Goal: Information Seeking & Learning: Learn about a topic

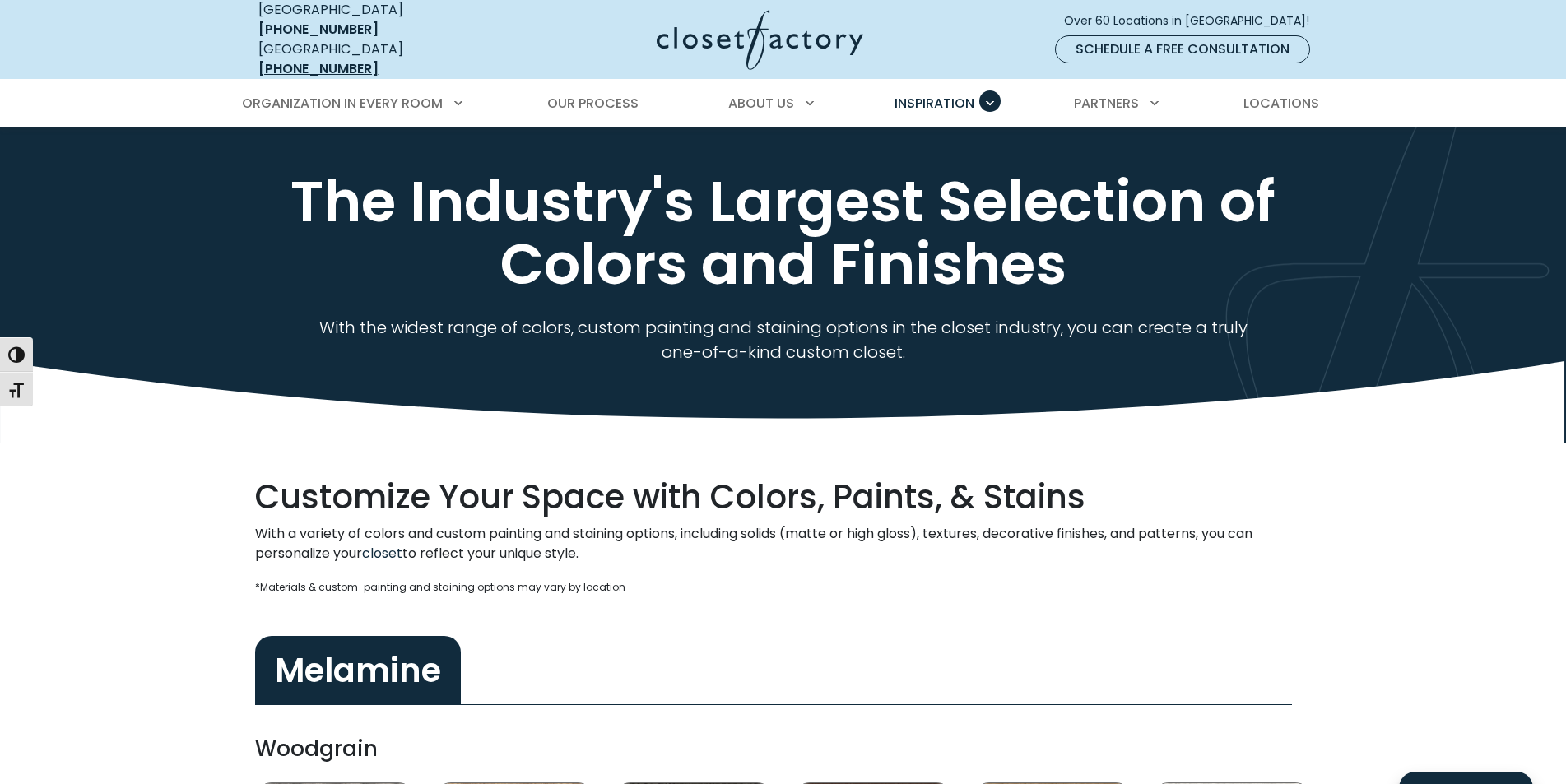
click at [754, 33] on img at bounding box center [760, 40] width 207 height 60
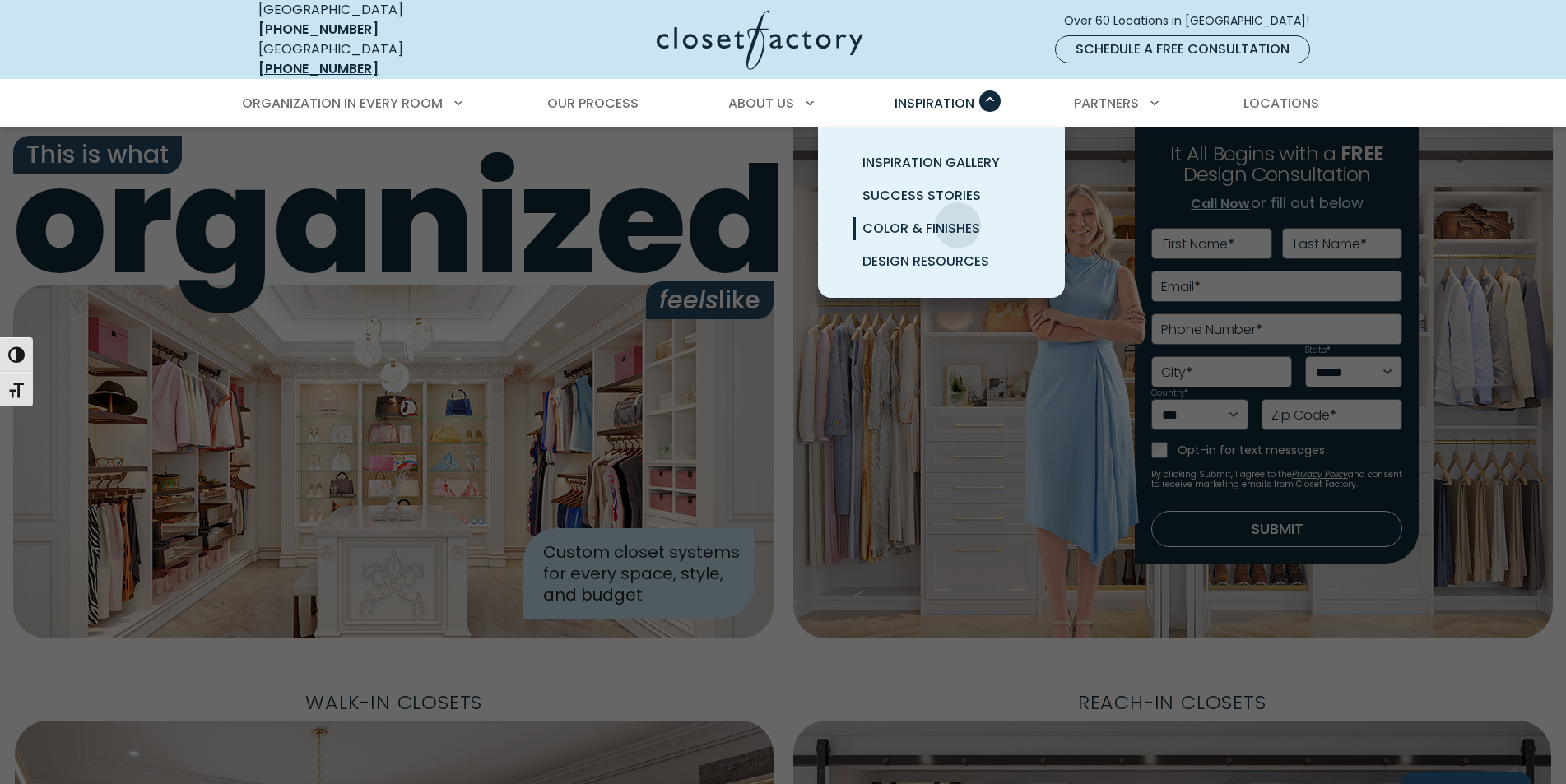
drag, startPoint x: 958, startPoint y: 213, endPoint x: 936, endPoint y: 215, distance: 22.1
click at [936, 219] on span "Color & Finishes" at bounding box center [921, 228] width 118 height 19
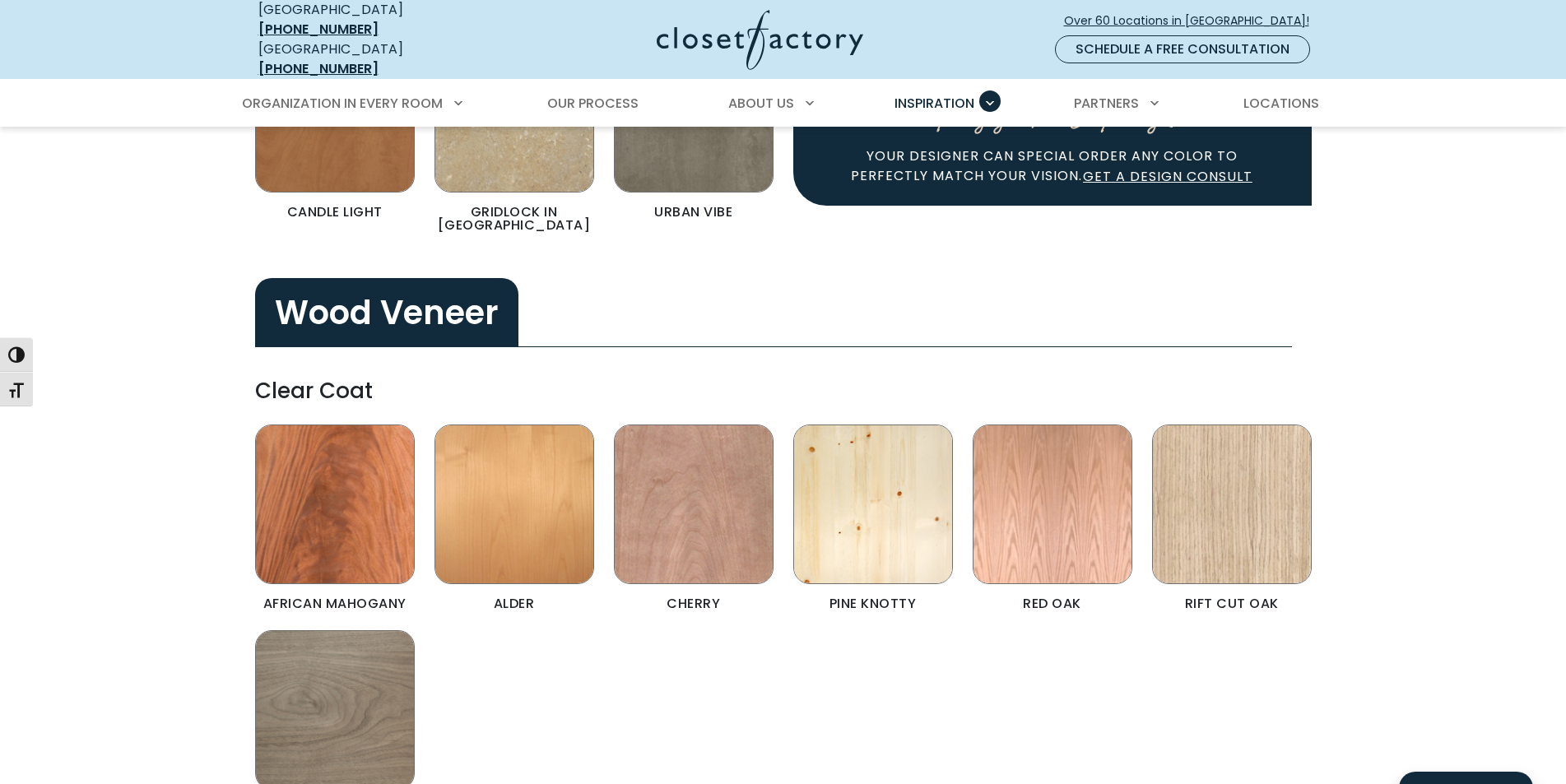
scroll to position [3044, 0]
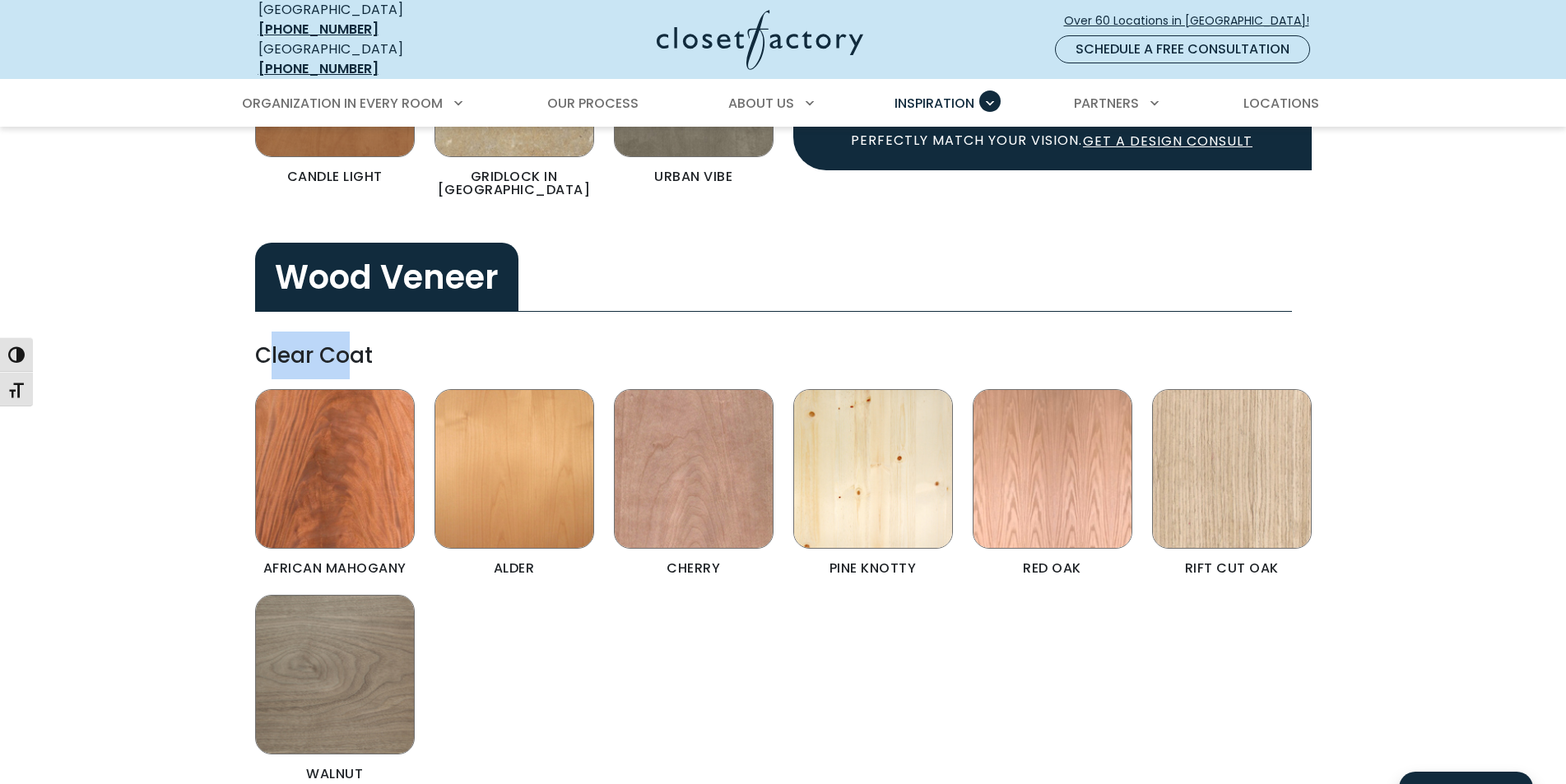
drag, startPoint x: 270, startPoint y: 337, endPoint x: 348, endPoint y: 334, distance: 78.1
click at [348, 334] on h4 "Clear Coat" at bounding box center [783, 355] width 1057 height 47
click at [528, 340] on h4 "Clear Coat" at bounding box center [783, 355] width 1057 height 47
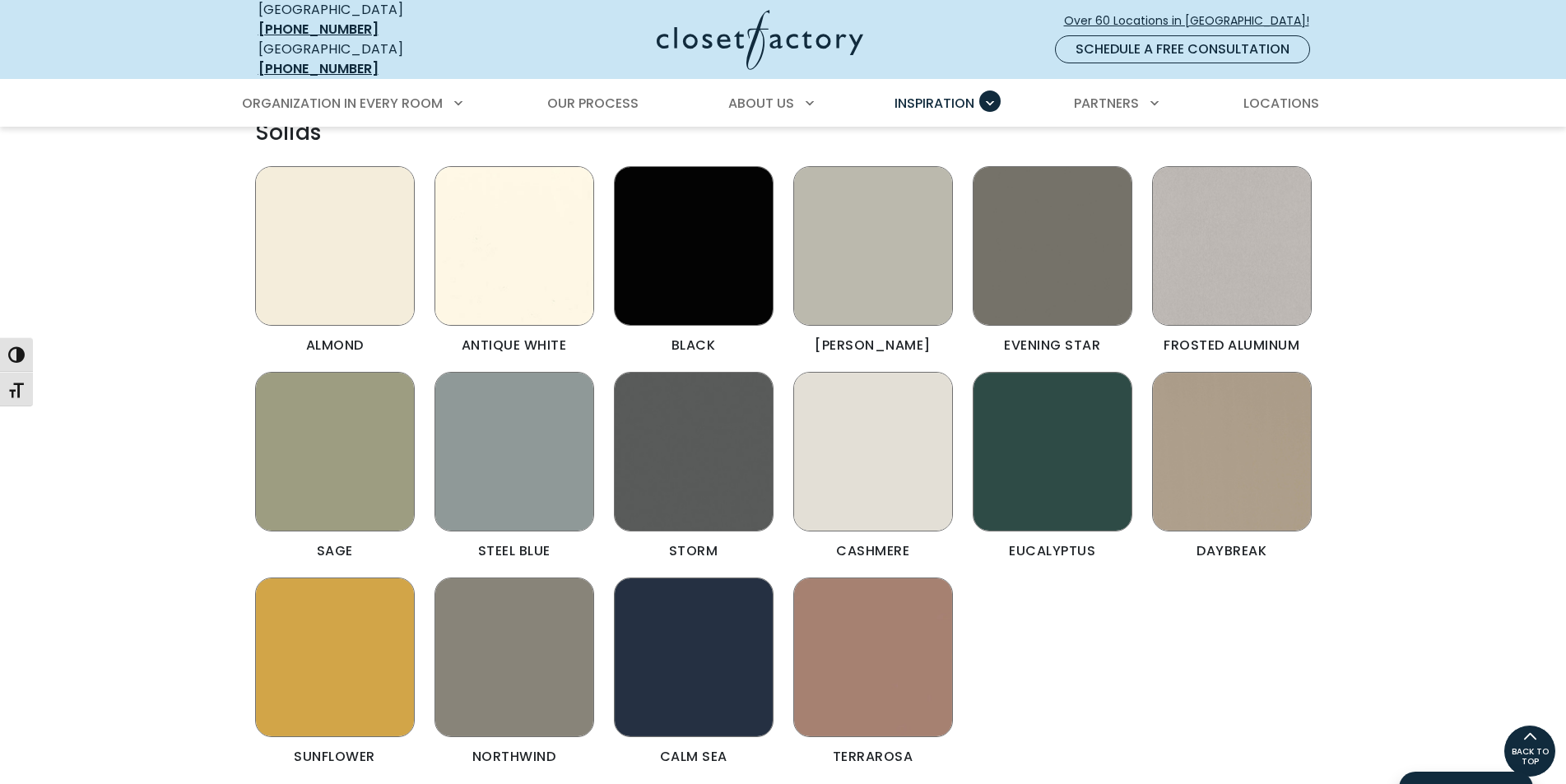
scroll to position [1835, 0]
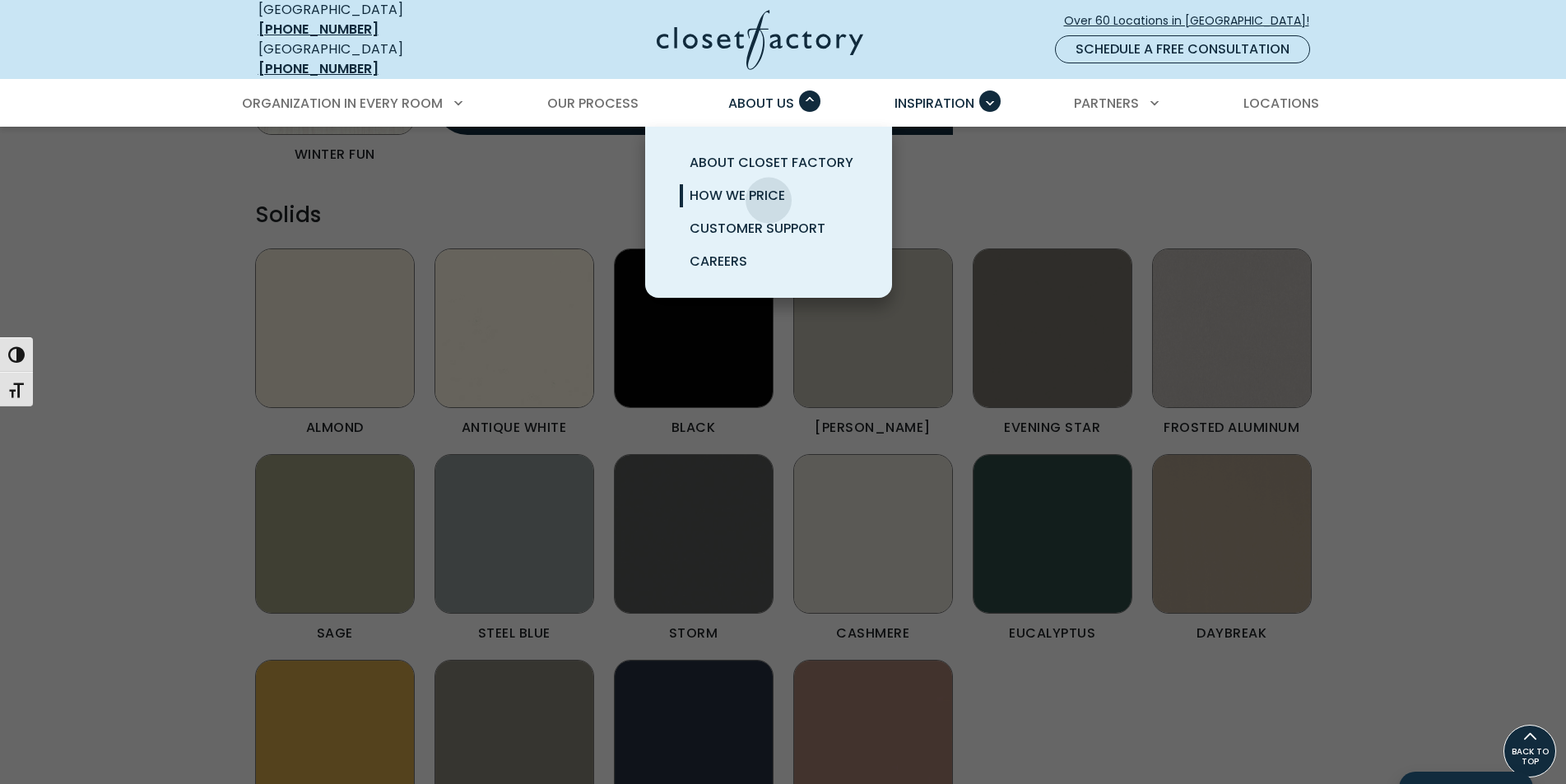
click at [767, 188] on span "How We Price" at bounding box center [737, 196] width 96 height 19
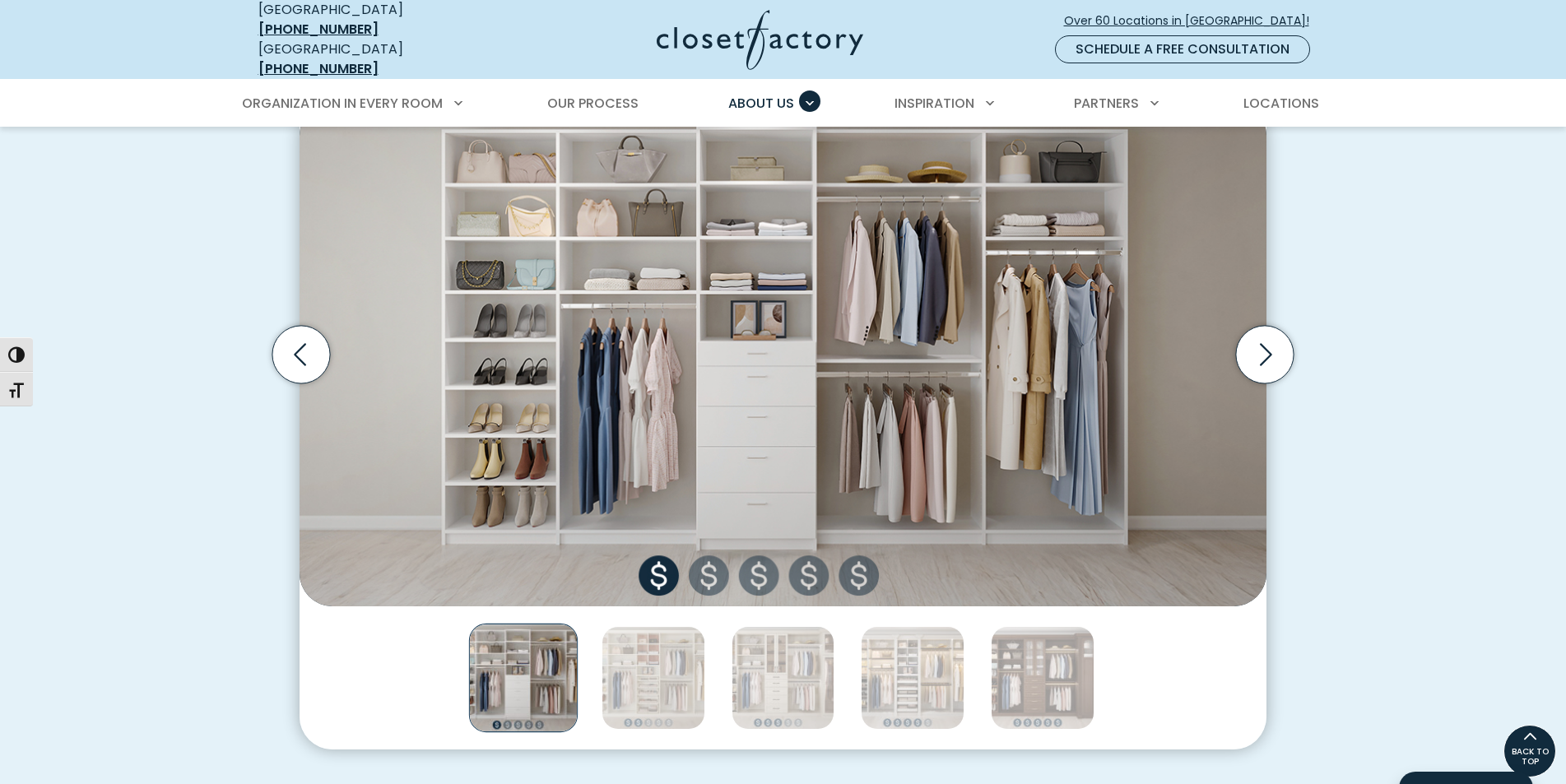
scroll to position [494, 0]
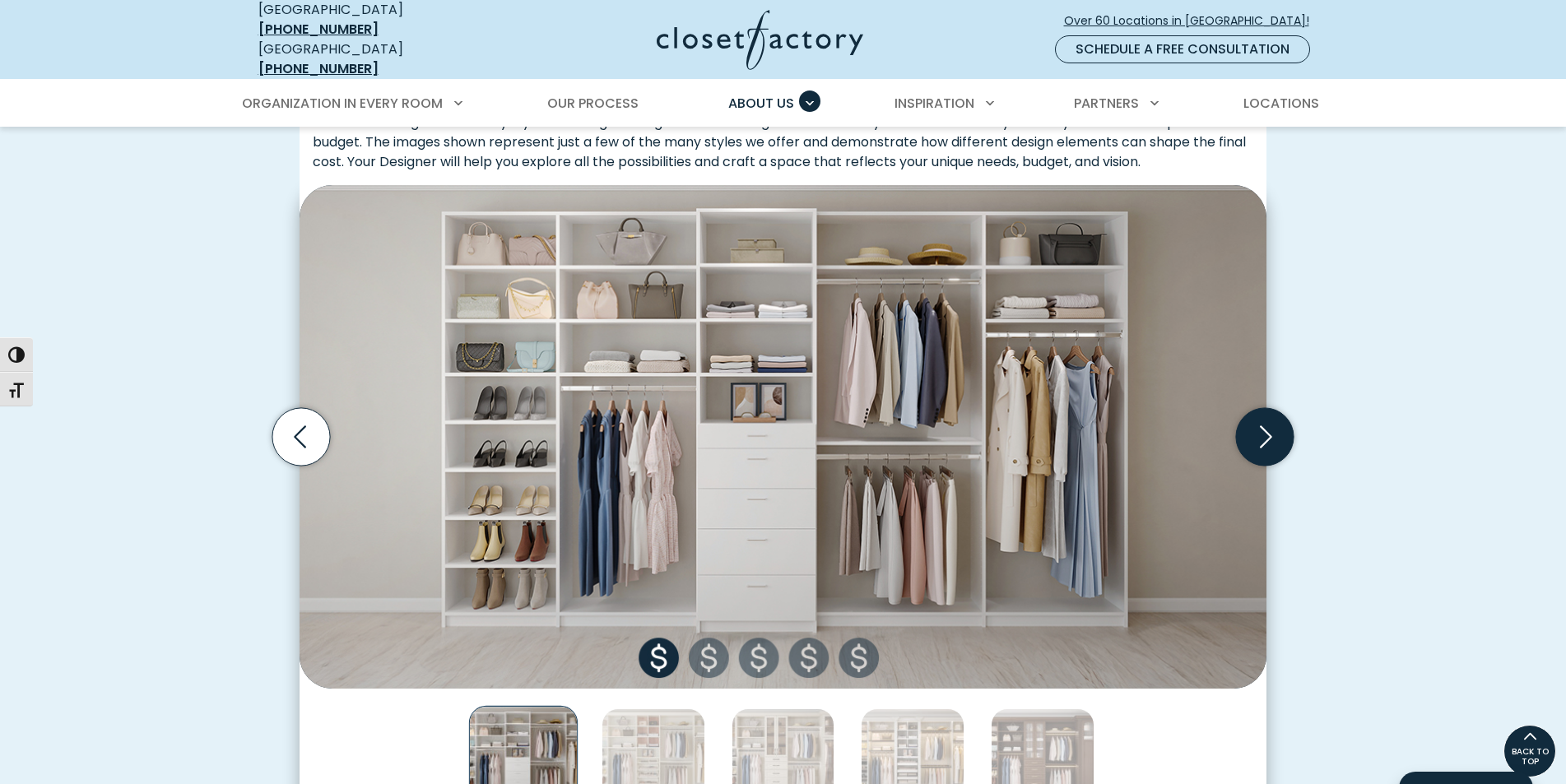
click at [1251, 438] on icon "Next slide" at bounding box center [1264, 437] width 58 height 58
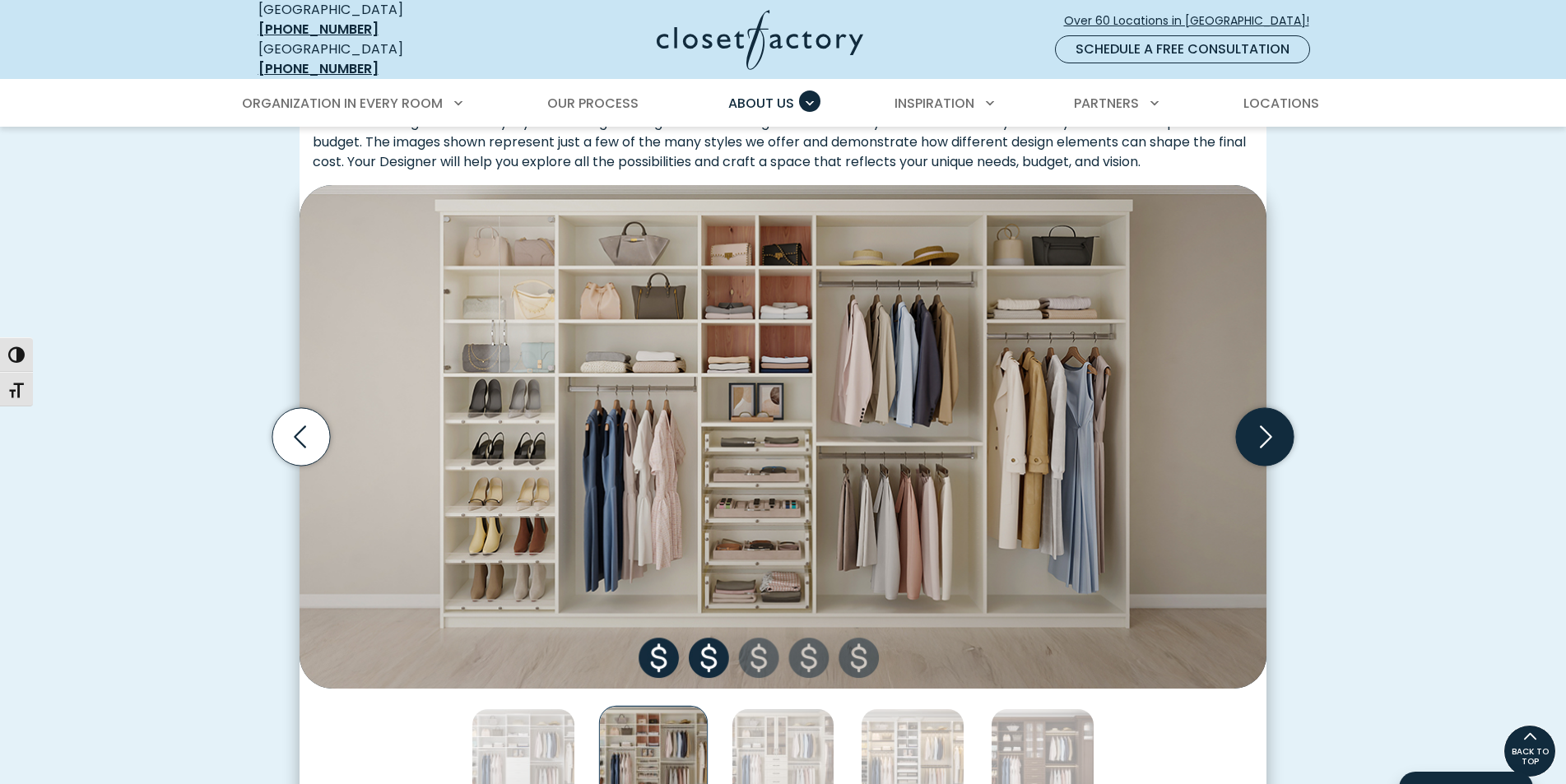
click at [1251, 438] on icon "Next slide" at bounding box center [1264, 437] width 58 height 58
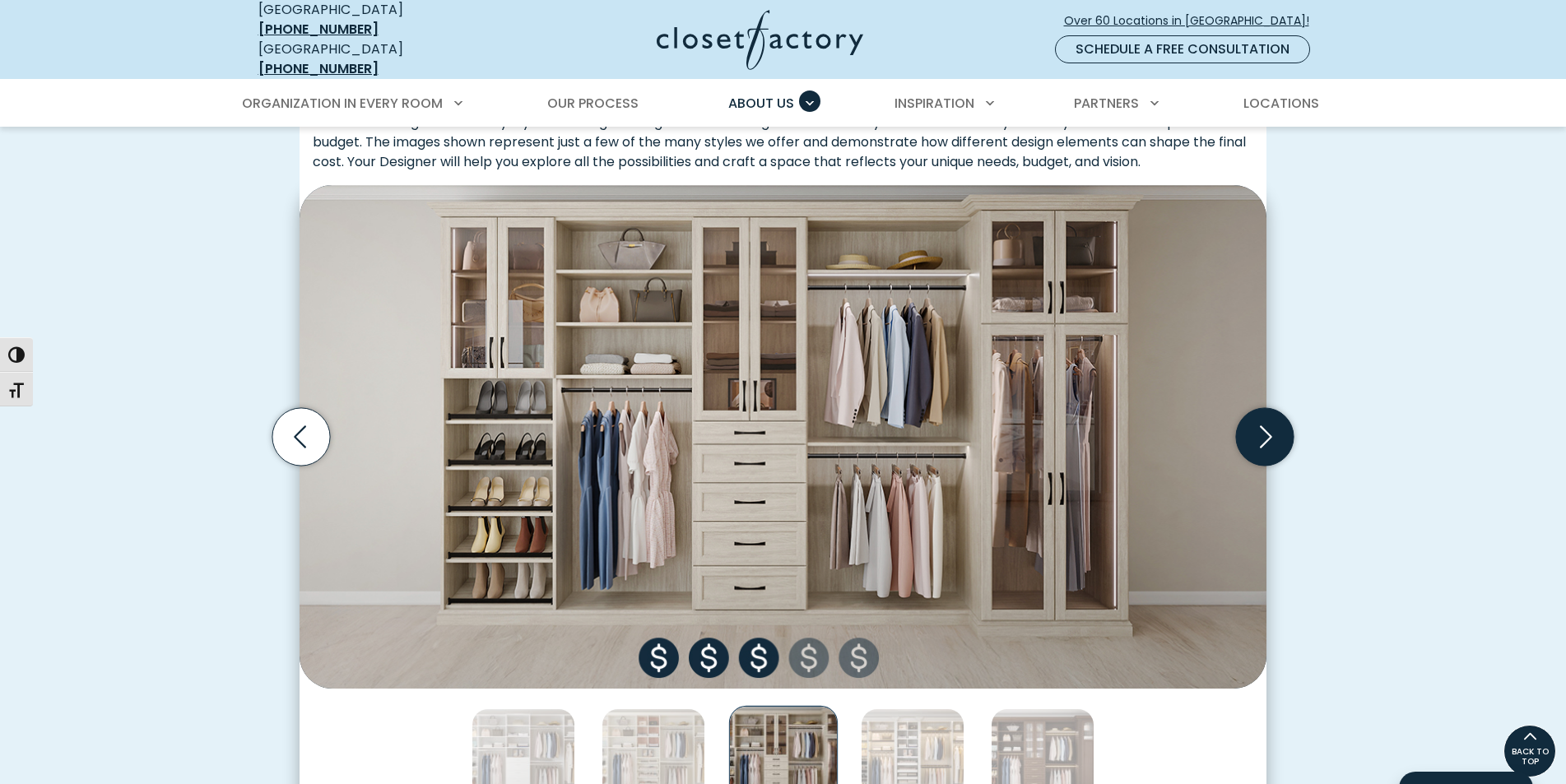
click at [1251, 438] on icon "Next slide" at bounding box center [1264, 437] width 58 height 58
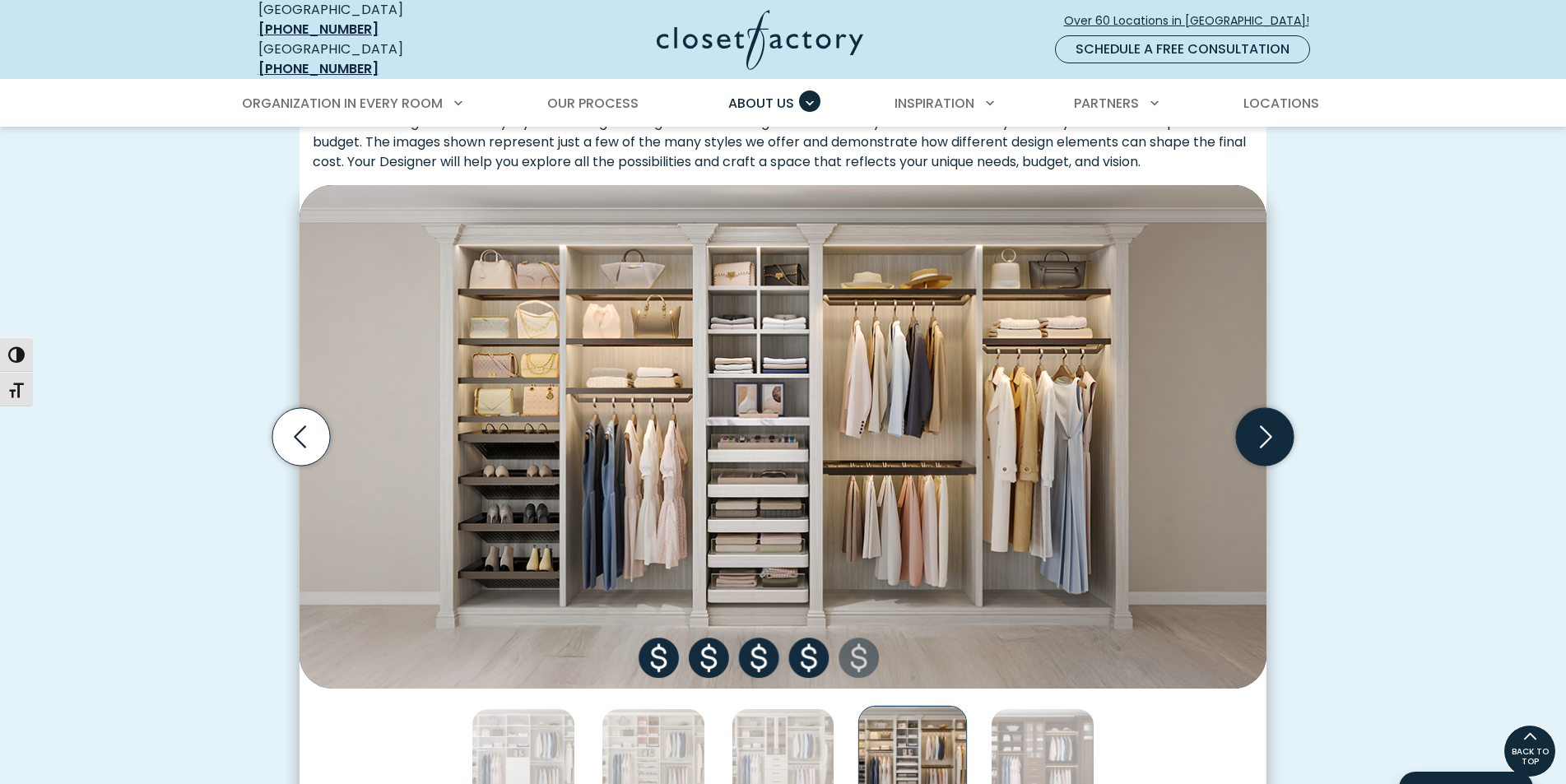
click at [1251, 438] on icon "Next slide" at bounding box center [1264, 437] width 58 height 58
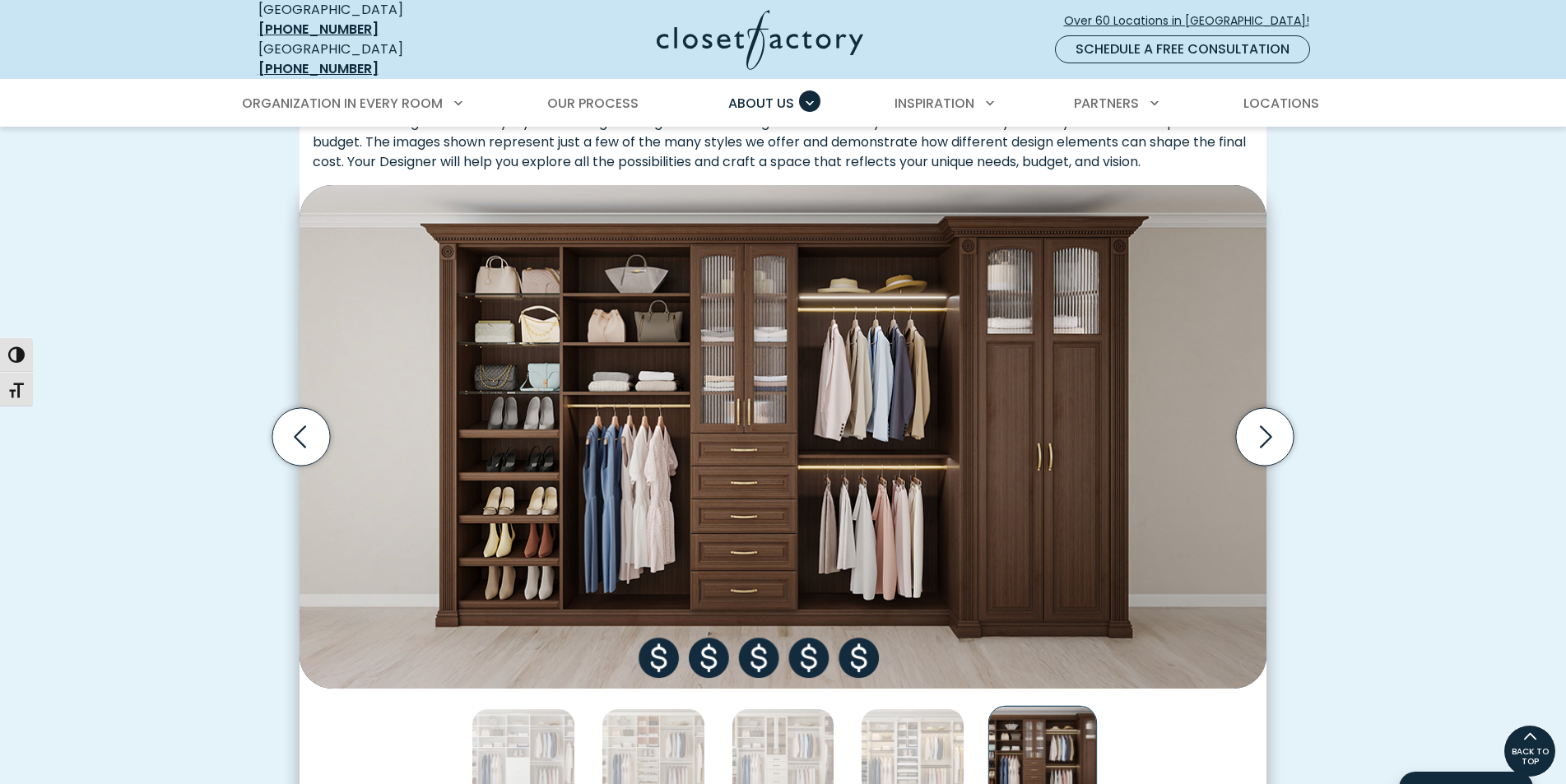
click at [312, 389] on img "Thumbnail Gallery" at bounding box center [783, 437] width 967 height 503
click at [312, 409] on icon "Previous slide" at bounding box center [301, 437] width 58 height 58
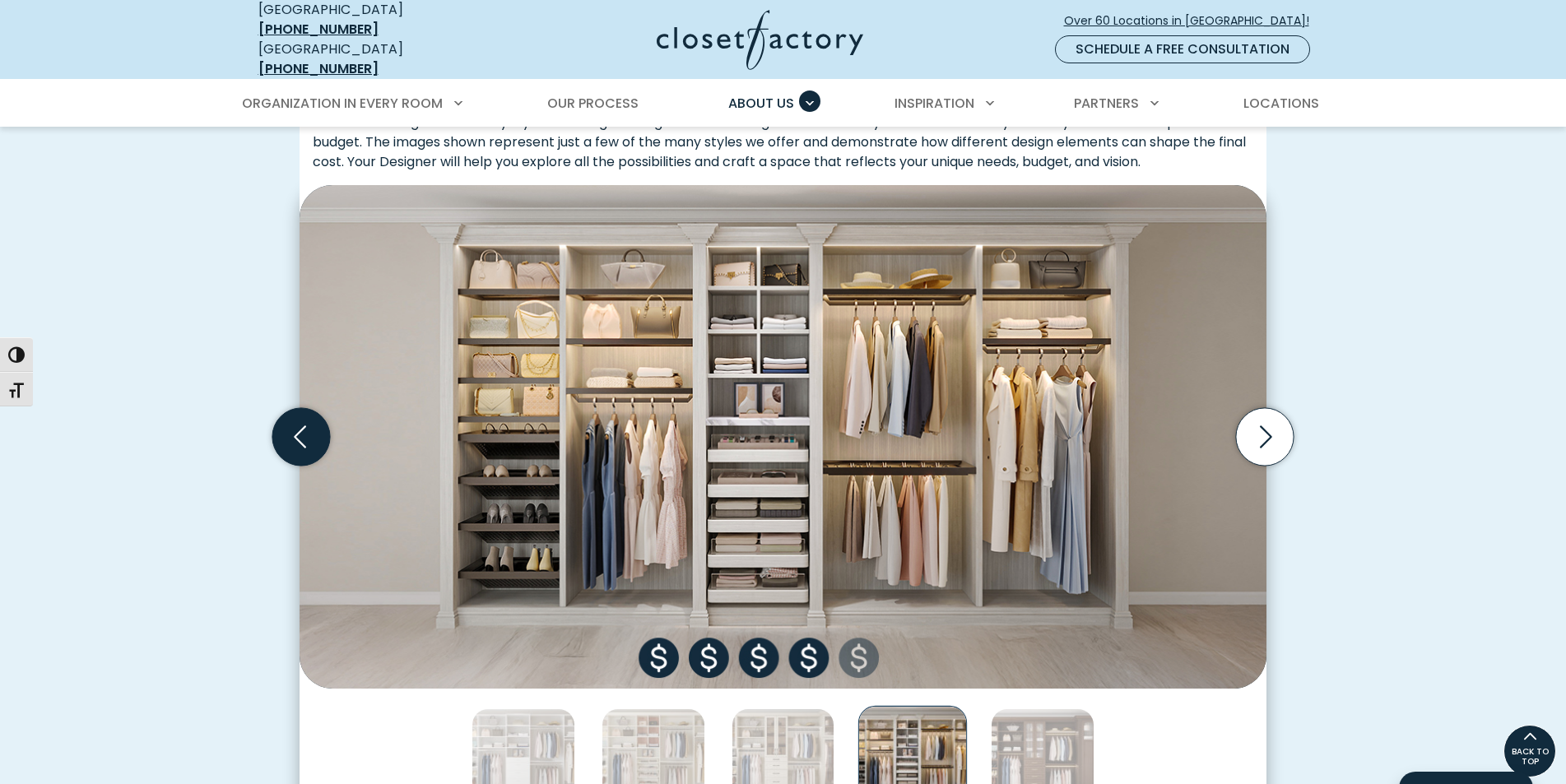
click at [311, 434] on icon "Previous slide" at bounding box center [301, 437] width 58 height 58
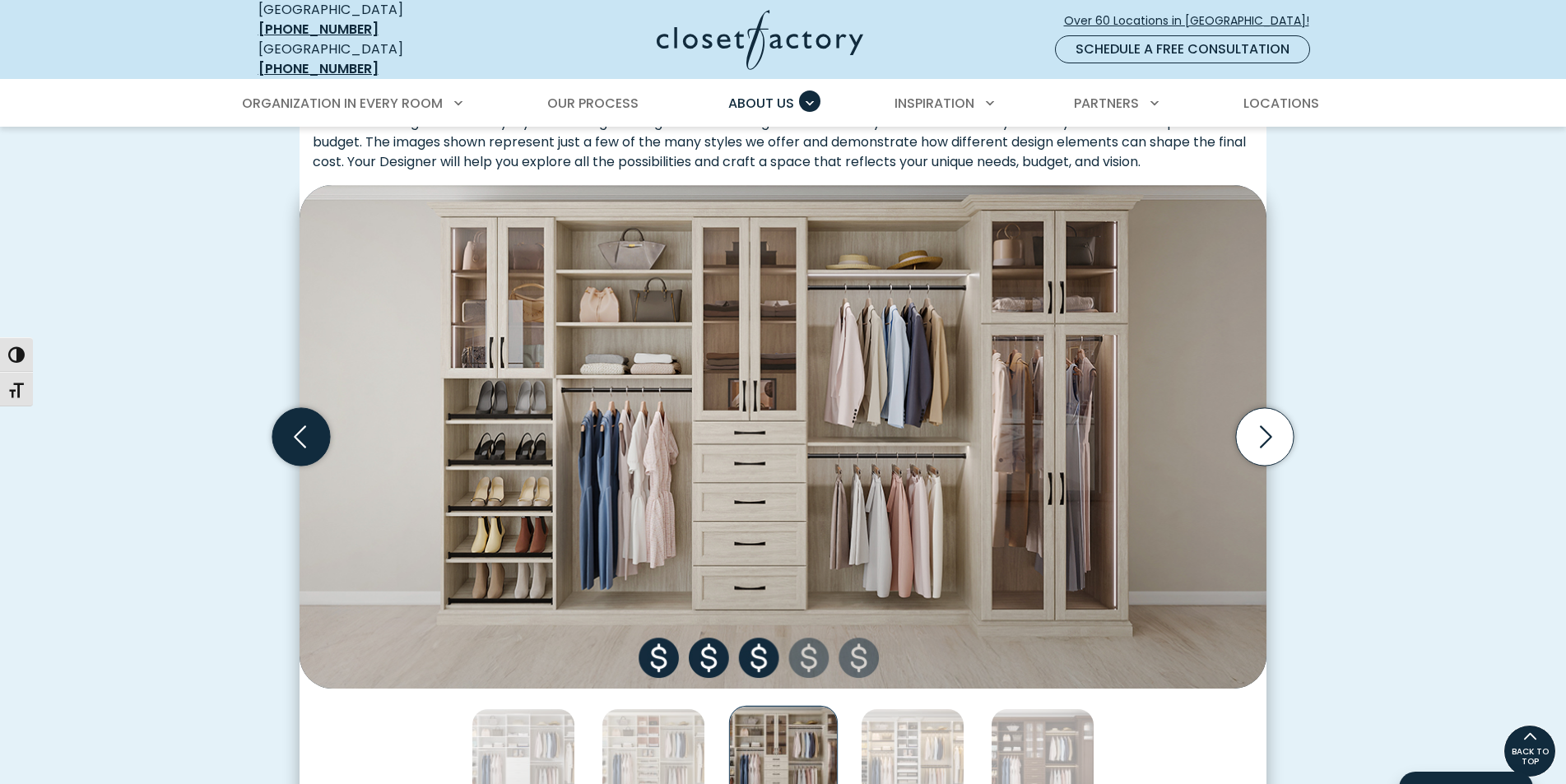
click at [310, 433] on icon "Previous slide" at bounding box center [301, 437] width 58 height 58
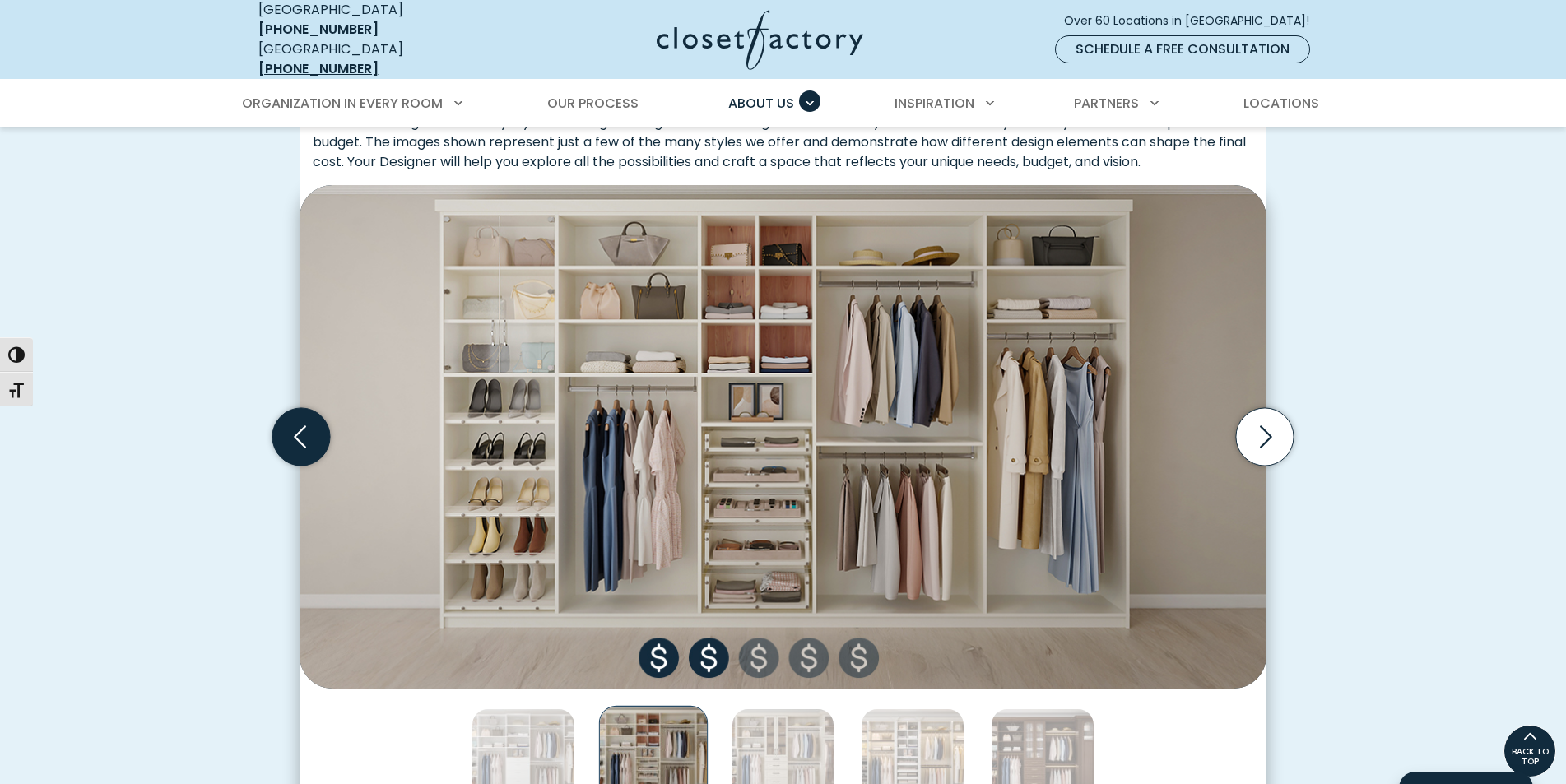
click at [310, 433] on icon "Previous slide" at bounding box center [301, 437] width 58 height 58
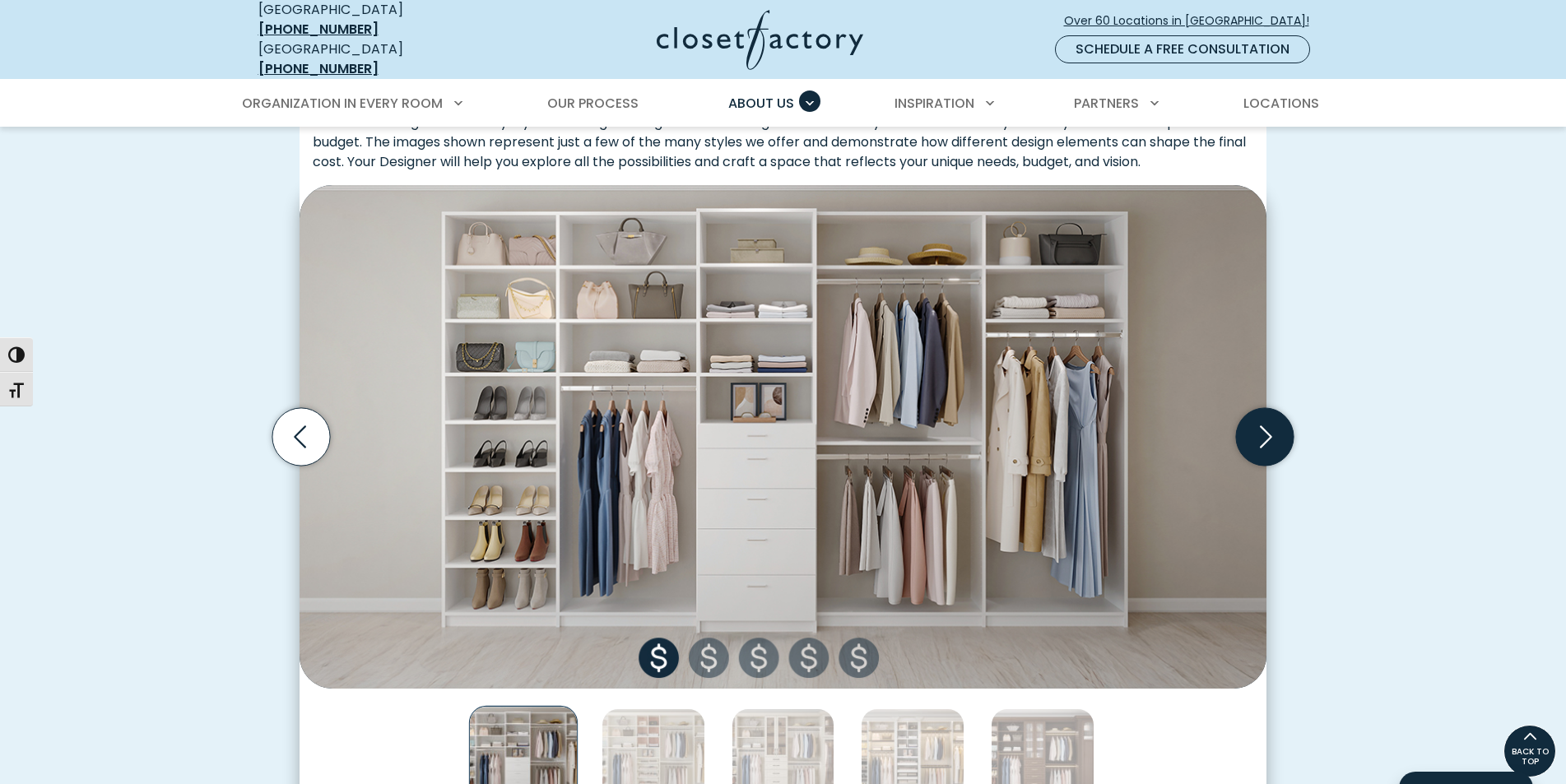
click at [1260, 439] on icon "Next slide" at bounding box center [1264, 437] width 58 height 58
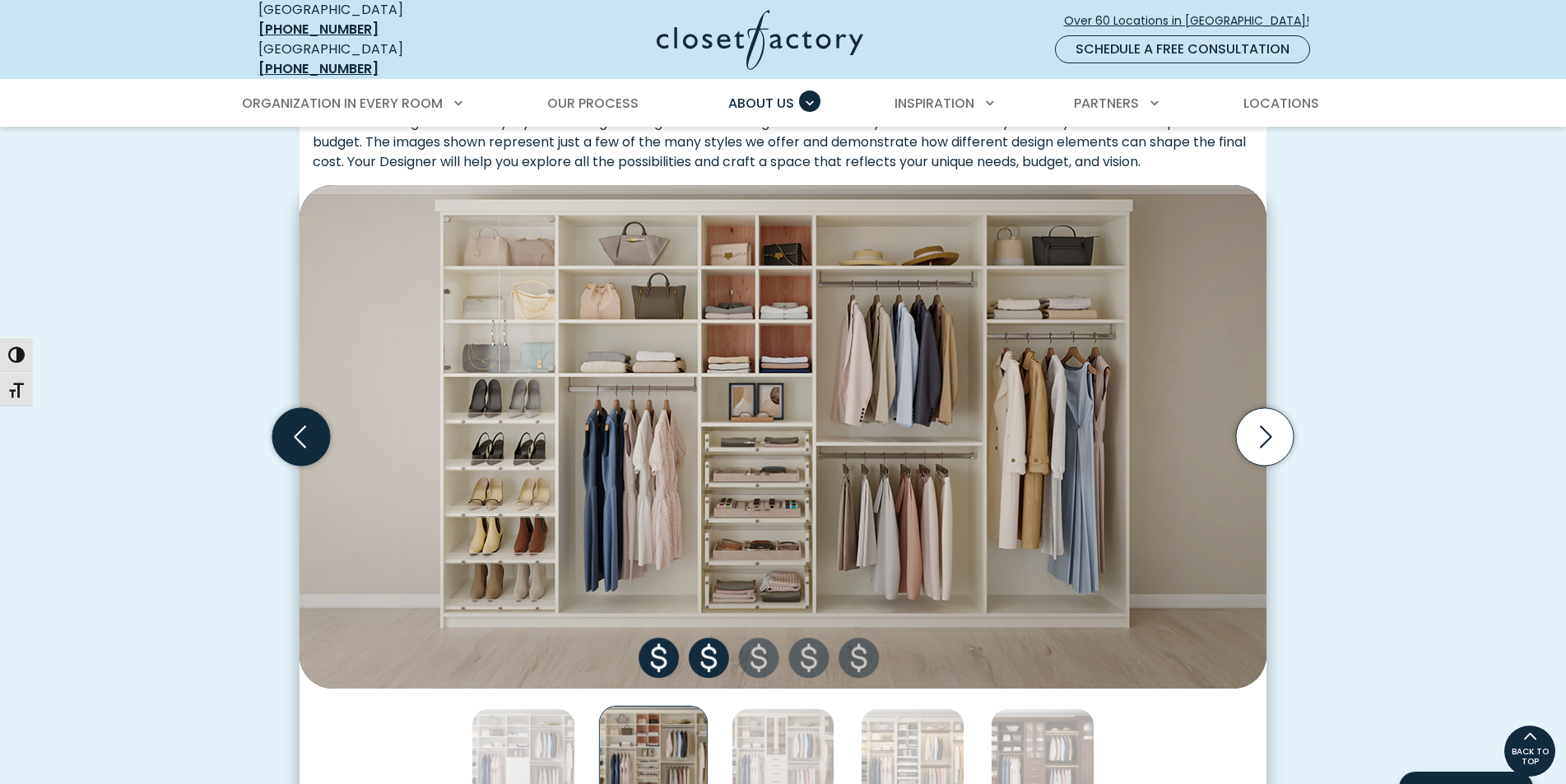
click at [321, 424] on icon "Previous slide" at bounding box center [301, 437] width 58 height 58
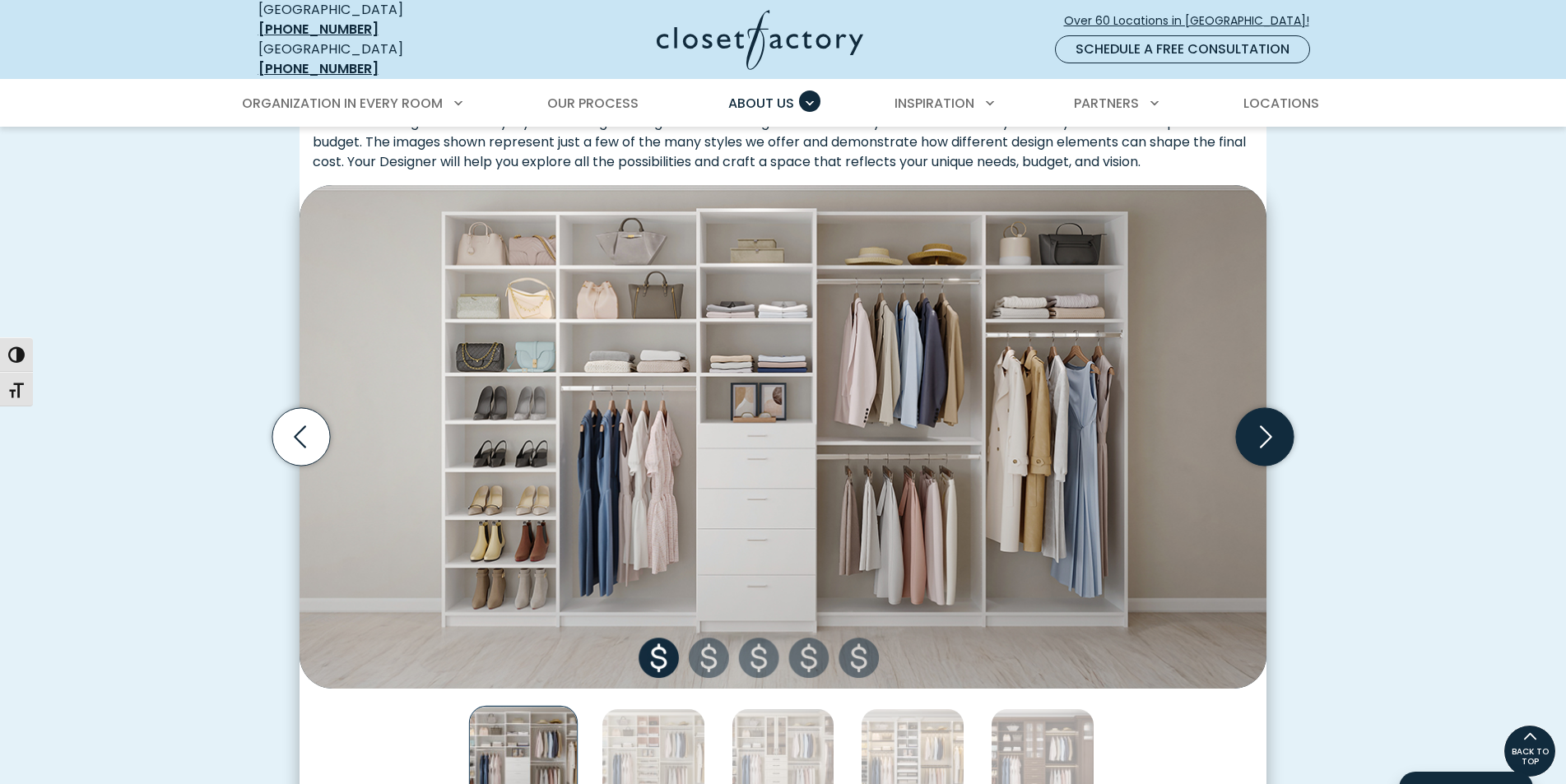
click at [1248, 425] on icon "Next slide" at bounding box center [1264, 437] width 58 height 58
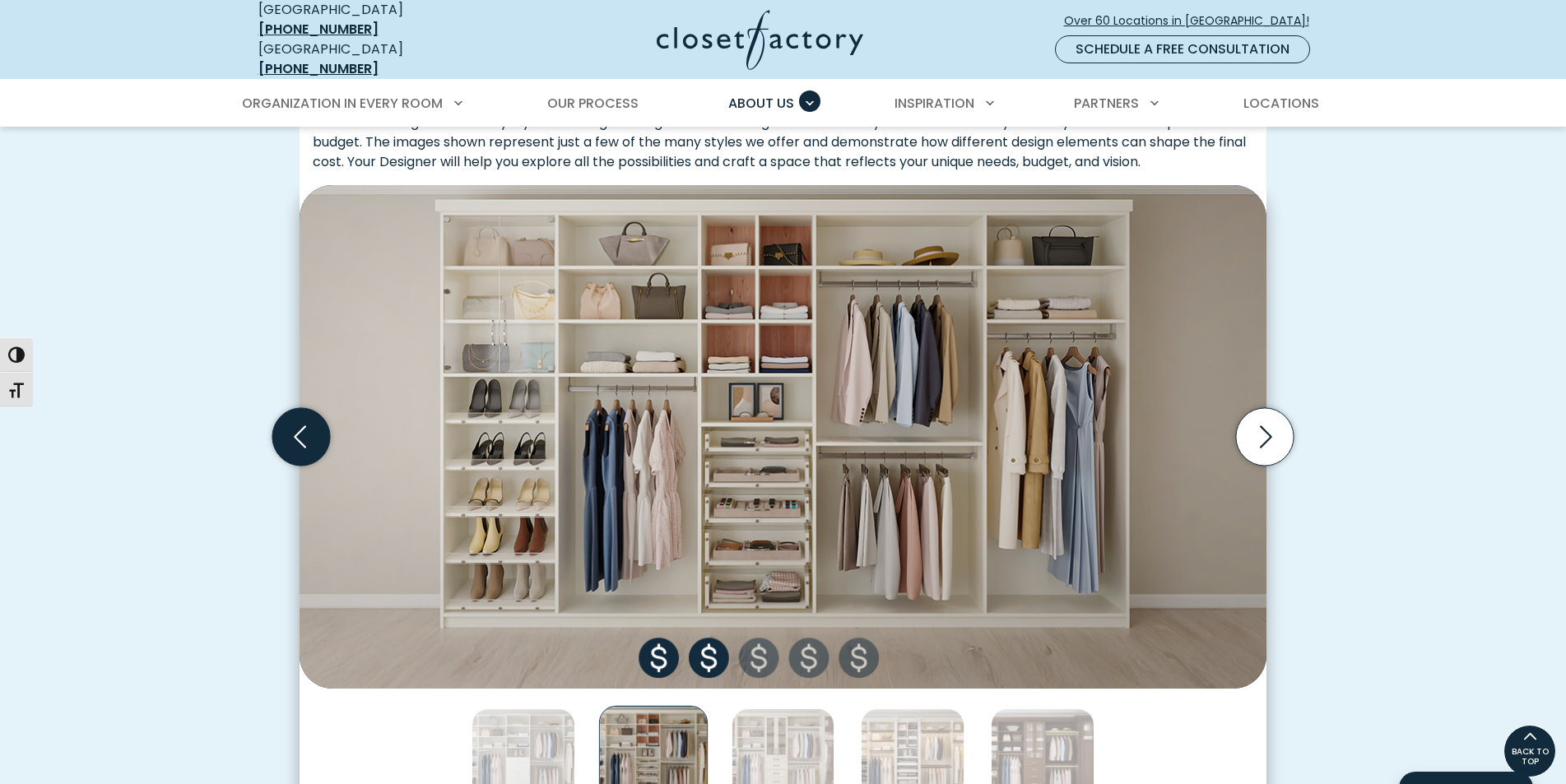
click at [313, 424] on icon "Previous slide" at bounding box center [301, 437] width 58 height 58
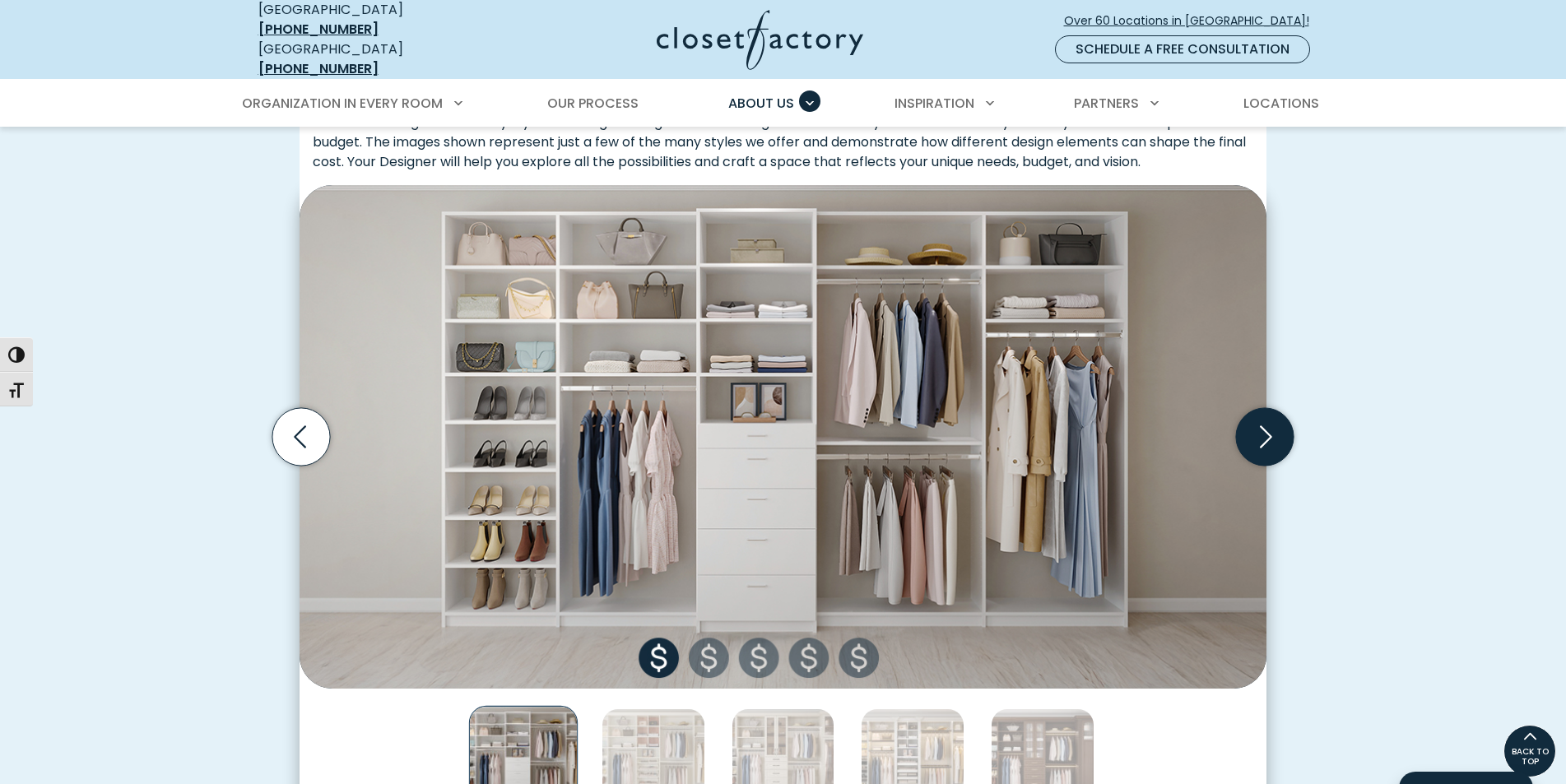
click at [1268, 432] on icon "Next slide" at bounding box center [1264, 437] width 58 height 58
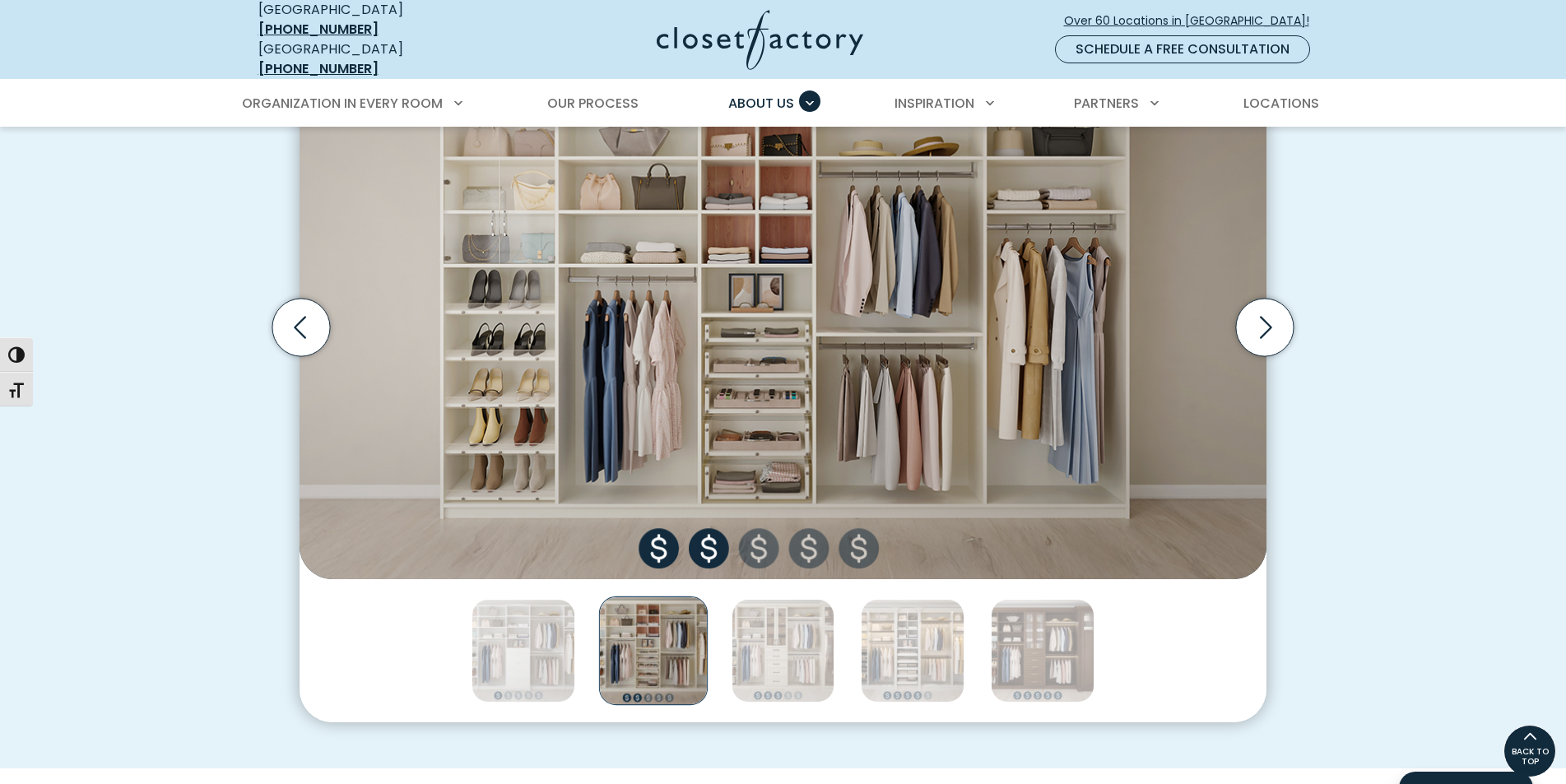
scroll to position [576, 0]
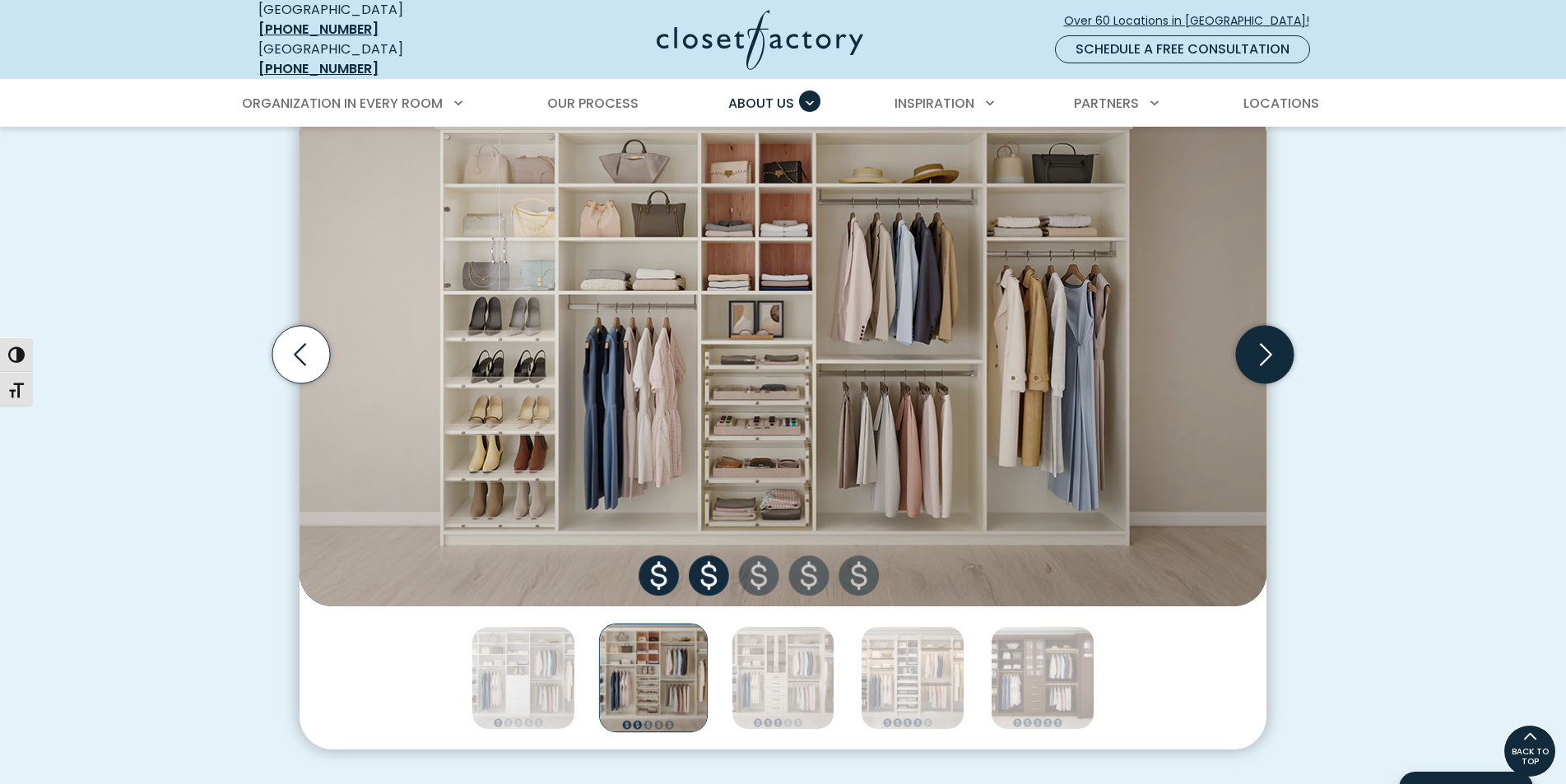
click at [1251, 347] on icon "Next slide" at bounding box center [1264, 354] width 58 height 58
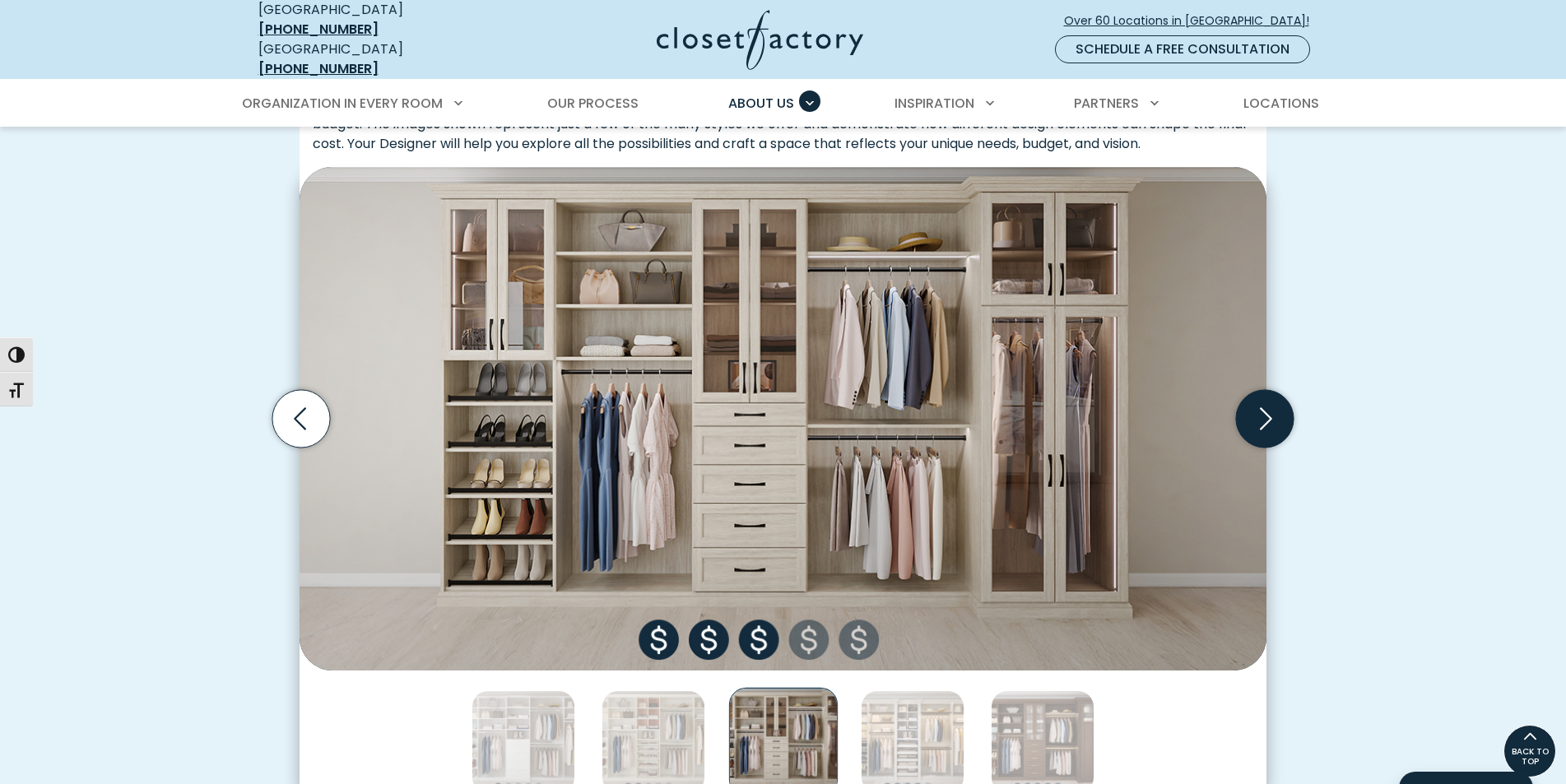
scroll to position [494, 0]
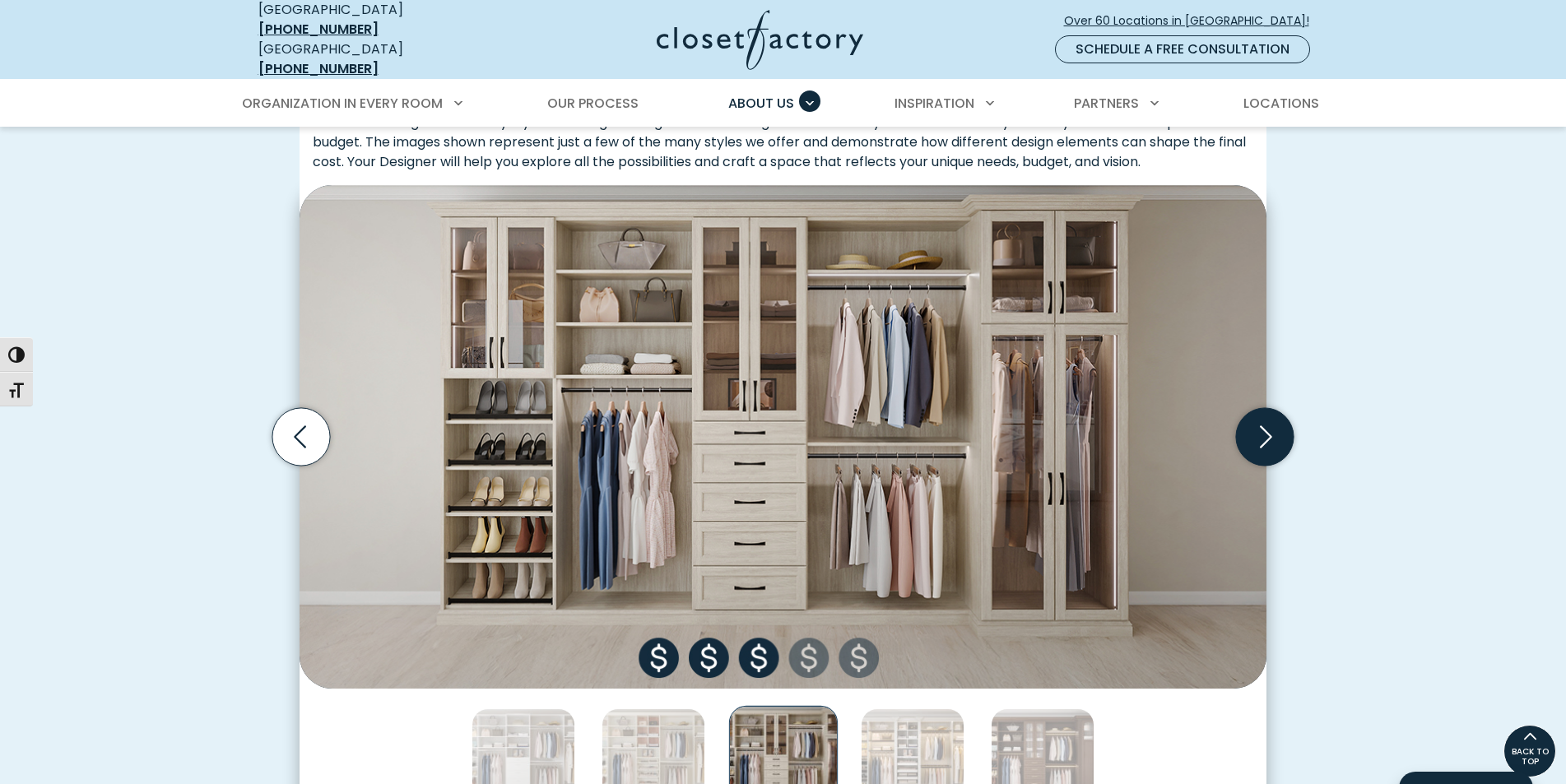
click at [1263, 436] on icon "Next slide" at bounding box center [1264, 437] width 58 height 58
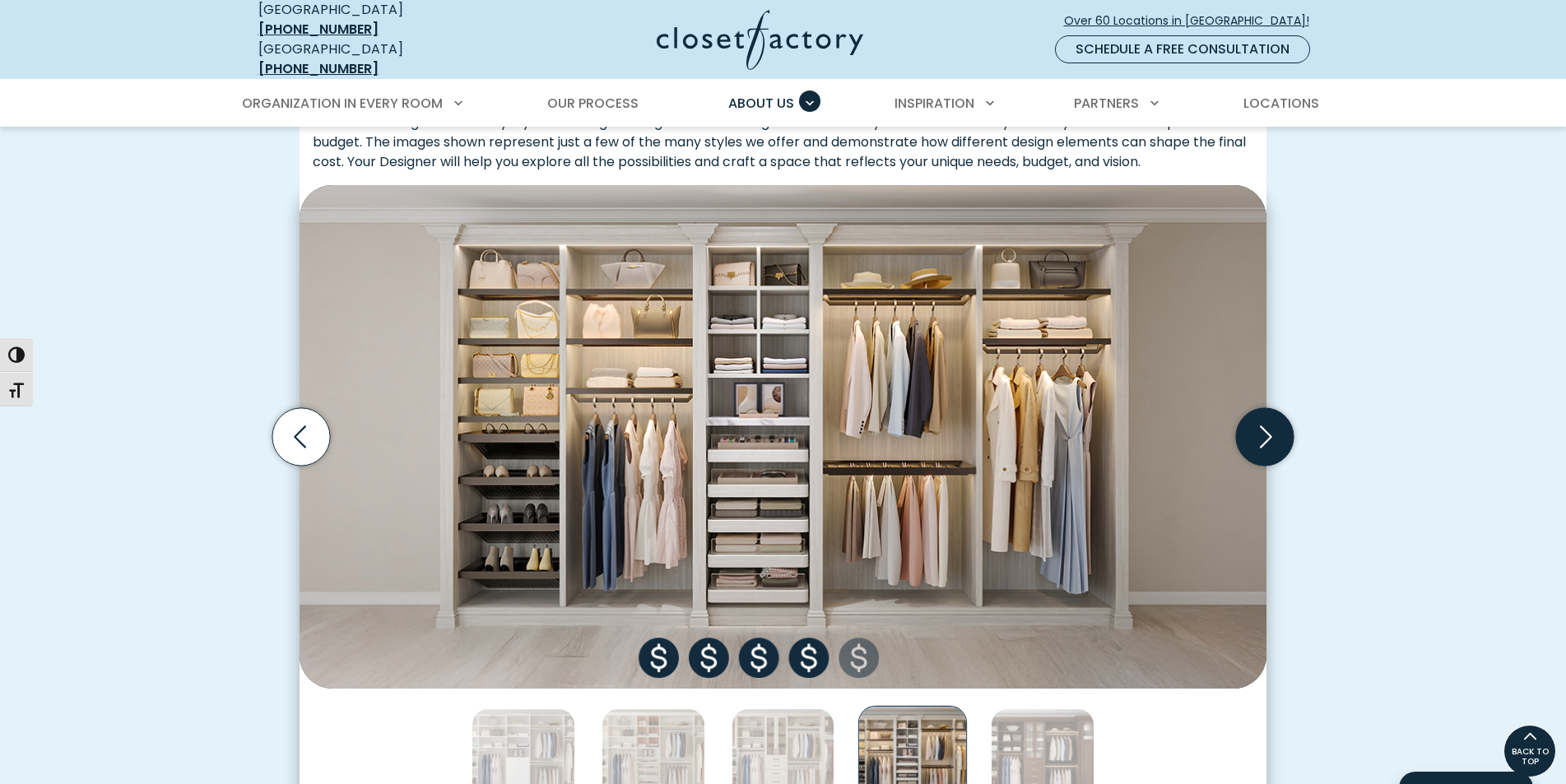
click at [1273, 439] on icon "Next slide" at bounding box center [1264, 437] width 58 height 58
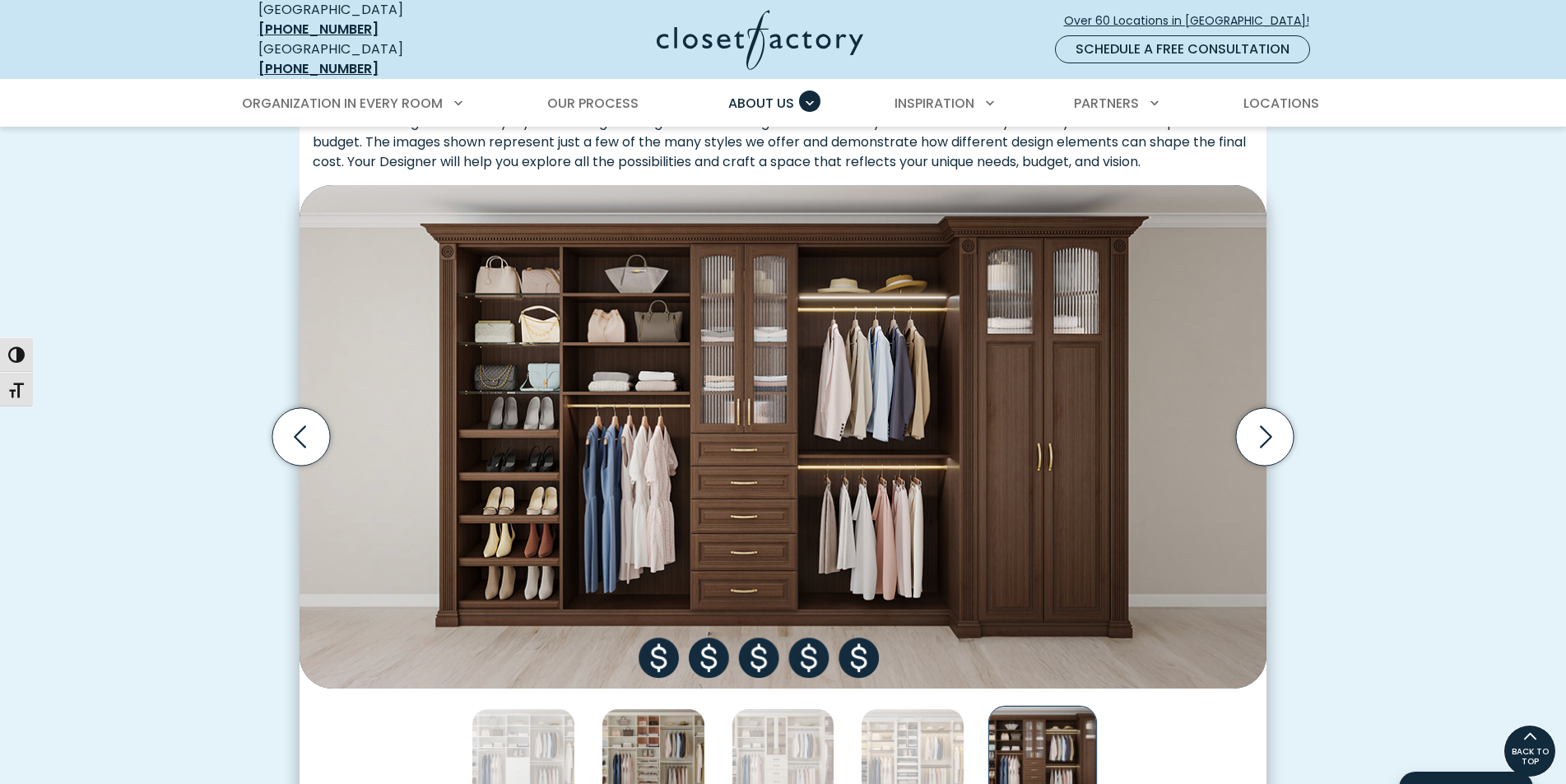
click at [666, 713] on img "Thumbnail Gallery" at bounding box center [653, 760] width 103 height 103
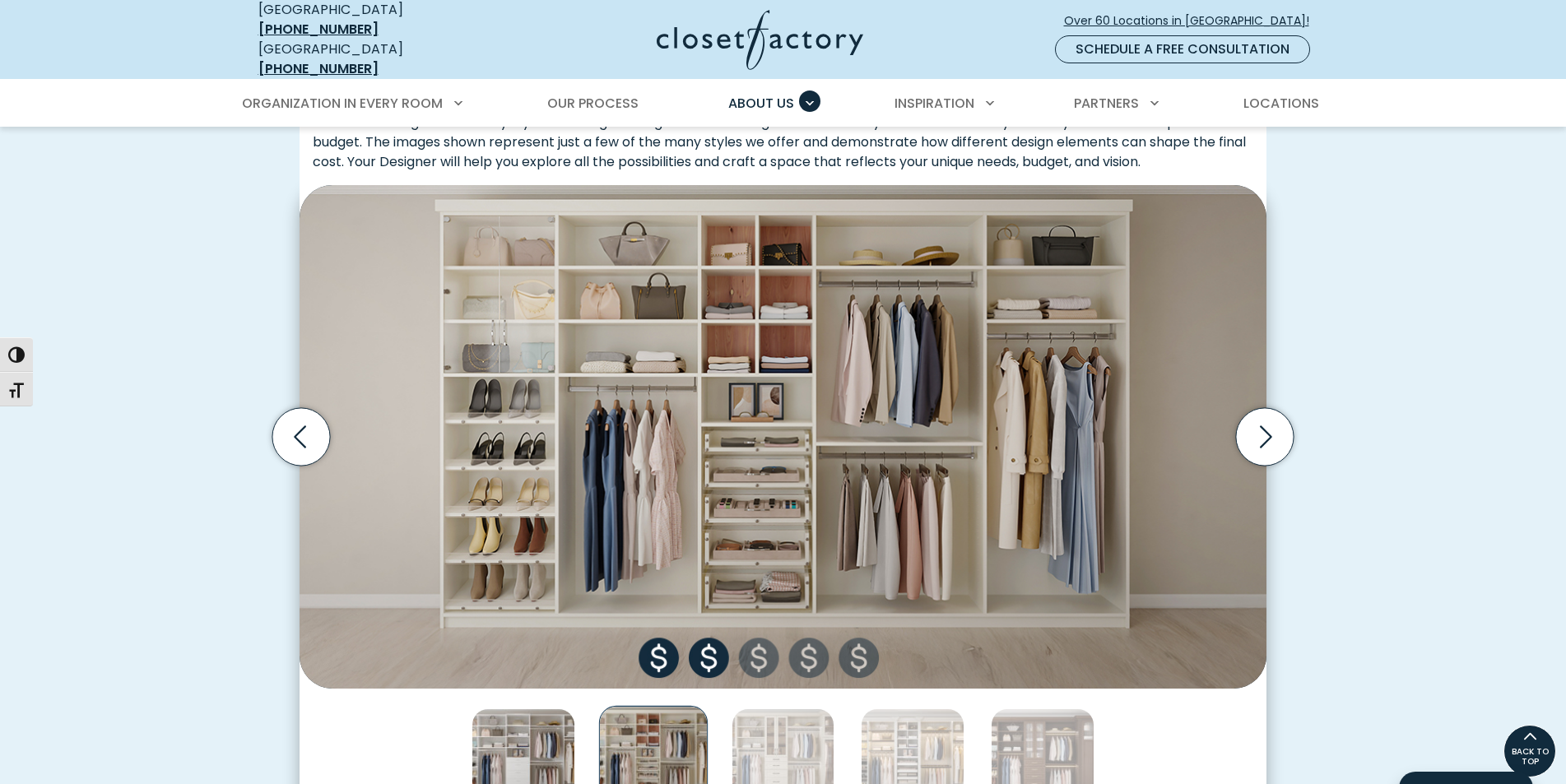
click at [557, 733] on img "Thumbnail Gallery" at bounding box center [523, 760] width 103 height 103
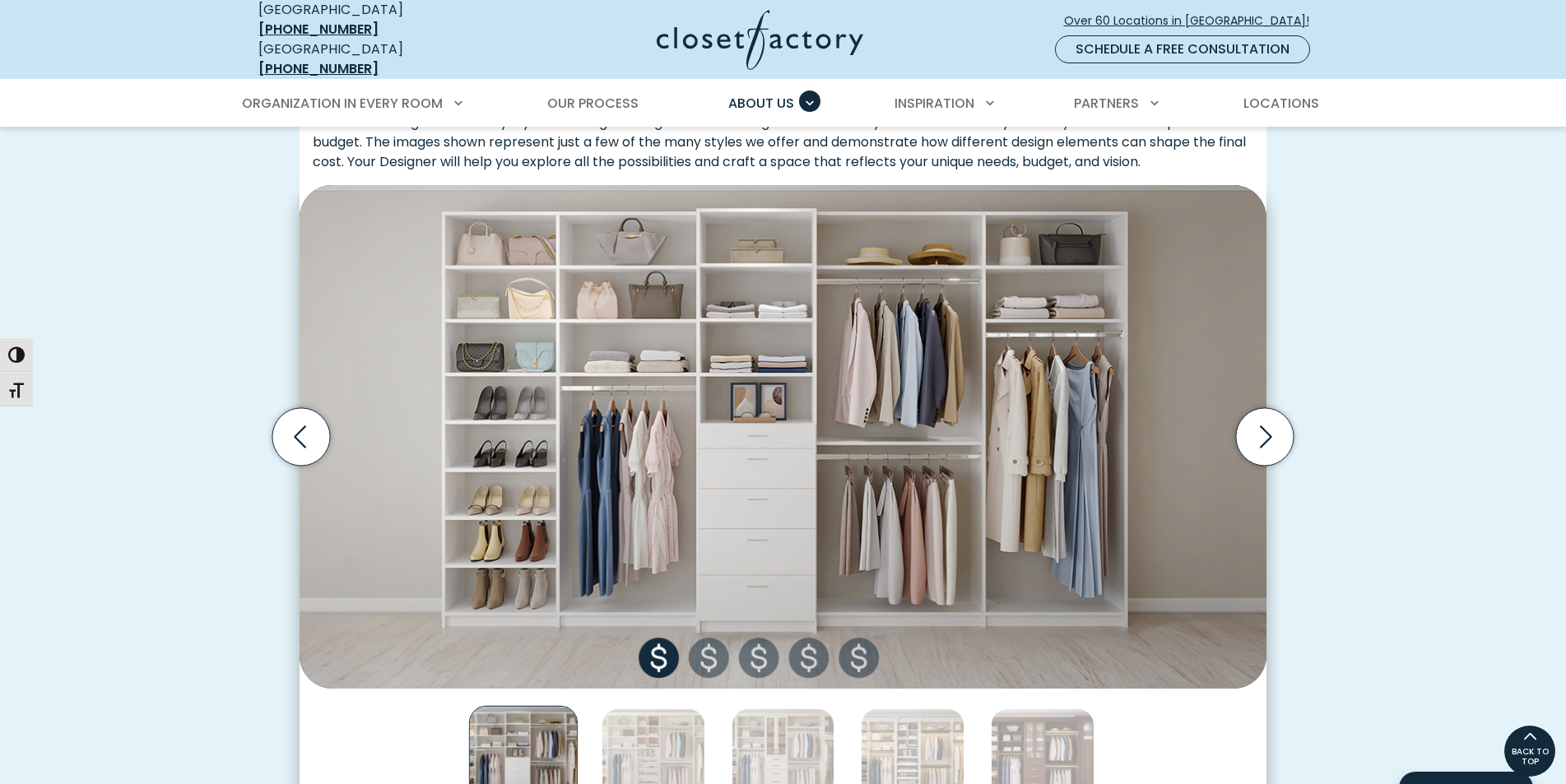
click at [596, 731] on div "Thumbnail Gallery" at bounding box center [783, 760] width 967 height 143
click at [641, 744] on img "Thumbnail Gallery" at bounding box center [653, 760] width 103 height 103
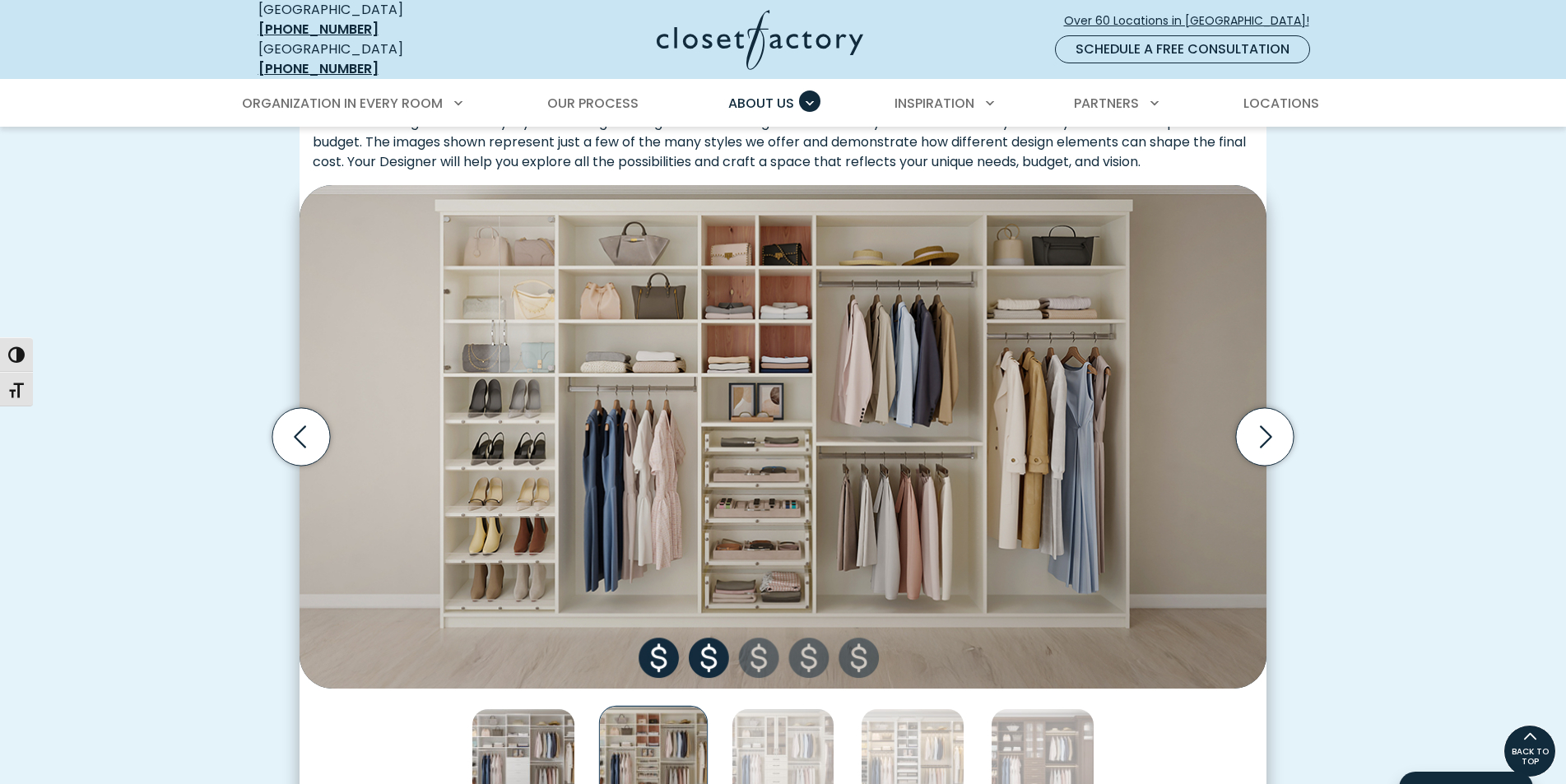
click at [479, 722] on img "Thumbnail Gallery" at bounding box center [523, 760] width 103 height 103
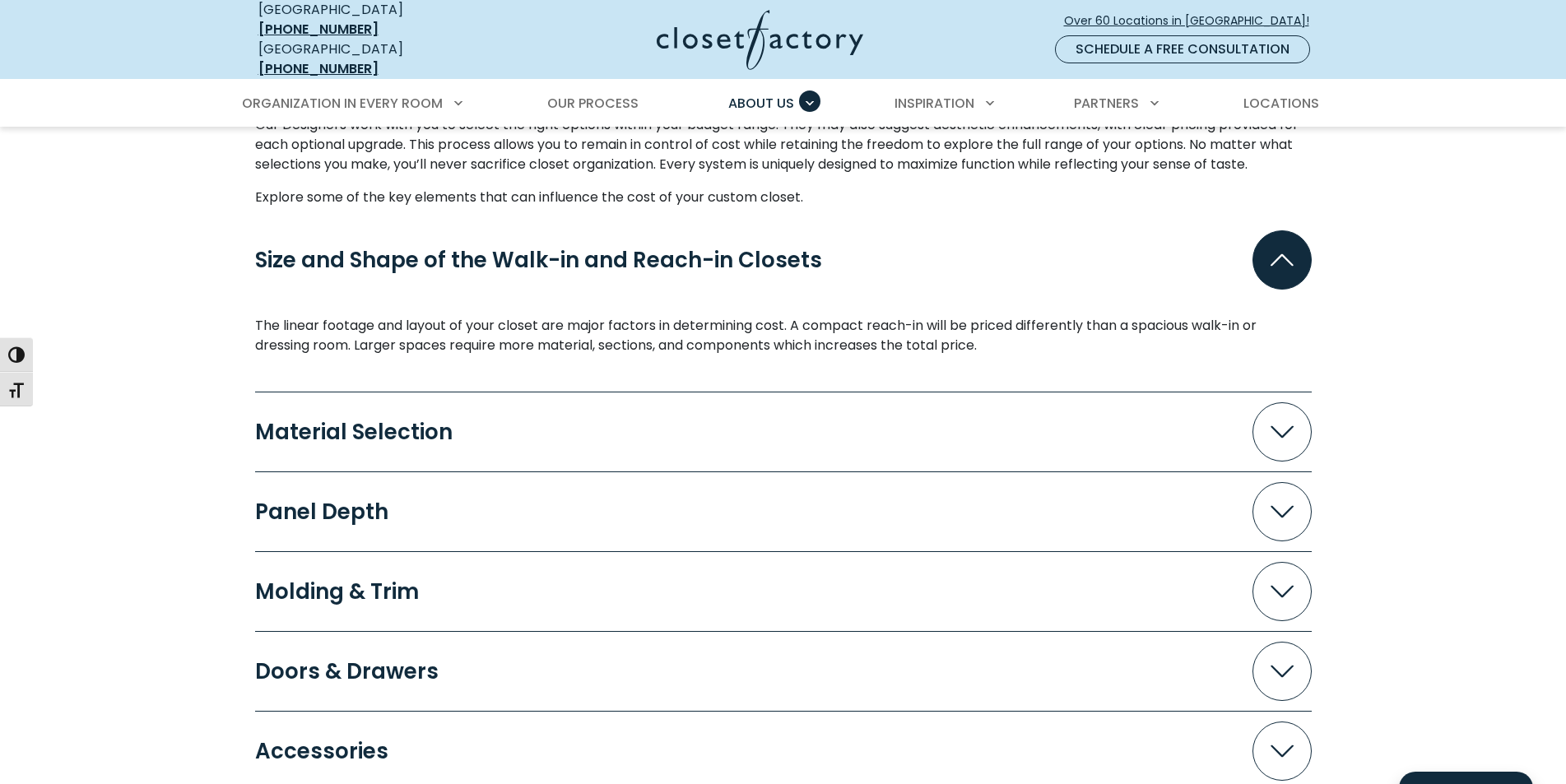
scroll to position [1481, 0]
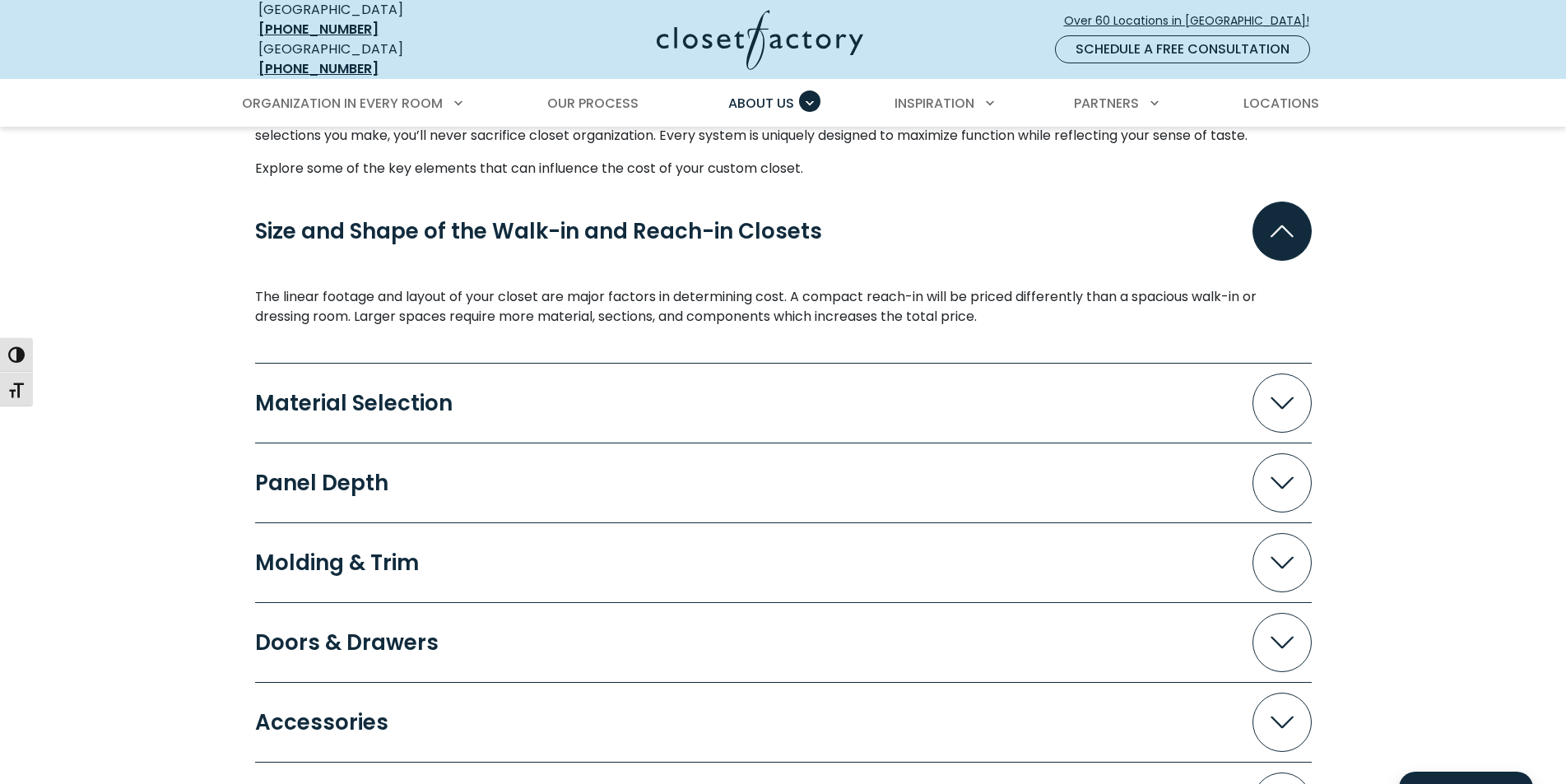
click at [1303, 390] on span "Accordion" at bounding box center [1282, 402] width 59 height 59
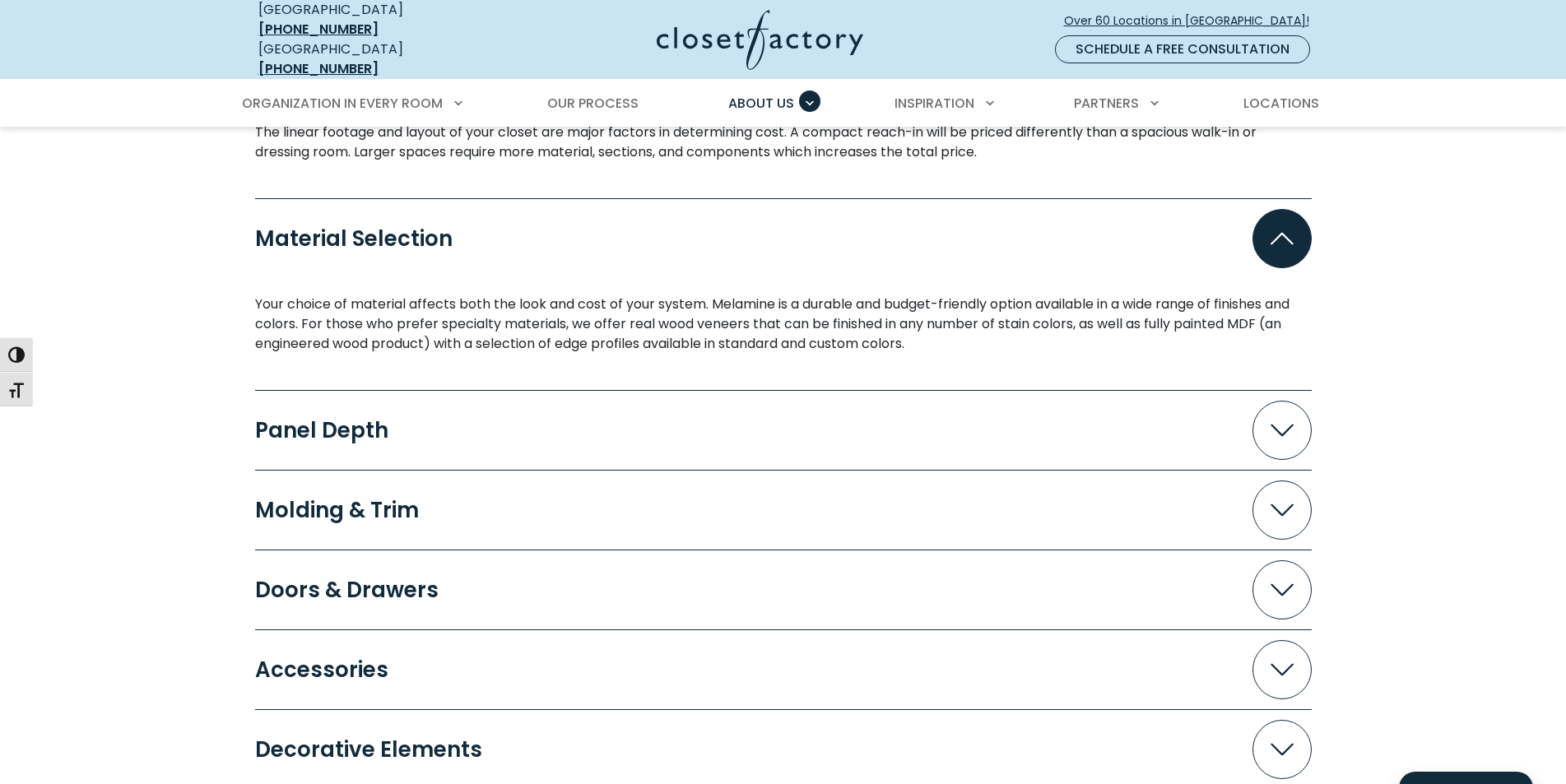
click at [1290, 401] on span "Accordion" at bounding box center [1282, 430] width 59 height 59
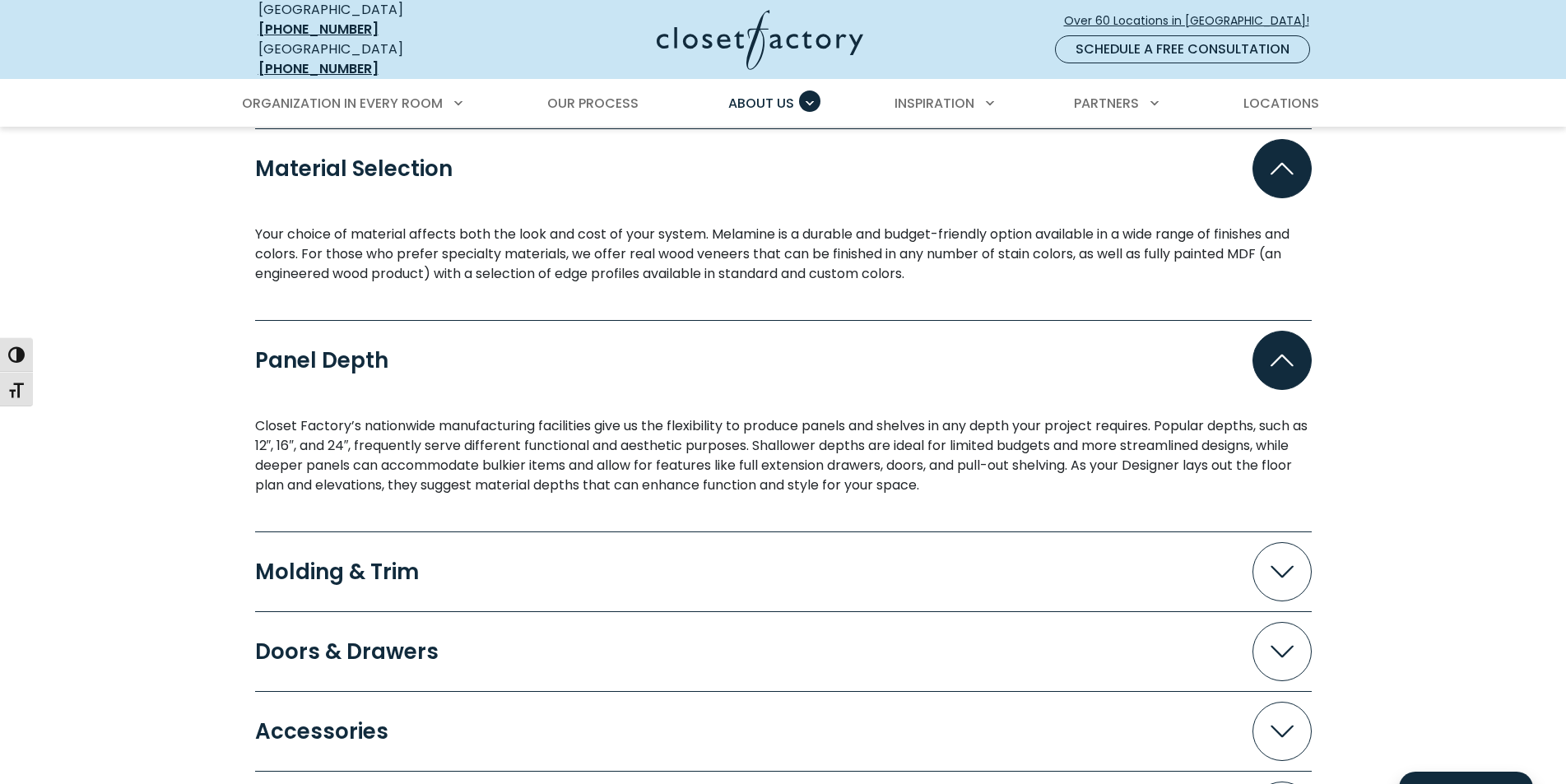
scroll to position [1810, 0]
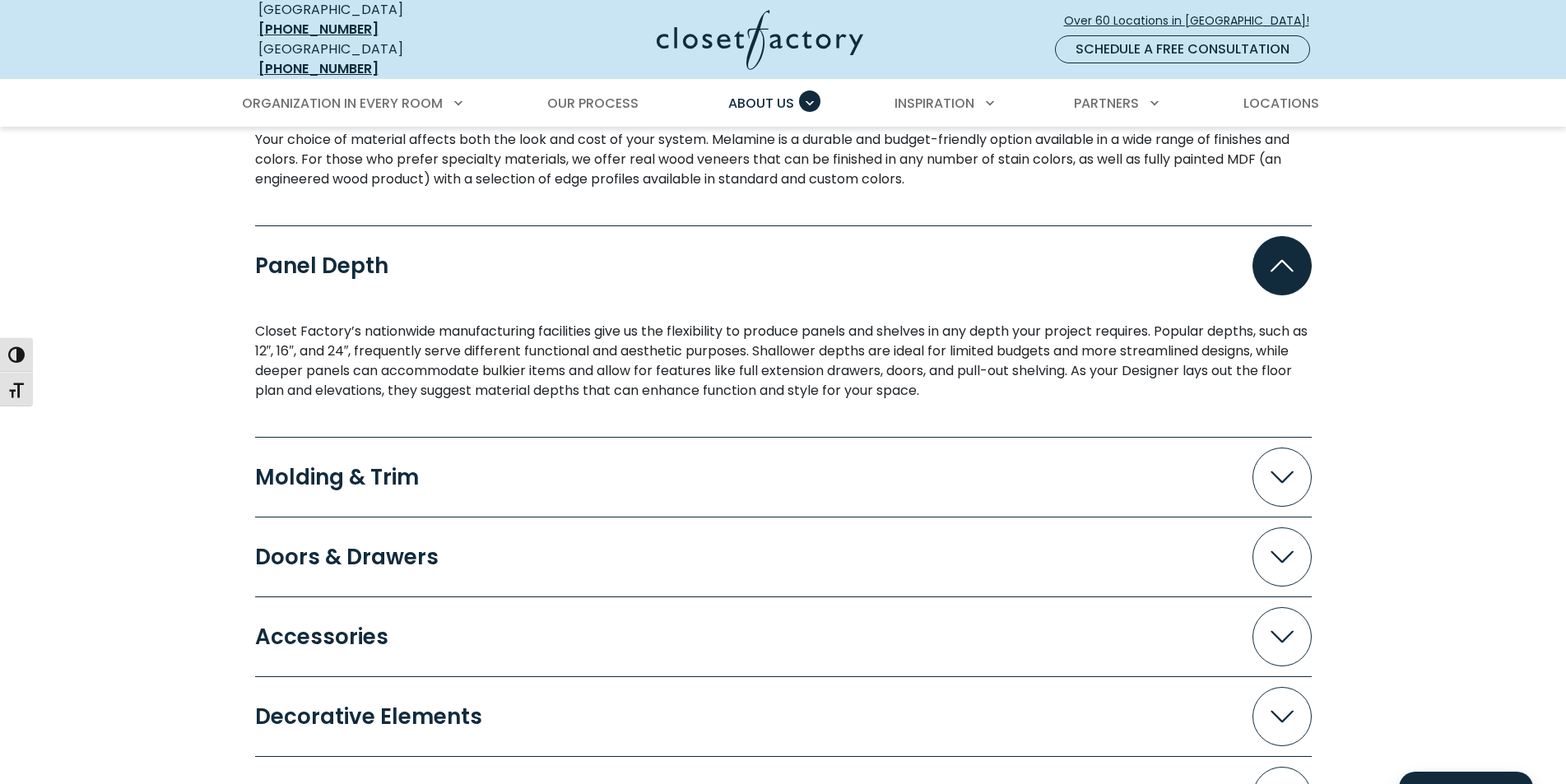
click at [1283, 454] on span "Accordion" at bounding box center [1282, 476] width 59 height 59
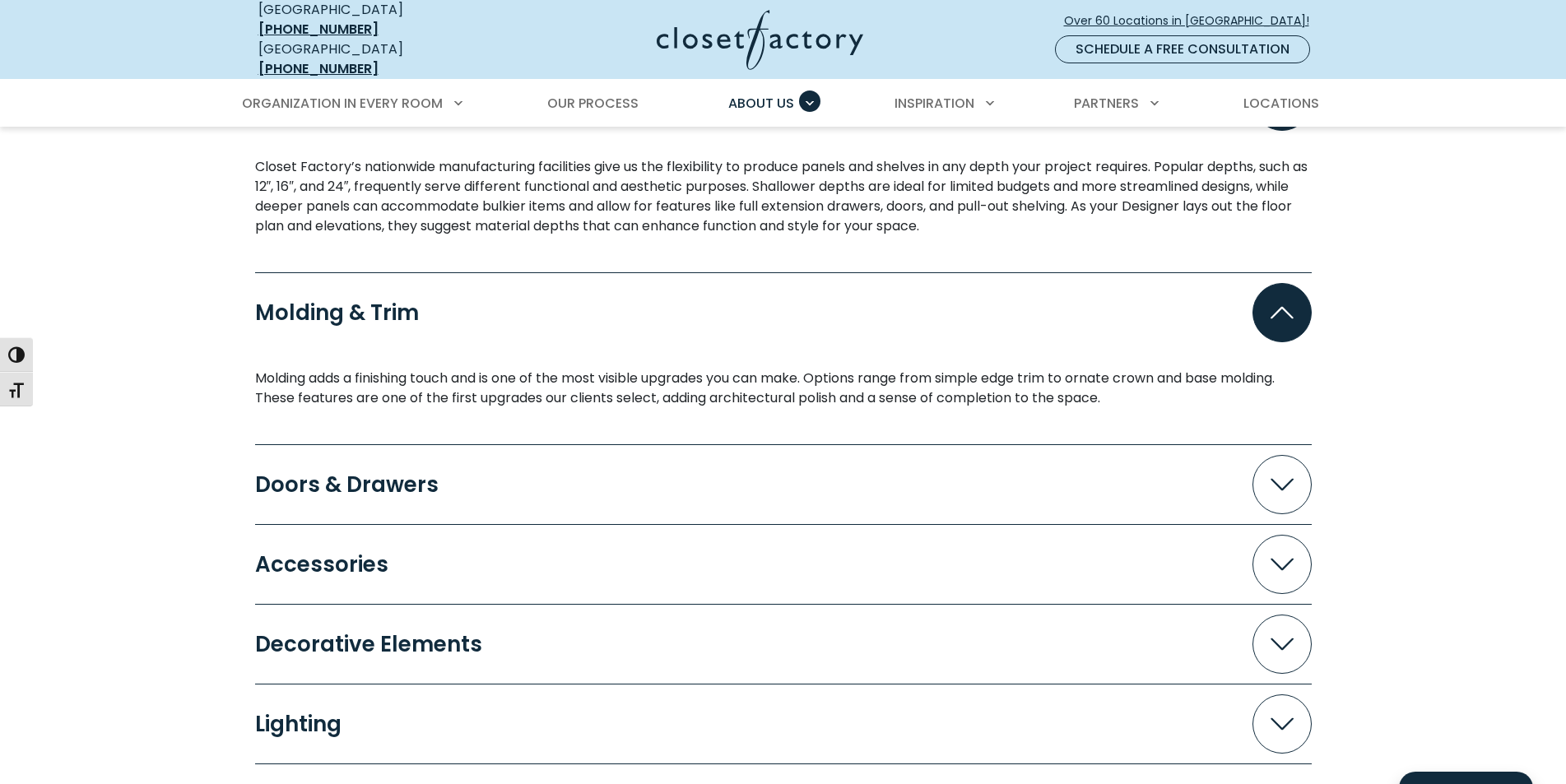
click at [1283, 461] on span "Accordion" at bounding box center [1282, 484] width 59 height 59
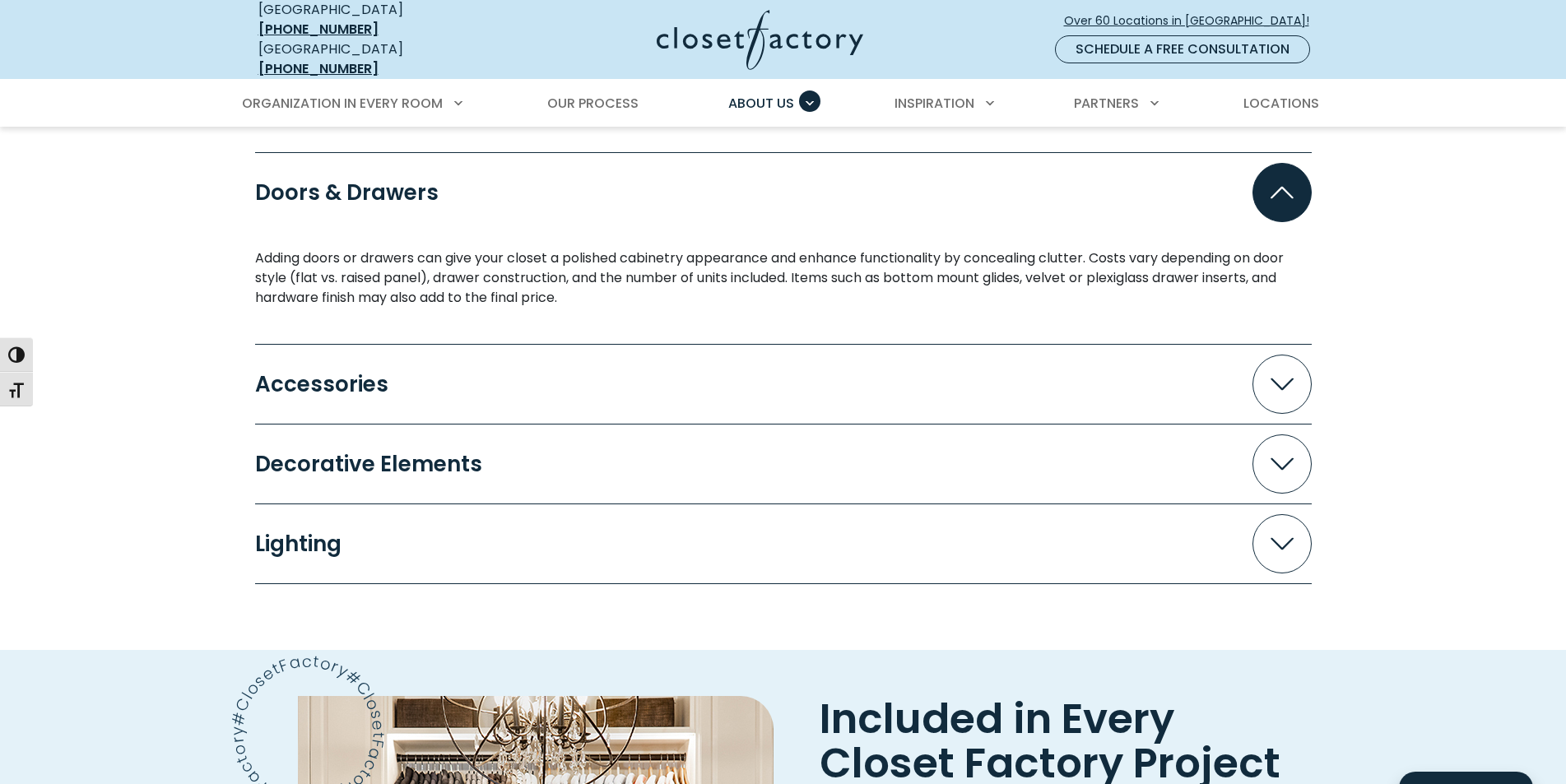
scroll to position [2303, 0]
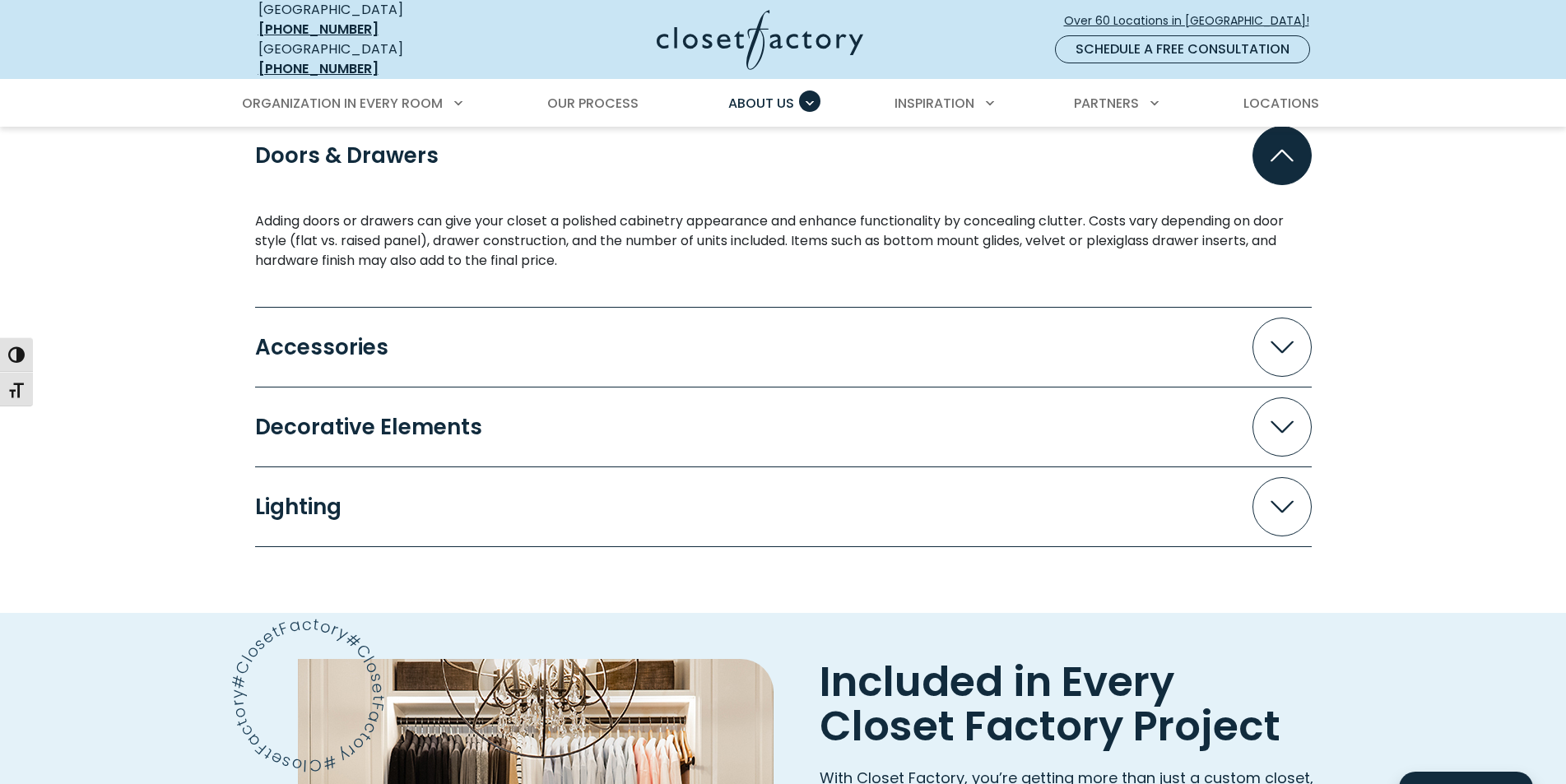
click at [1281, 345] on span "Accordion" at bounding box center [1282, 347] width 59 height 59
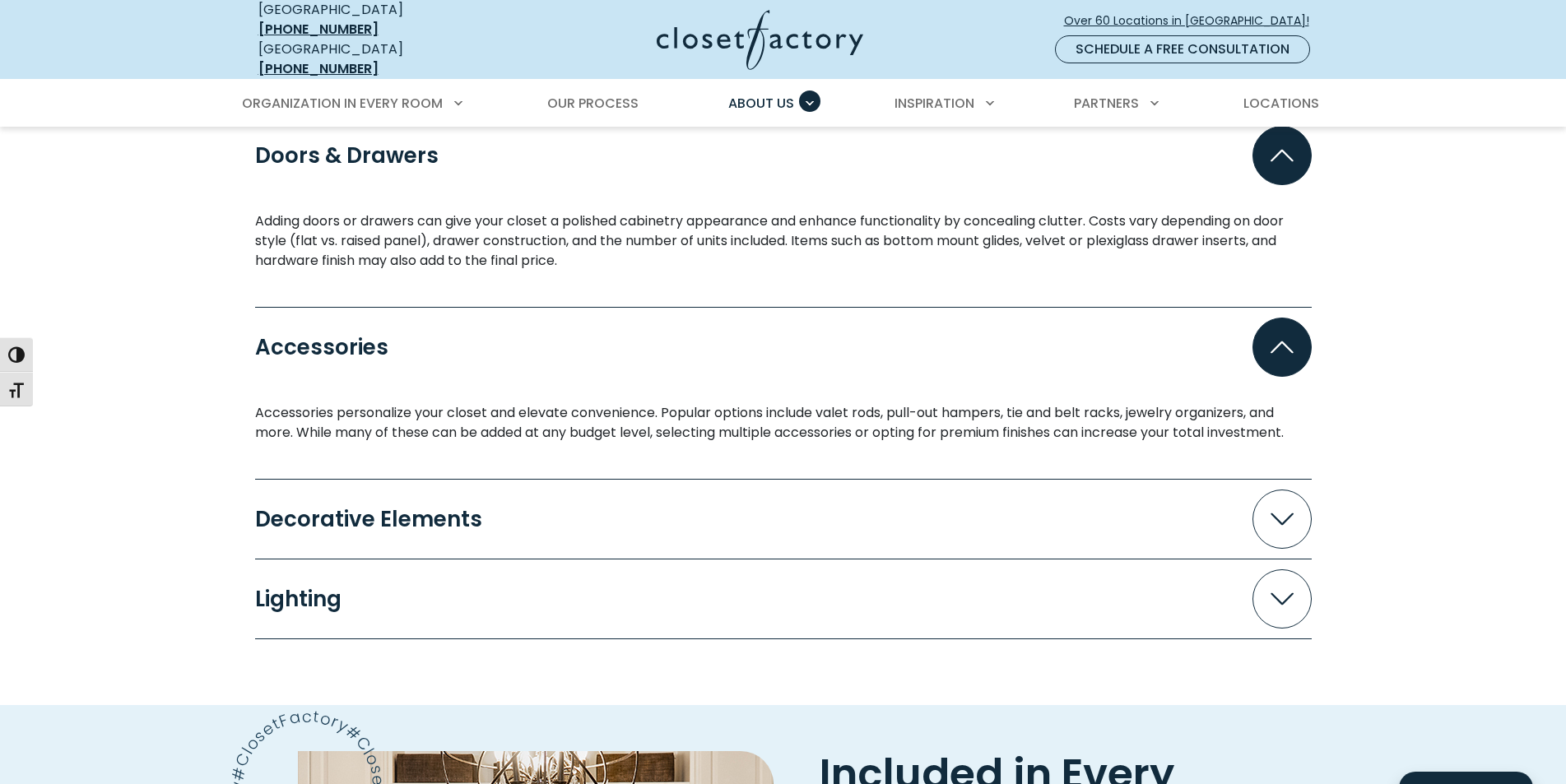
click at [1284, 513] on icon "Accordion" at bounding box center [1282, 520] width 23 height 12
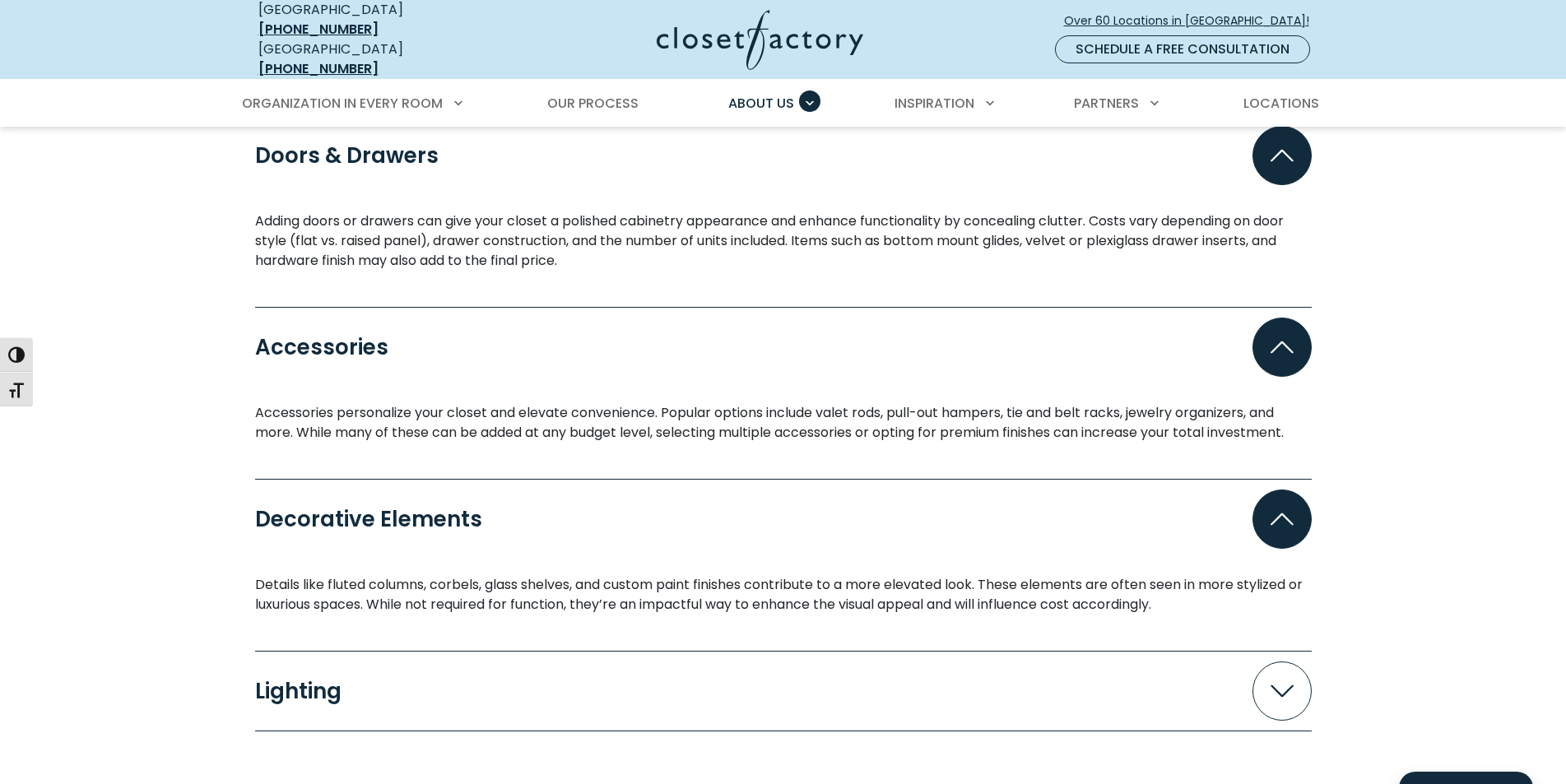
click at [1282, 666] on span "Accordion" at bounding box center [1282, 691] width 59 height 59
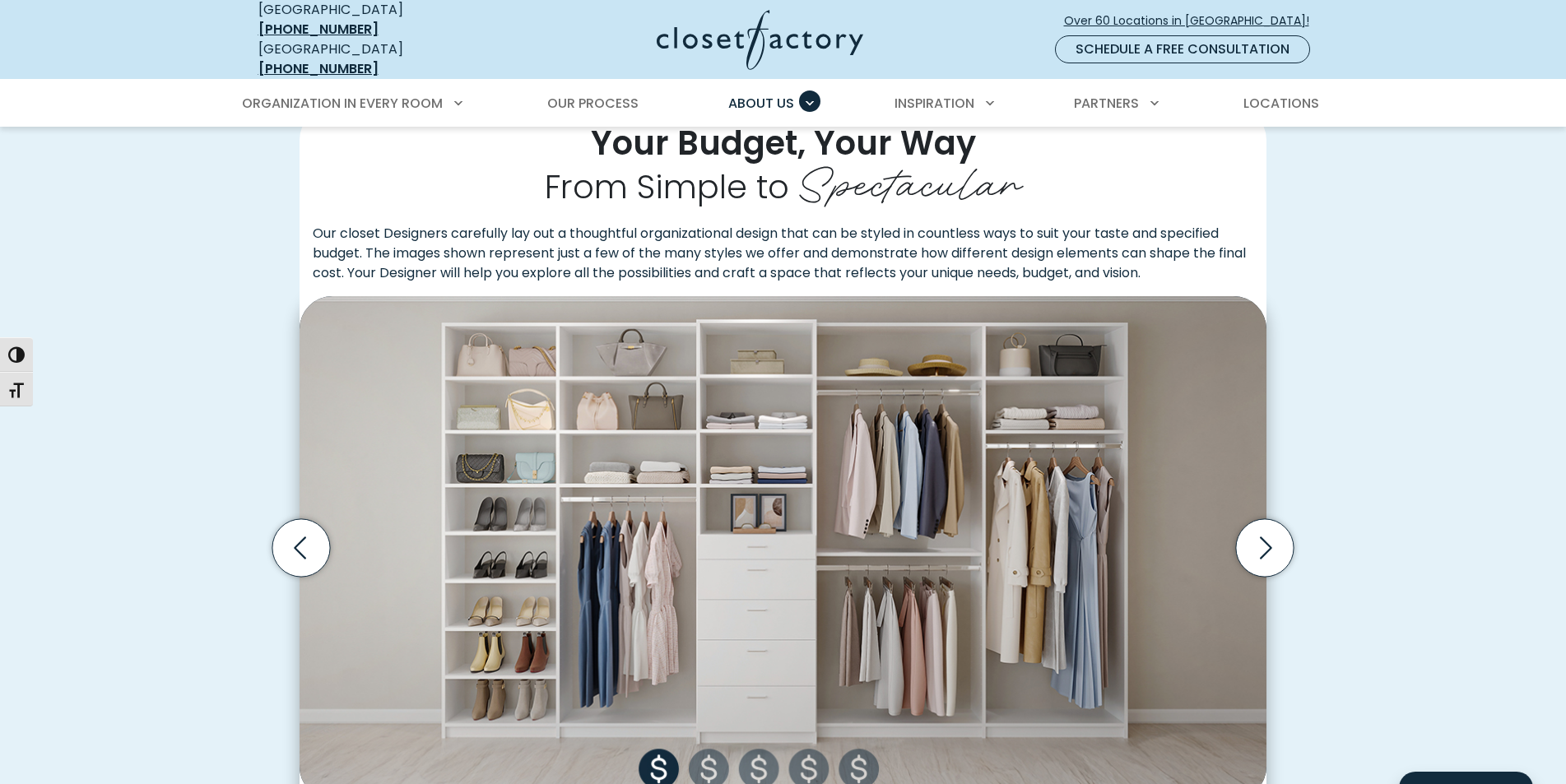
scroll to position [411, 0]
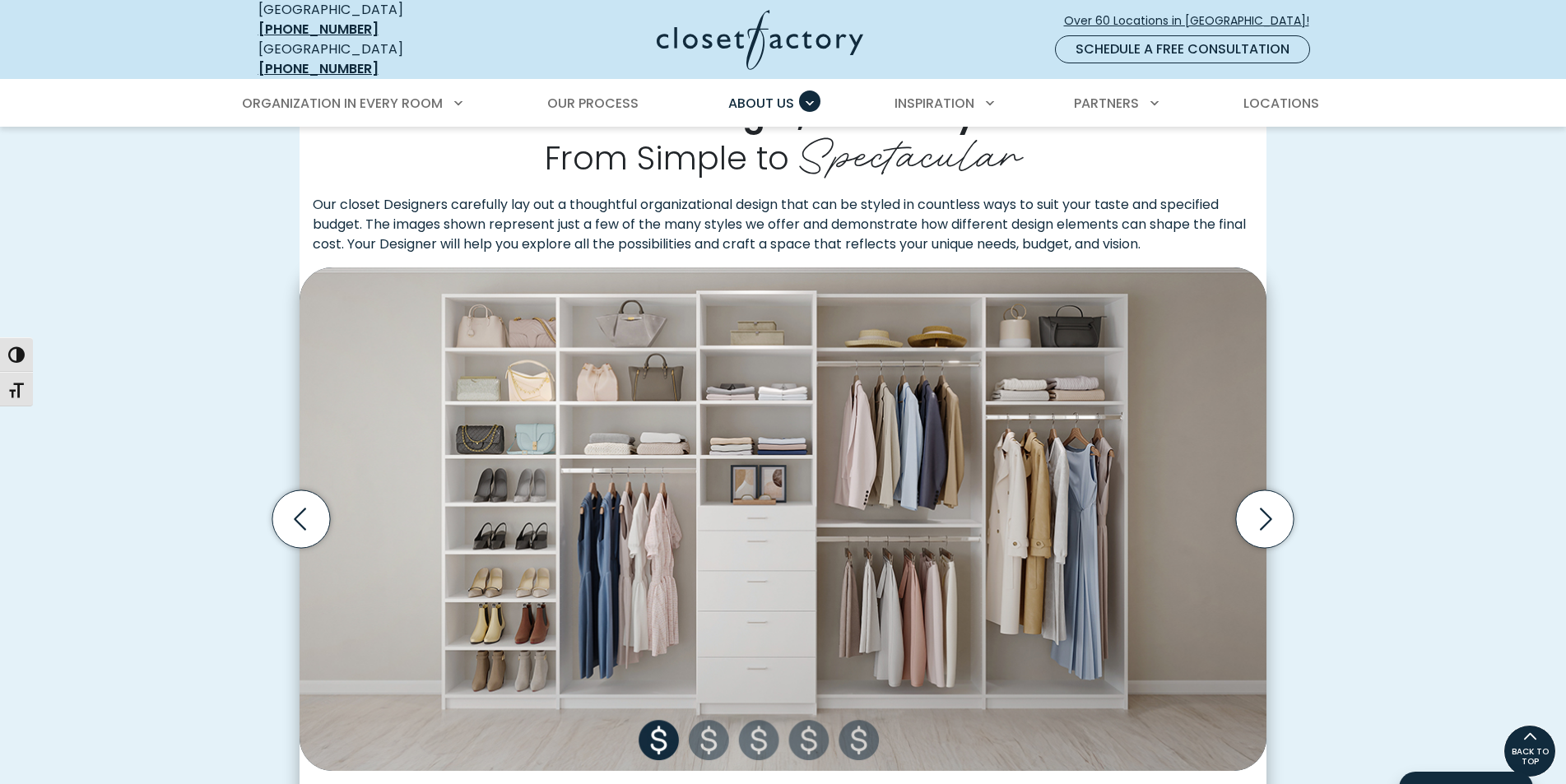
click at [312, 195] on p "Our closet Designers carefully lay out a thoughtful organizational design that …" at bounding box center [783, 231] width 967 height 72
click at [317, 195] on p "Our closet Designers carefully lay out a thoughtful organizational design that …" at bounding box center [783, 231] width 967 height 72
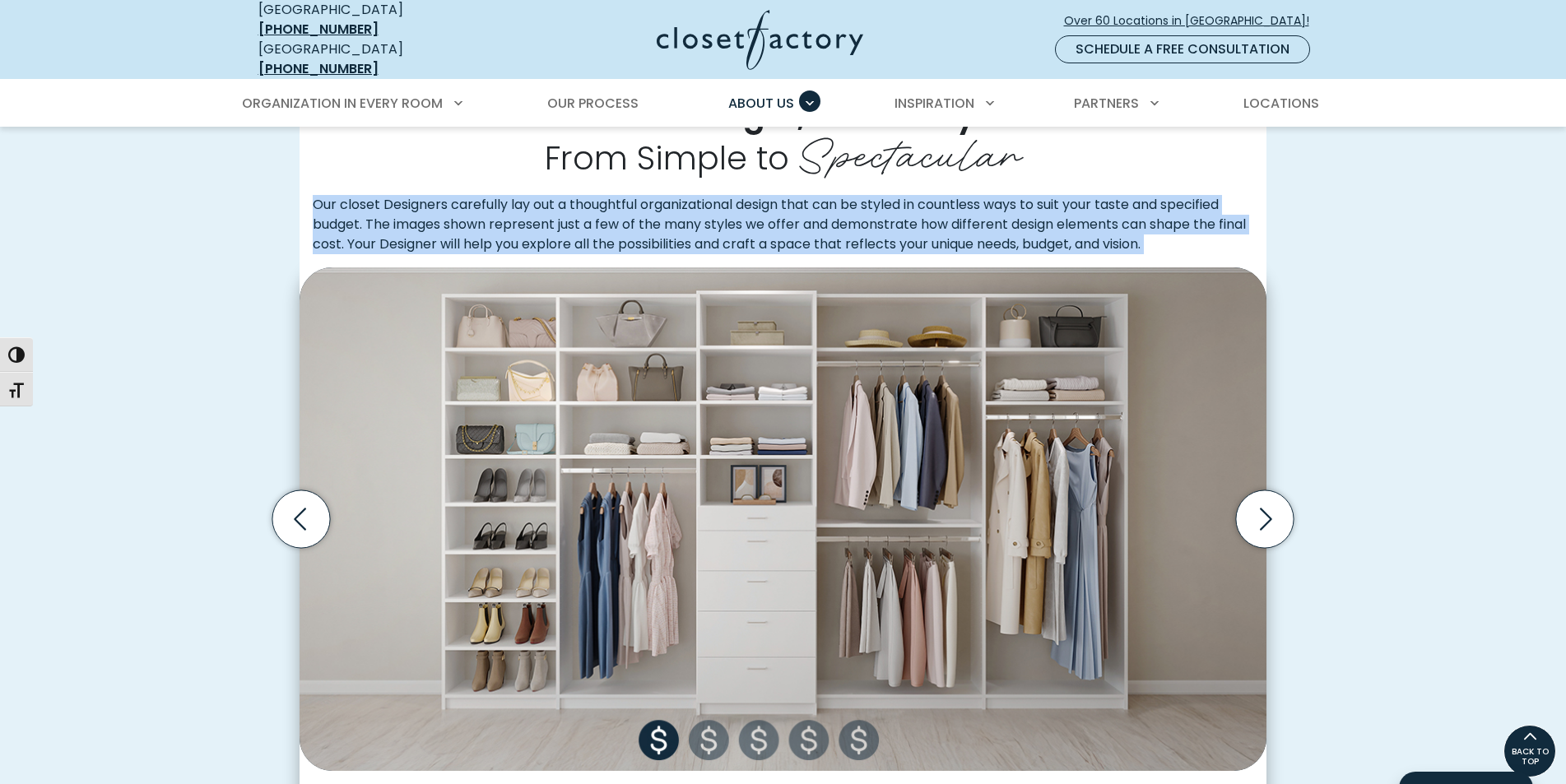
drag, startPoint x: 317, startPoint y: 190, endPoint x: 1260, endPoint y: 242, distance: 944.4
click at [1217, 227] on p "Our closet Designers carefully lay out a thoughtful organizational design that …" at bounding box center [783, 231] width 967 height 72
click at [1417, 286] on div "Your Budget, Your Way From Simple to Spectacular Our closet Designers carefully…" at bounding box center [783, 495] width 1566 height 928
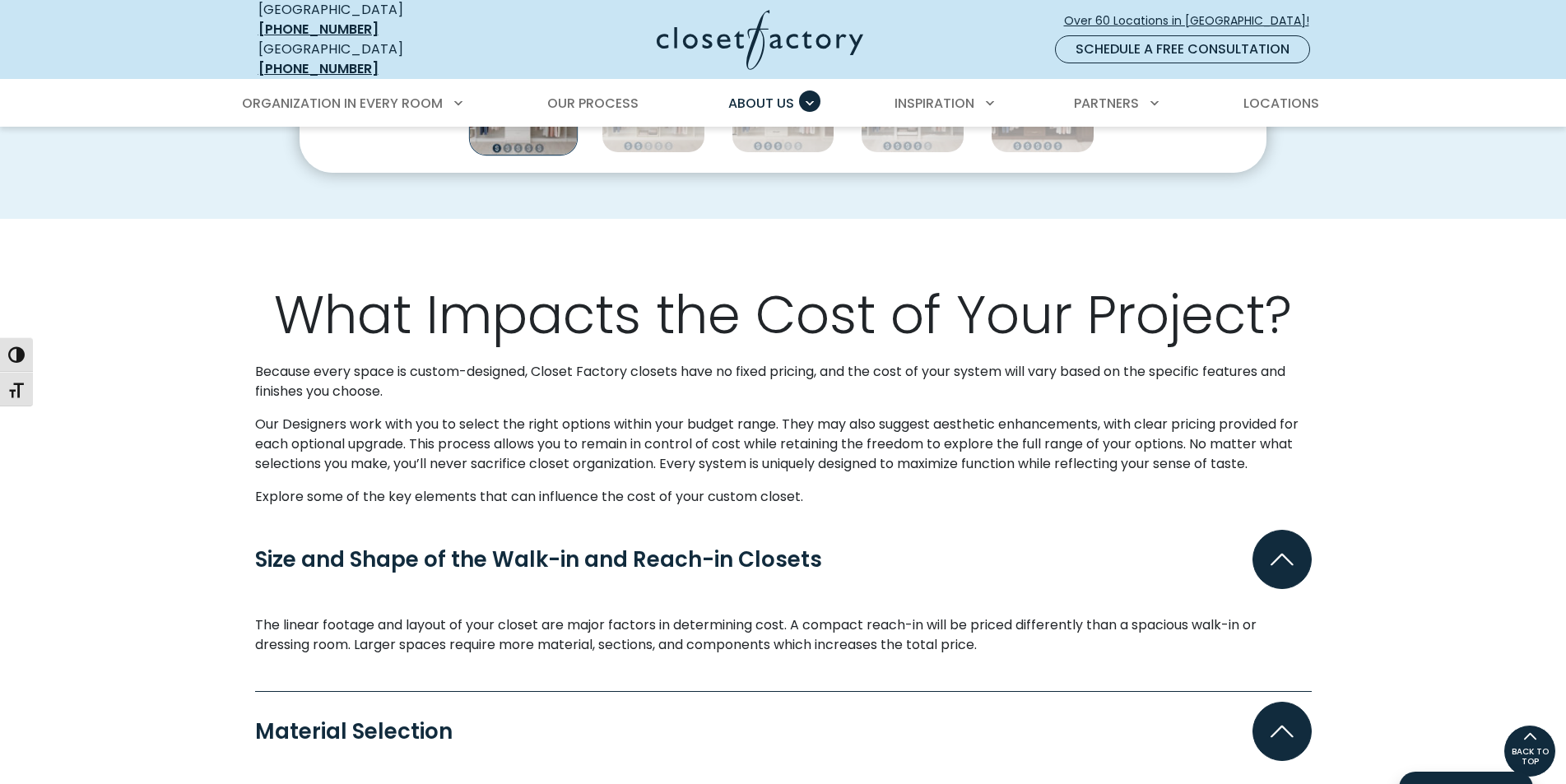
scroll to position [1152, 0]
click at [255, 363] on p "Because every space is custom-designed, Closet Factory closets have no fixed pr…" at bounding box center [783, 383] width 1057 height 40
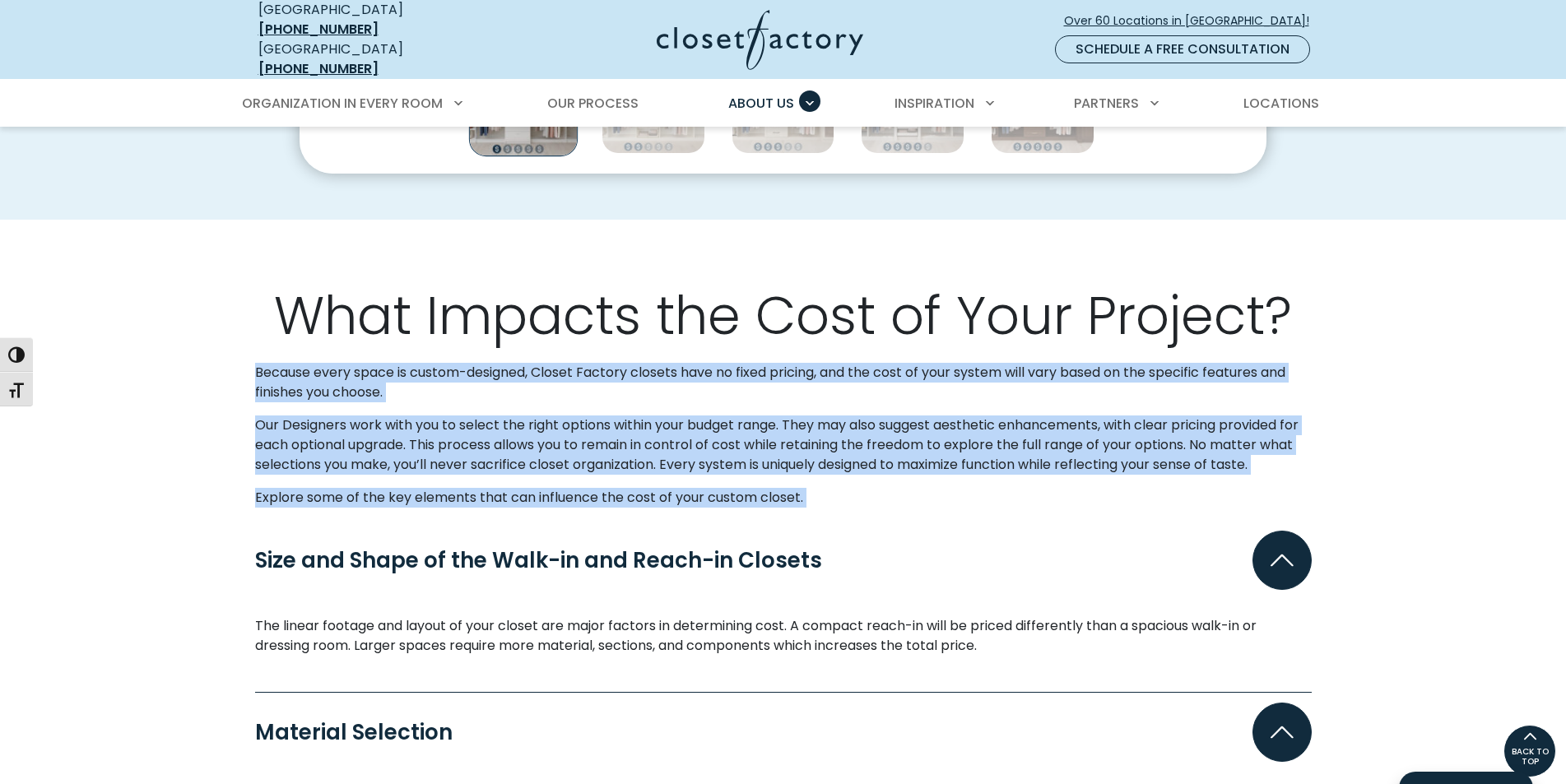
drag, startPoint x: 254, startPoint y: 356, endPoint x: 861, endPoint y: 480, distance: 619.5
click at [861, 480] on div "Because every space is custom-designed, Closet Factory closets have no fixed pr…" at bounding box center [783, 441] width 1076 height 158
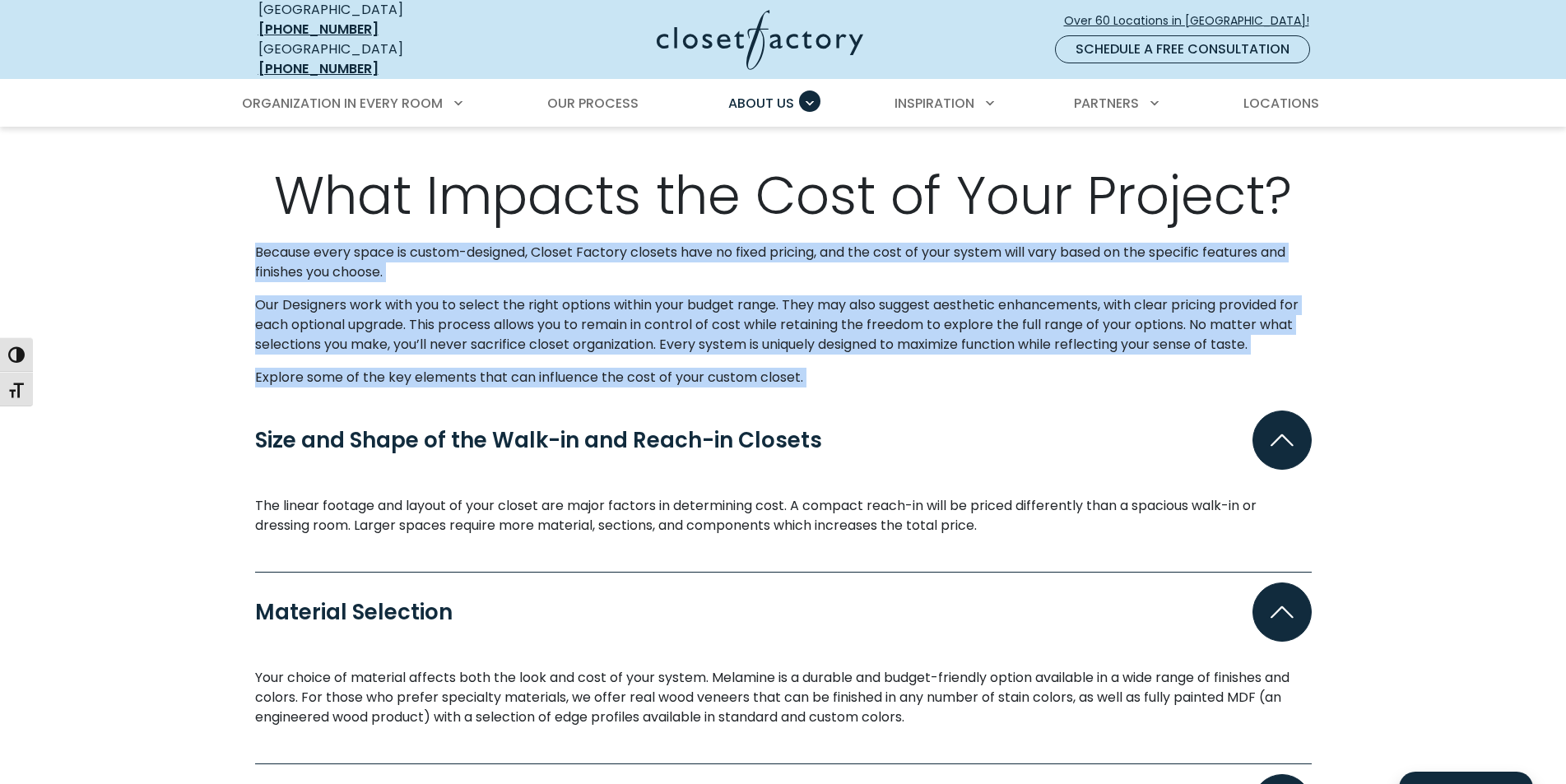
scroll to position [1398, 0]
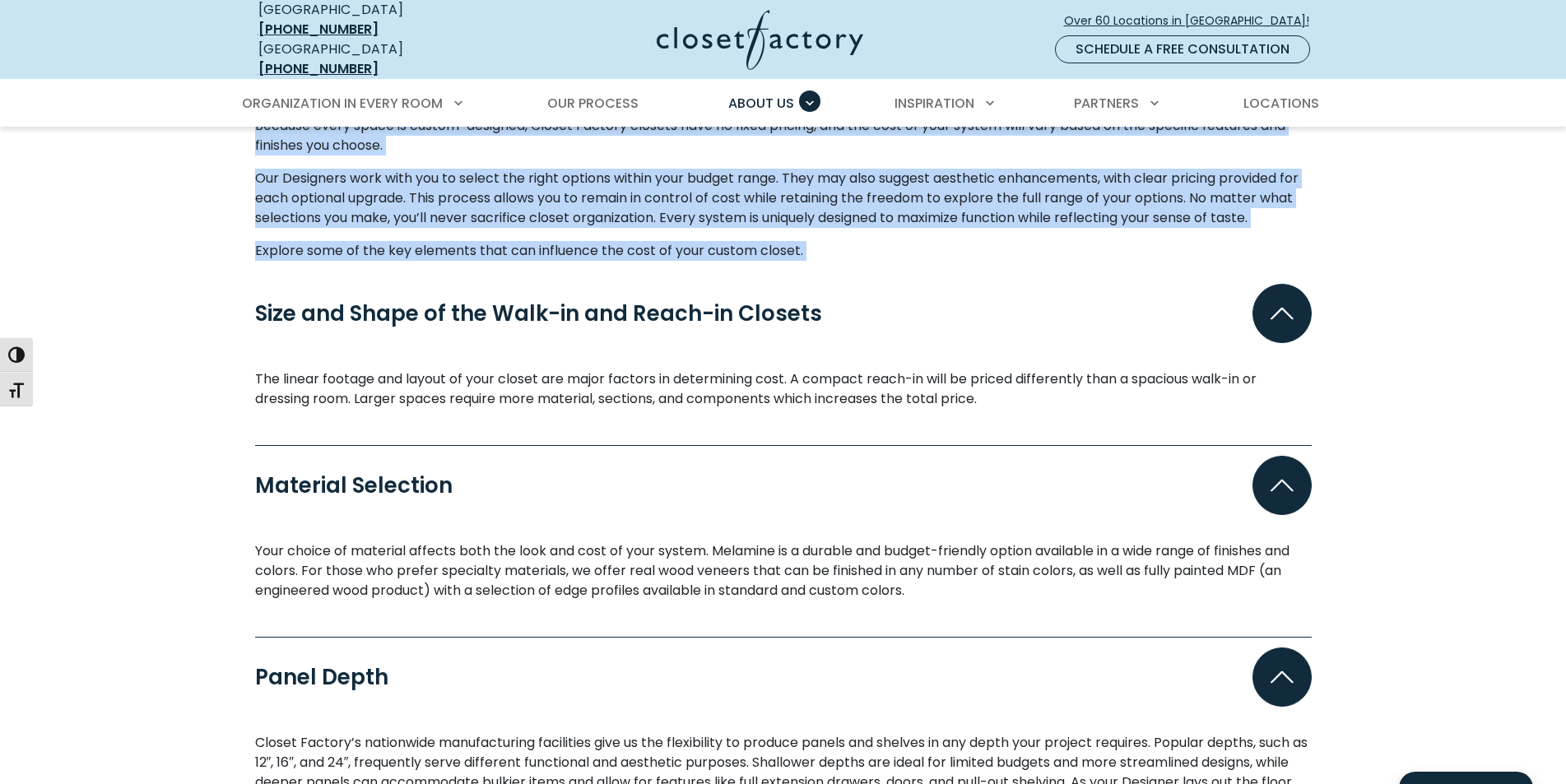
click at [504, 318] on button "Size and Shape of the Walk-in and Reach-in Closets" at bounding box center [783, 313] width 1057 height 59
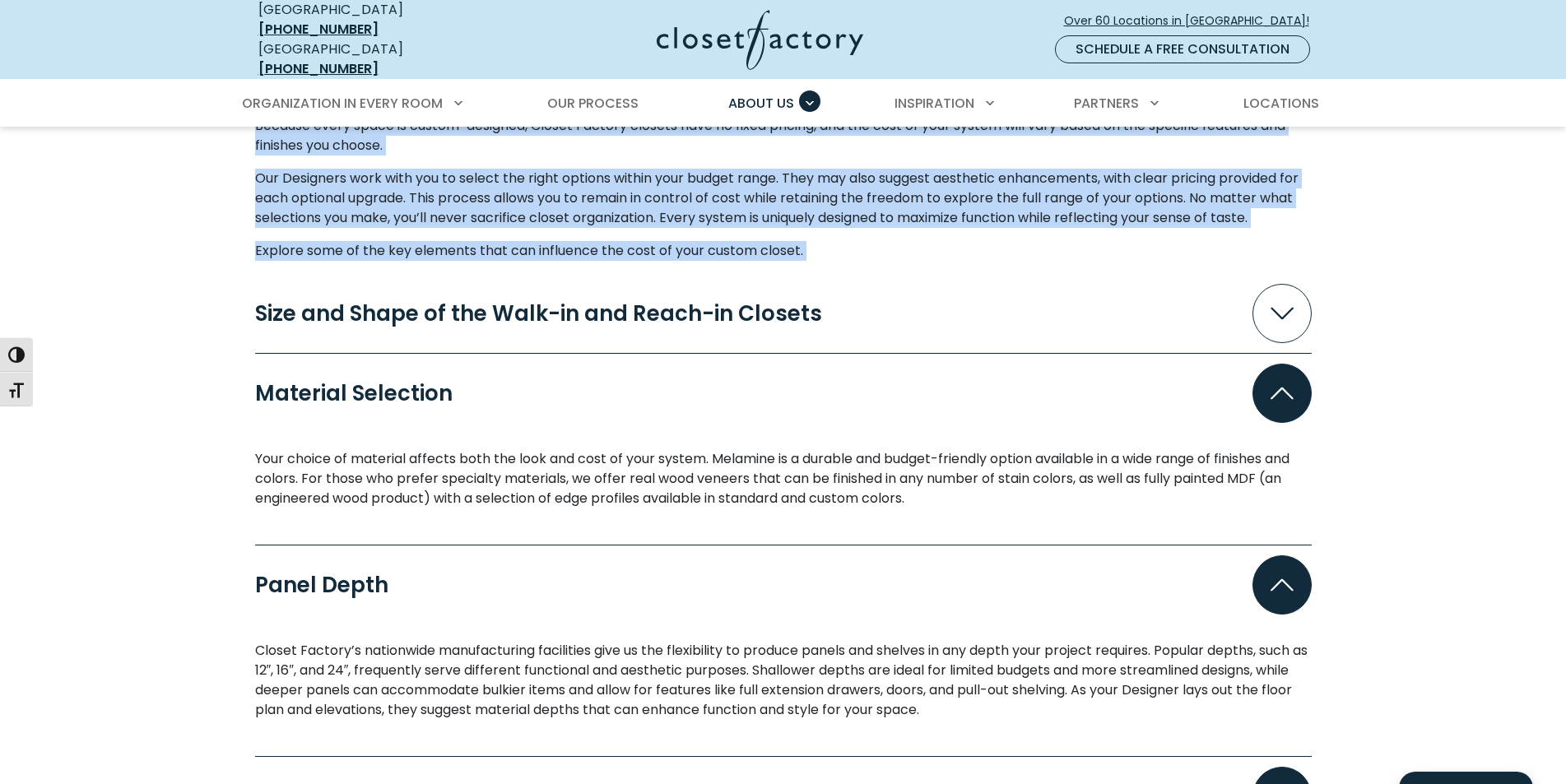
click at [1256, 364] on button "Material Selection" at bounding box center [783, 393] width 1057 height 59
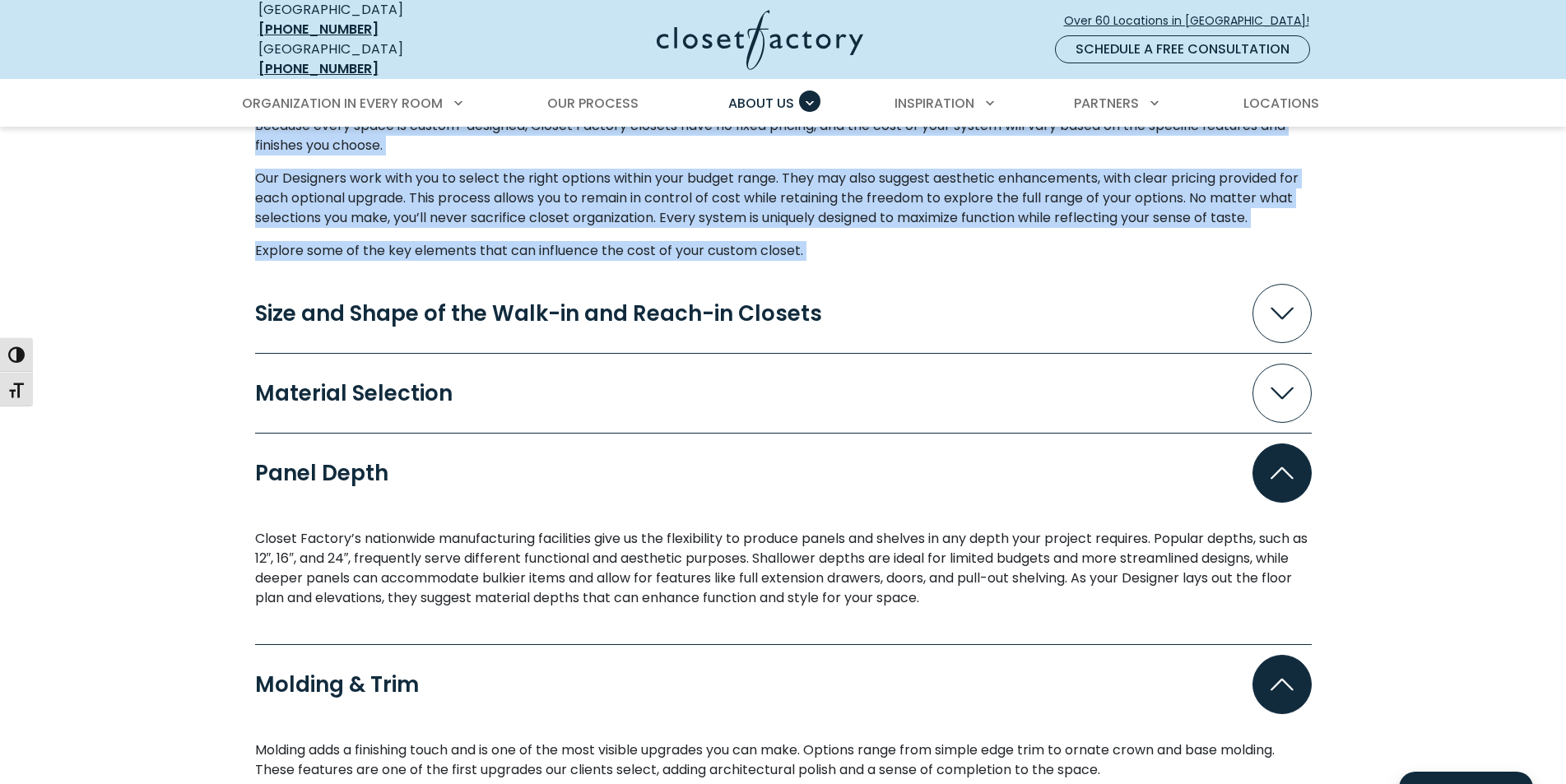
click at [1282, 446] on span "Accordion" at bounding box center [1282, 473] width 59 height 59
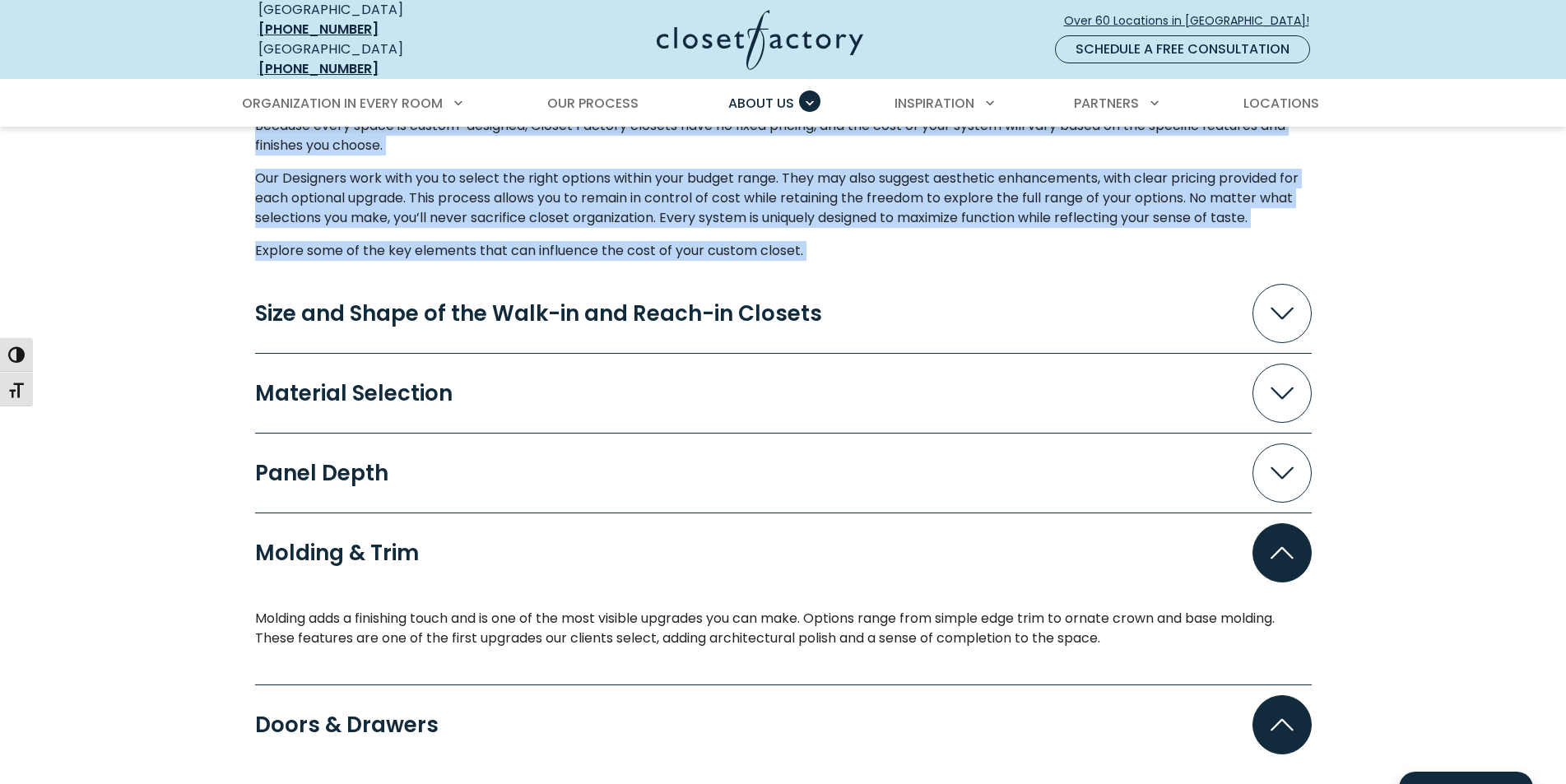
click at [1293, 547] on icon "Accordion" at bounding box center [1282, 553] width 23 height 12
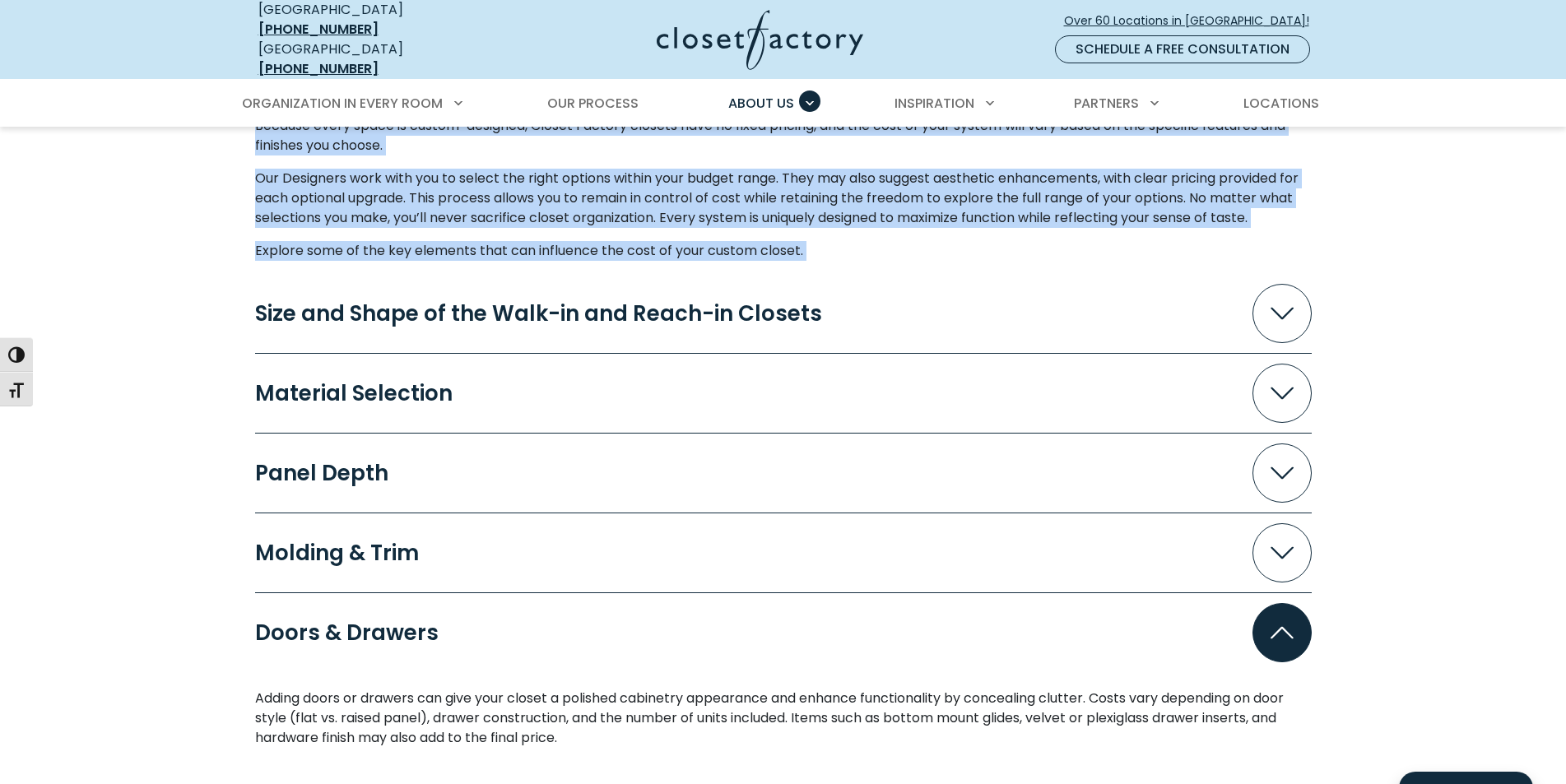
click at [1288, 603] on span "Accordion" at bounding box center [1282, 632] width 59 height 59
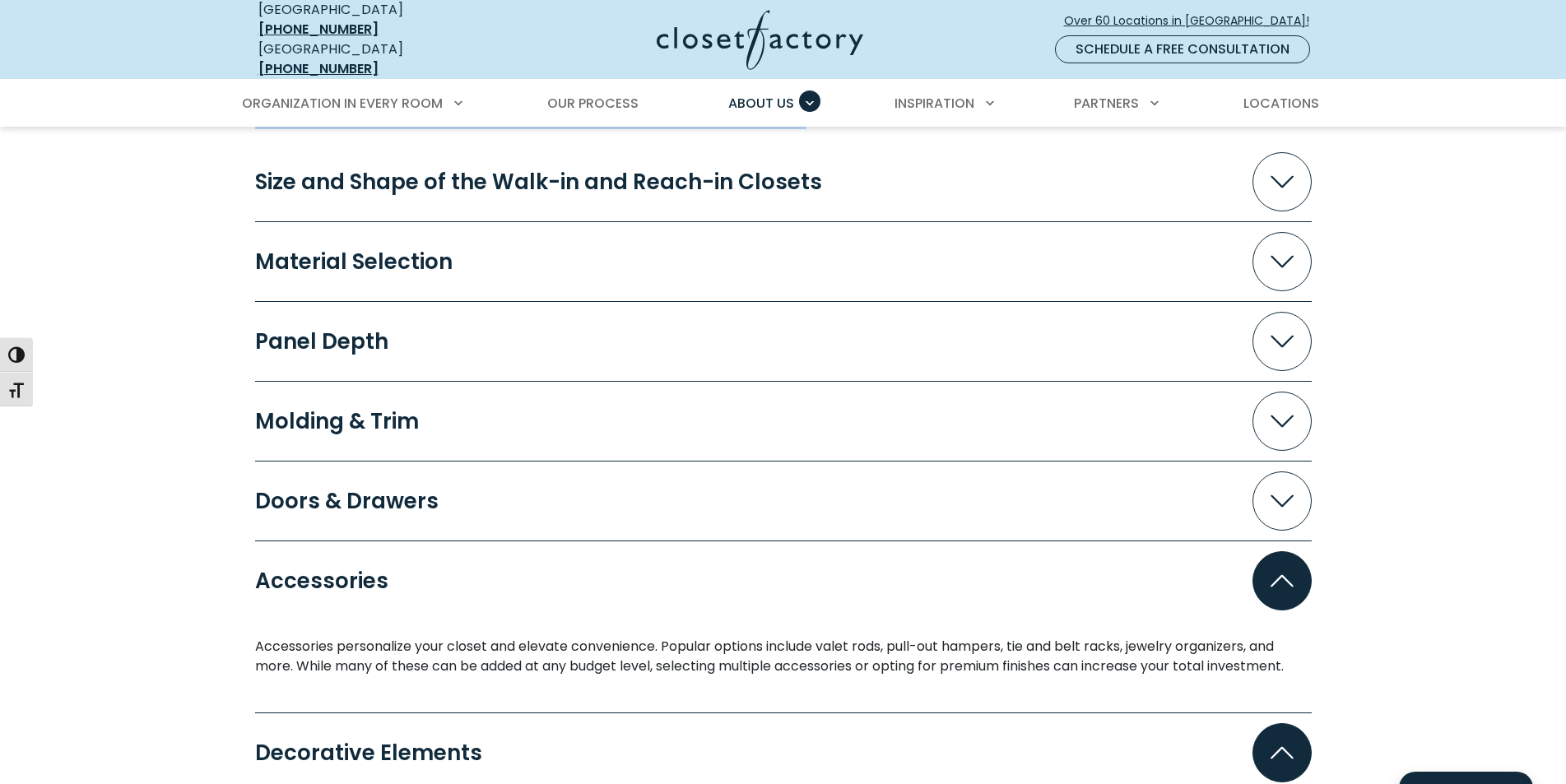
scroll to position [1727, 0]
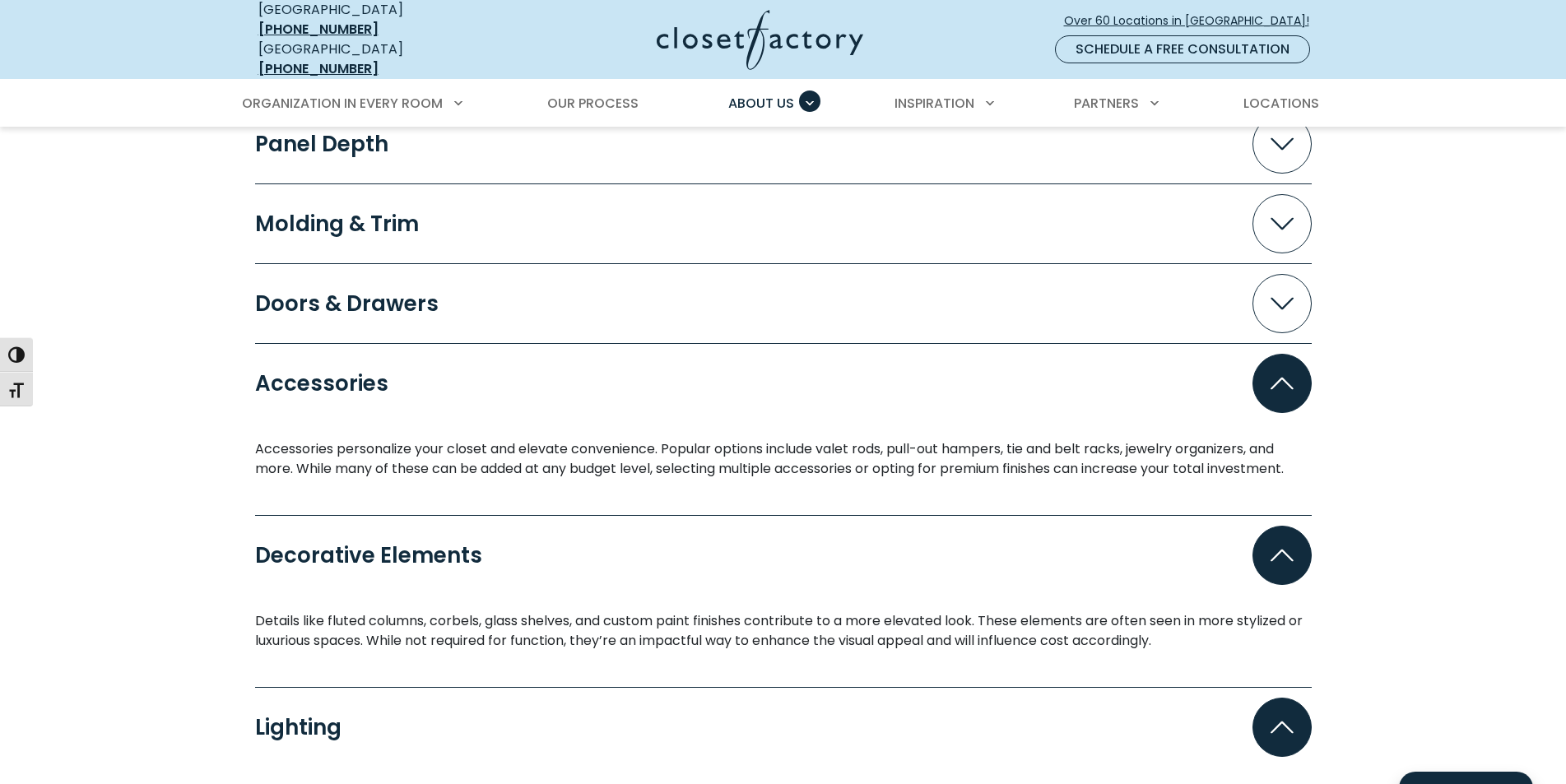
click at [1264, 354] on span "Accordion" at bounding box center [1282, 383] width 59 height 59
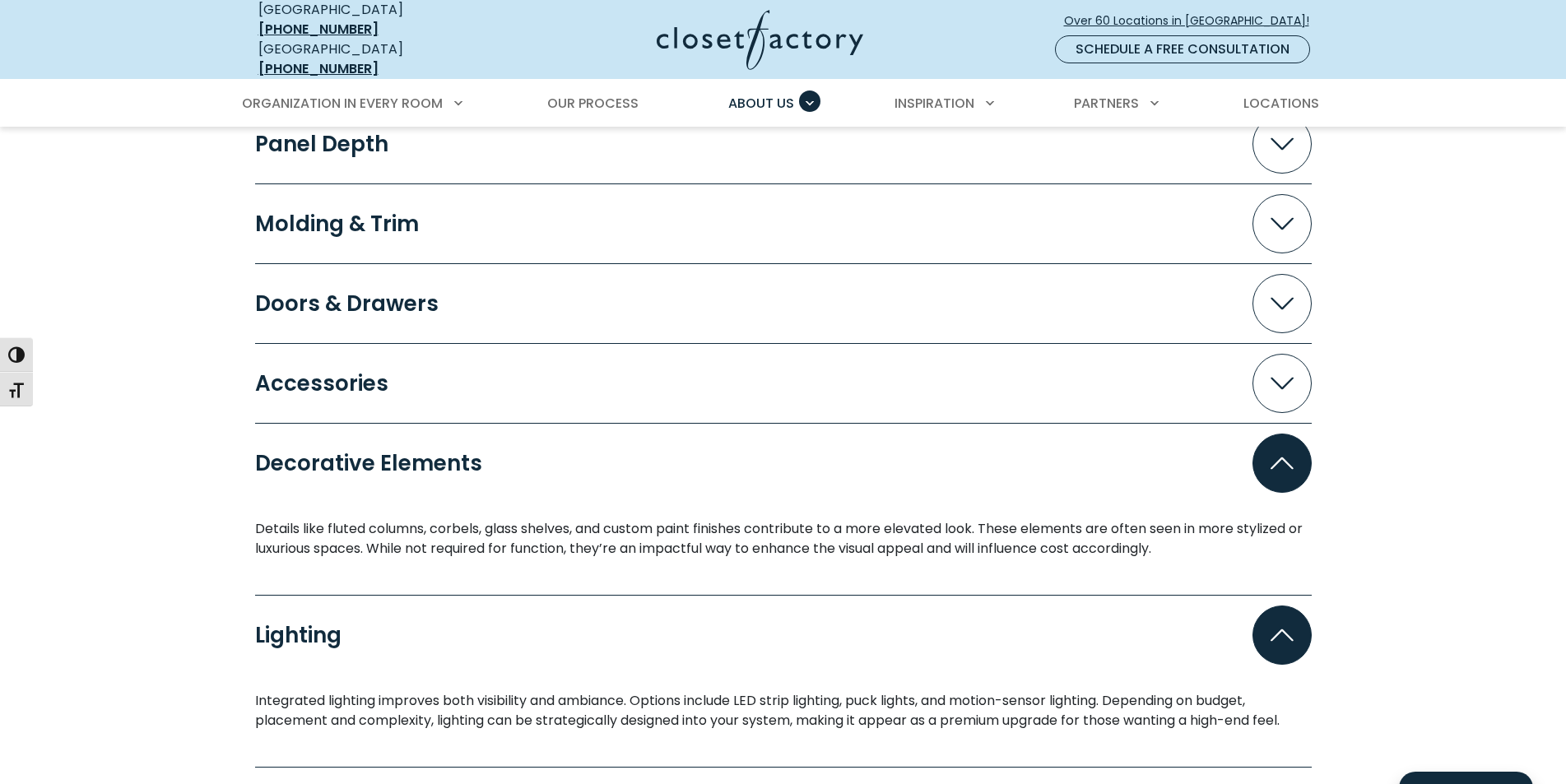
click at [1290, 433] on span "Accordion" at bounding box center [1282, 463] width 59 height 59
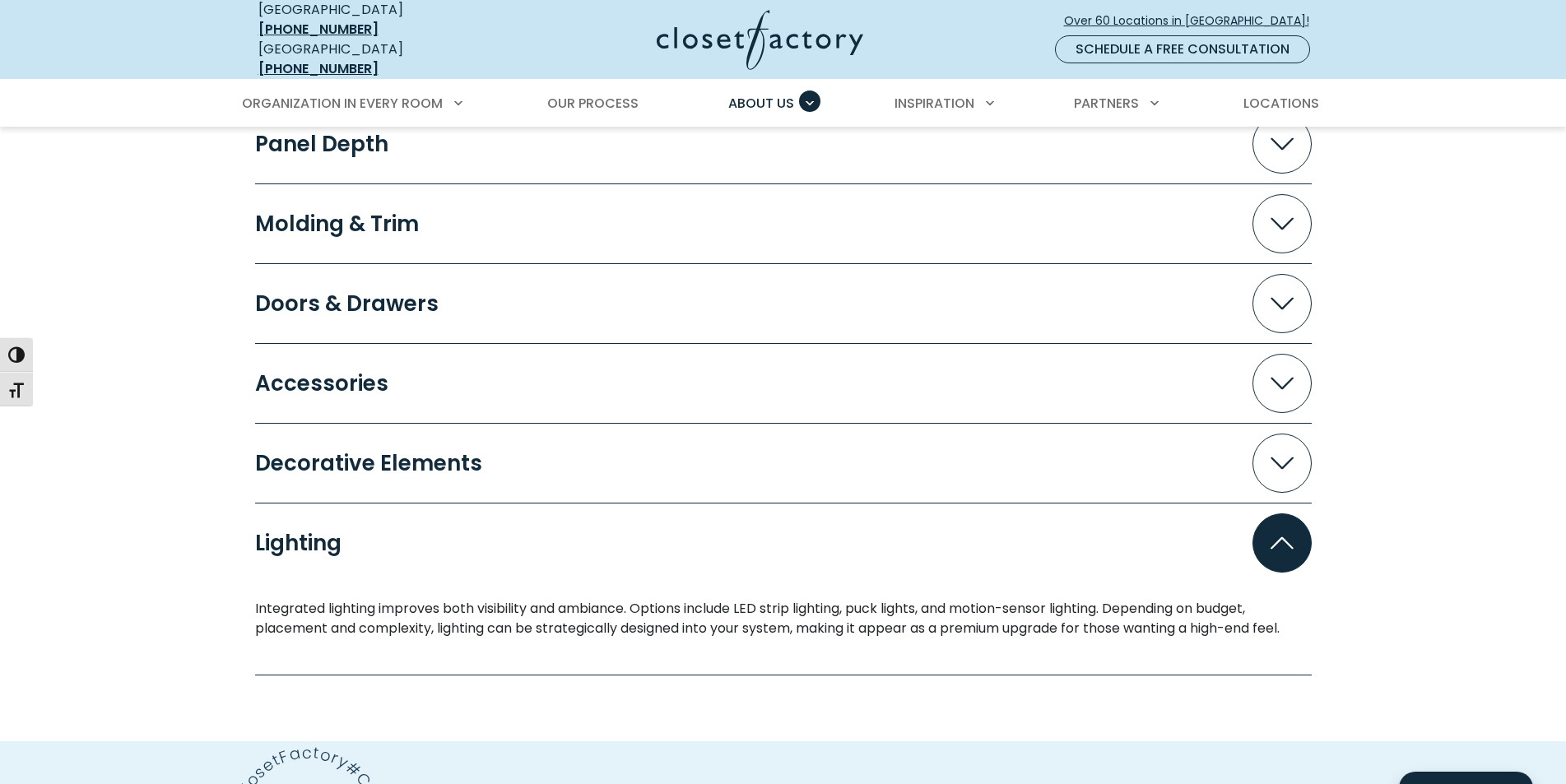
click at [1283, 537] on icon "Accordion" at bounding box center [1282, 543] width 23 height 12
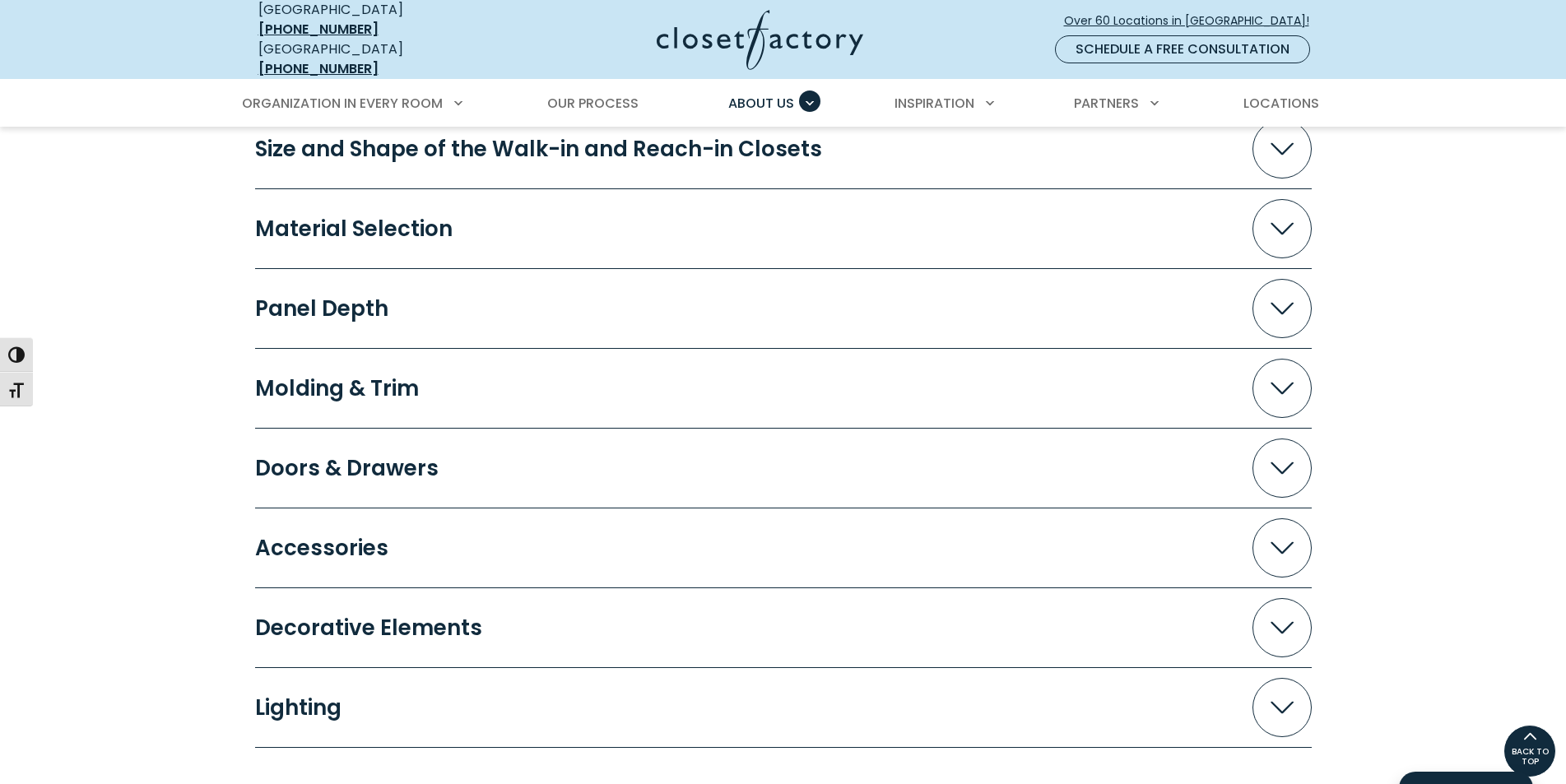
click at [1382, 510] on div "What Impacts the Cost of Your Project? Because every space is custom-designed, …" at bounding box center [783, 311] width 1566 height 1005
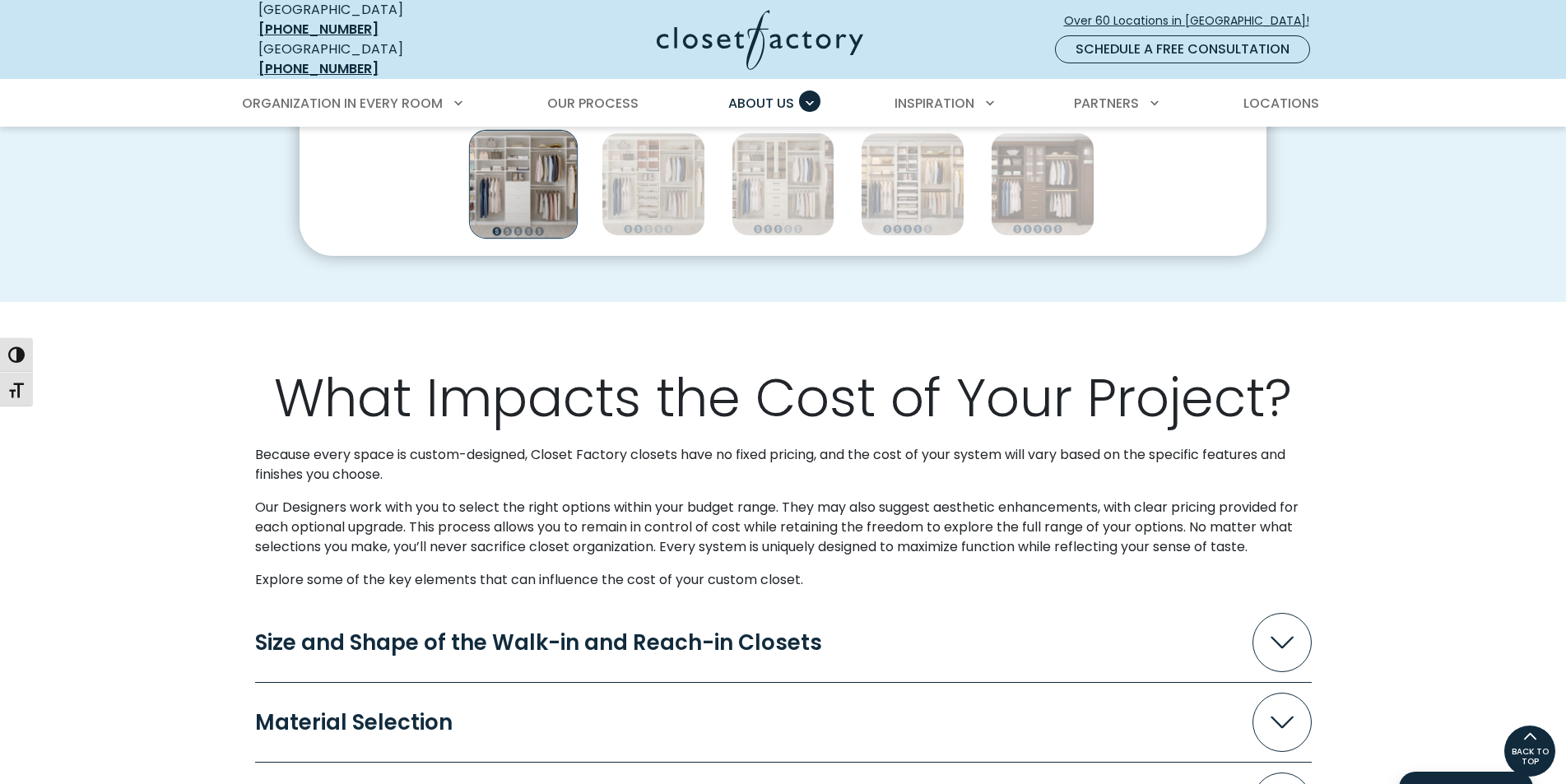
scroll to position [987, 0]
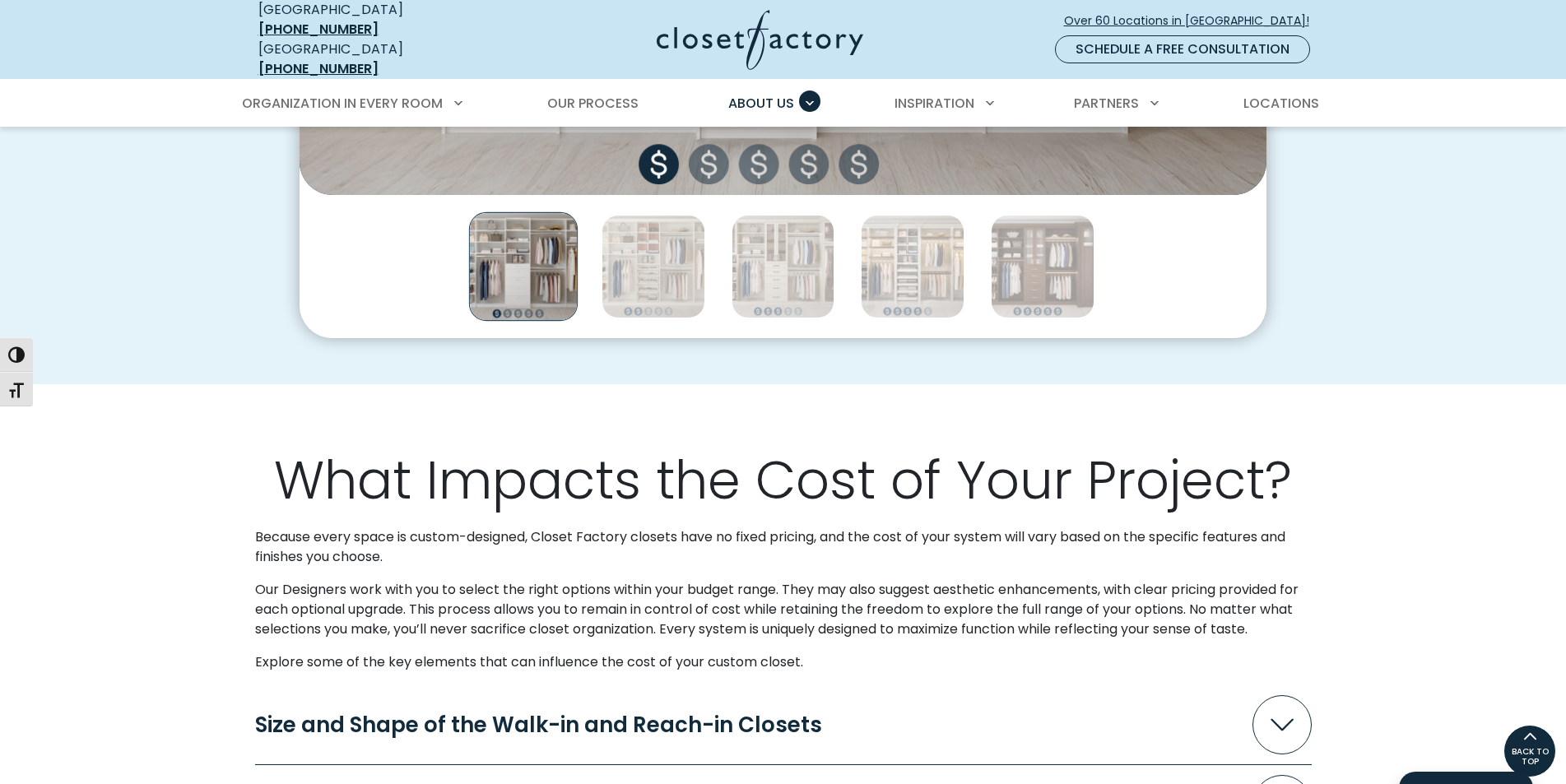
click at [788, 24] on img at bounding box center [760, 40] width 207 height 60
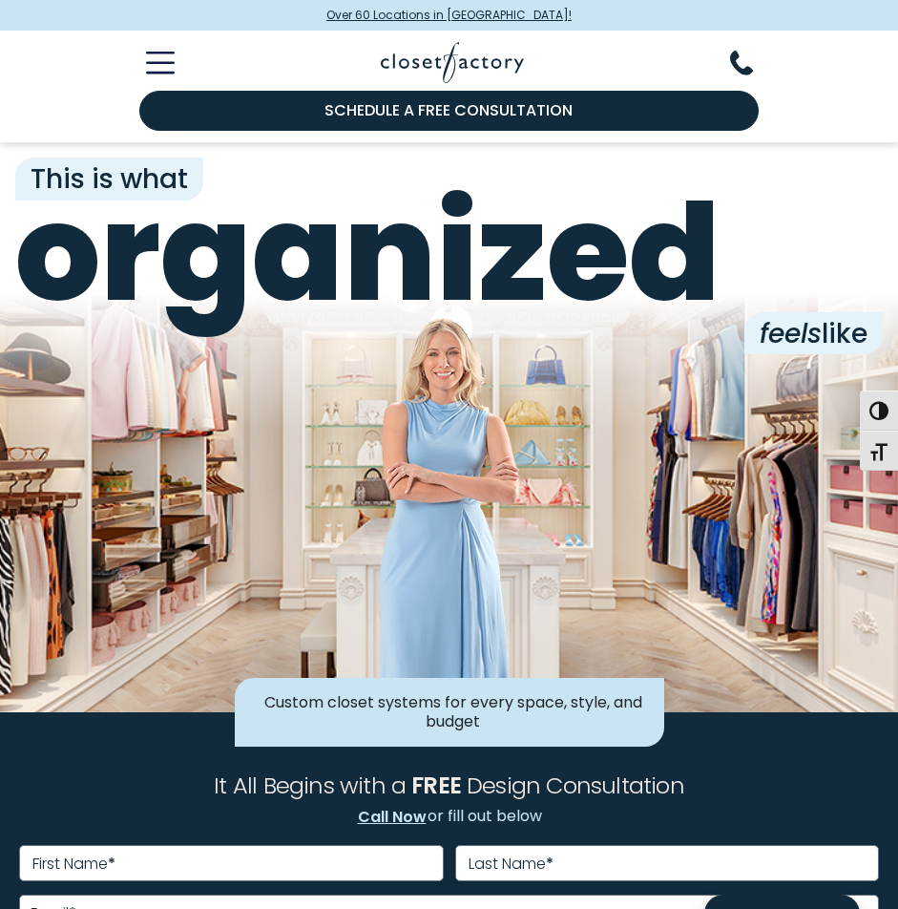
click at [160, 69] on icon "Toggle Mobile Menu" at bounding box center [160, 63] width 29 height 22
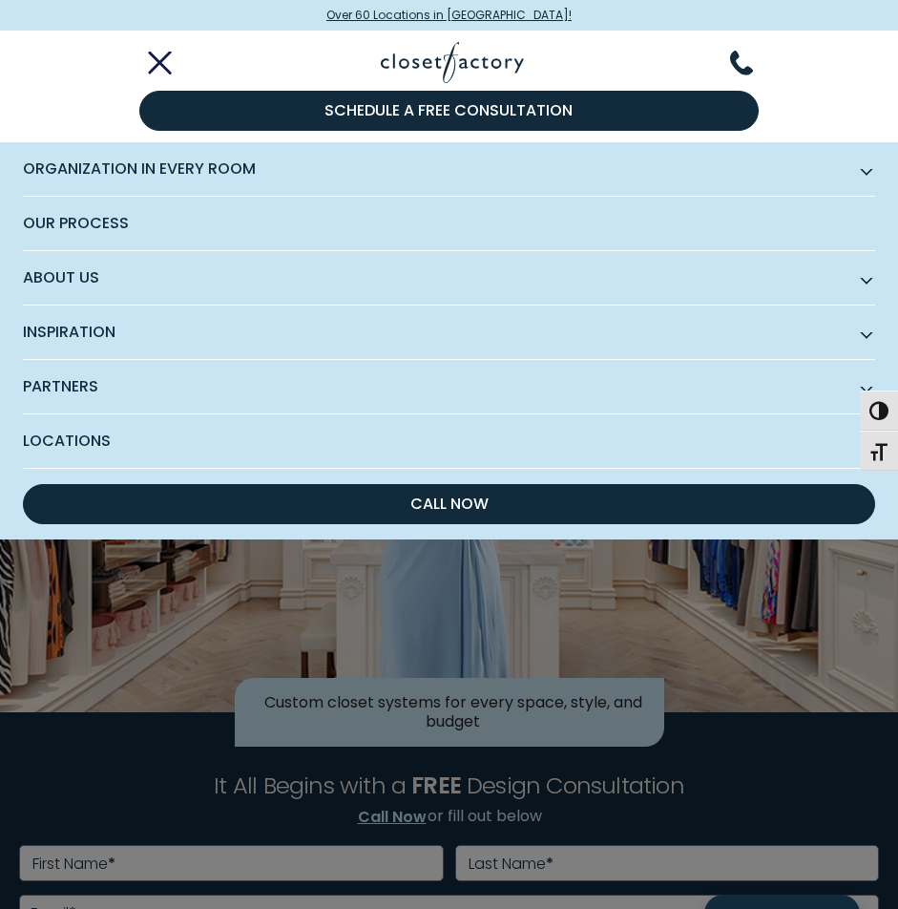
click at [168, 271] on span "About Us" at bounding box center [449, 278] width 853 height 54
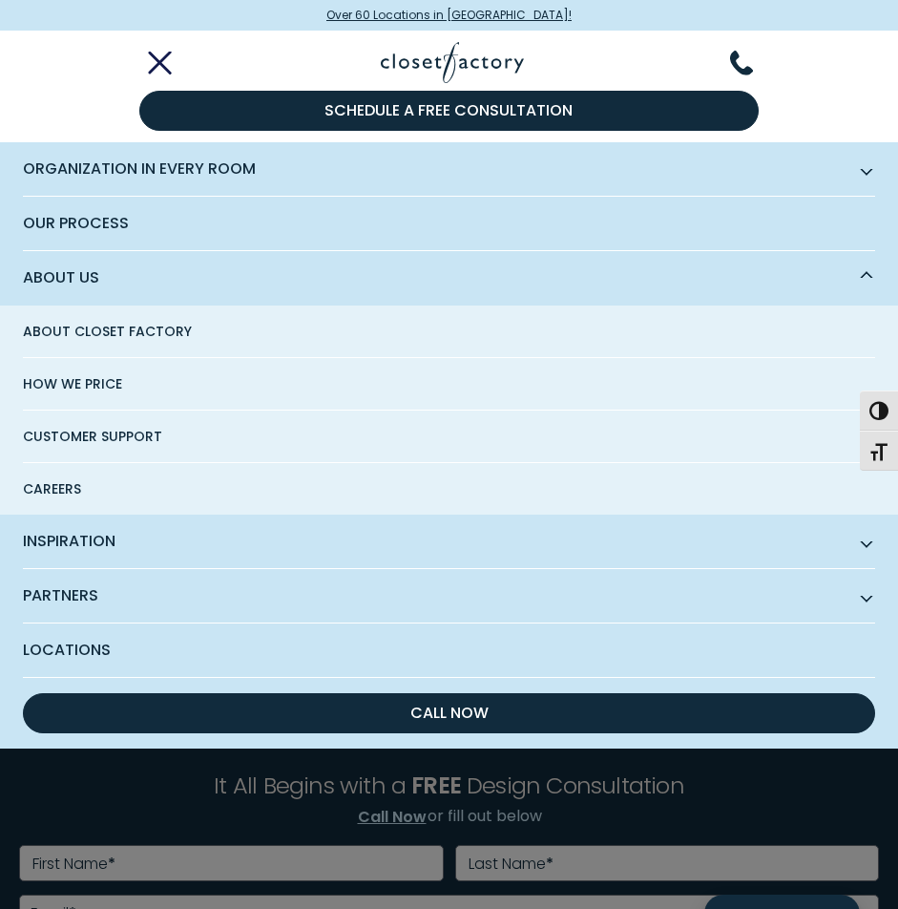
click at [128, 340] on span "About Closet Factory" at bounding box center [107, 332] width 169 height 52
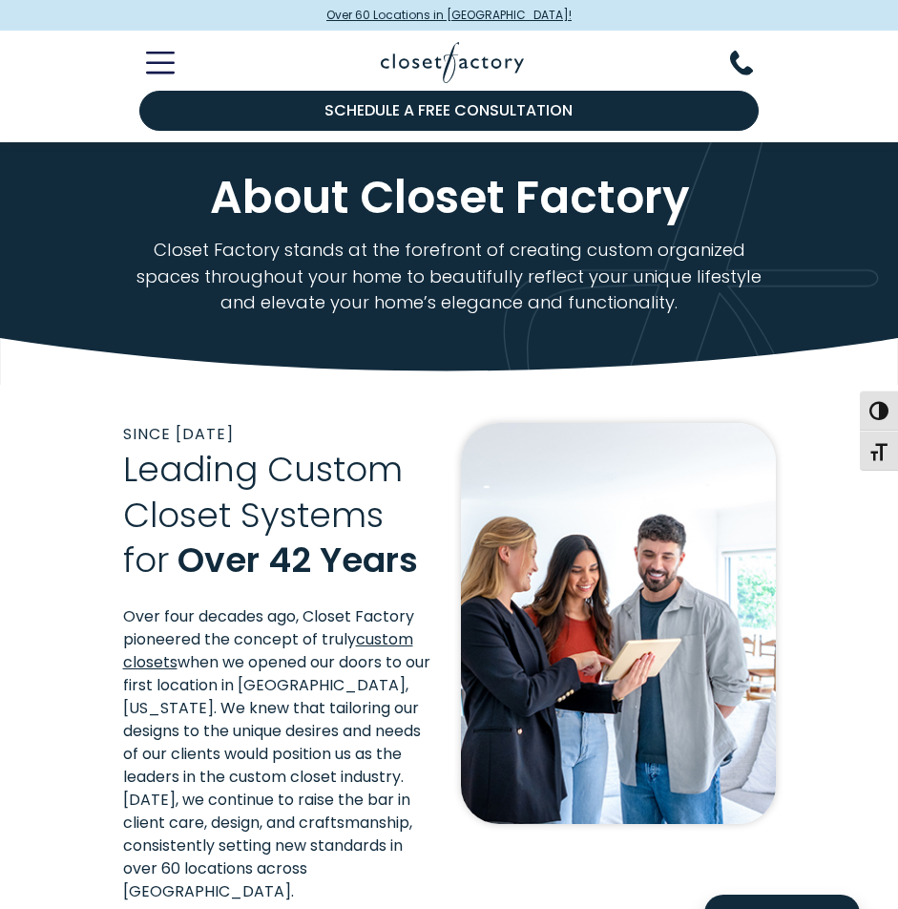
click at [166, 64] on icon "Toggle Mobile Menu" at bounding box center [160, 63] width 29 height 22
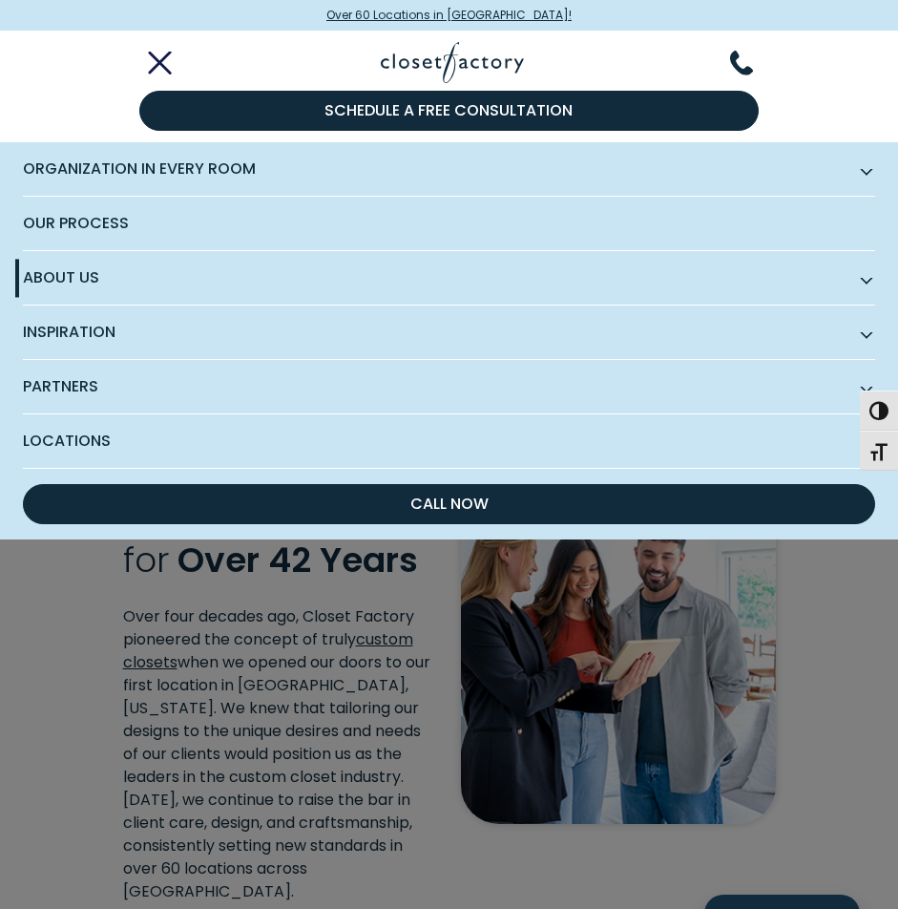
click at [856, 275] on span "About Us" at bounding box center [449, 278] width 853 height 54
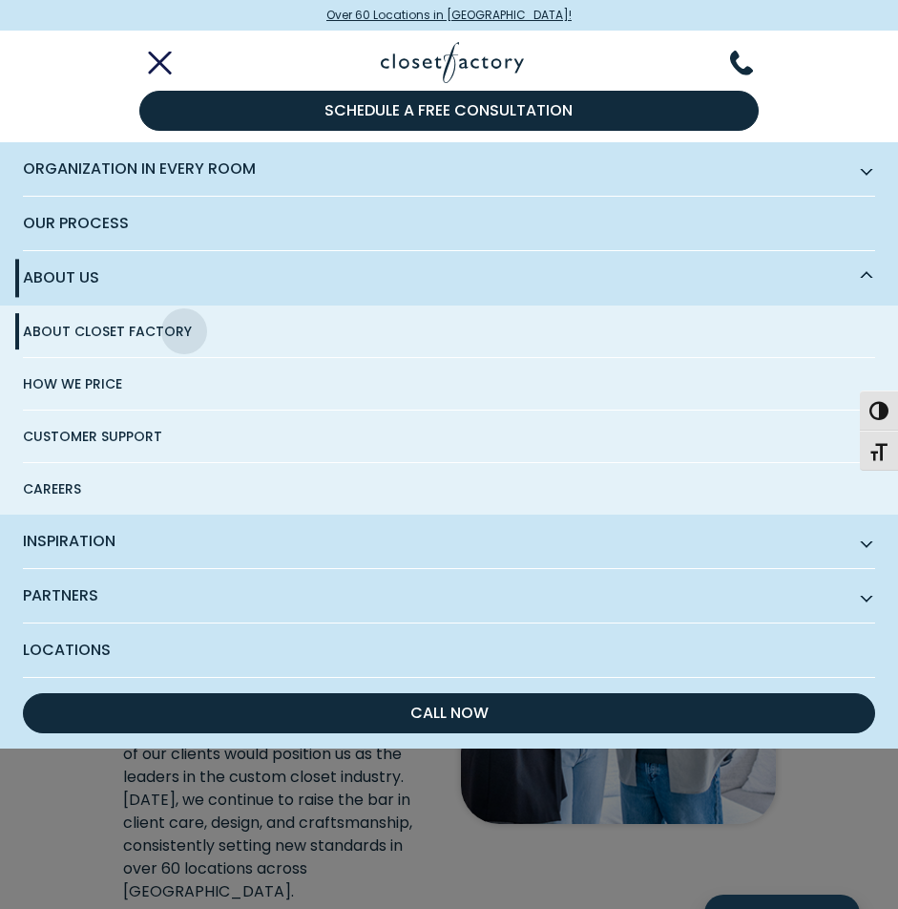
click at [262, 531] on span "Inspiration" at bounding box center [449, 542] width 853 height 54
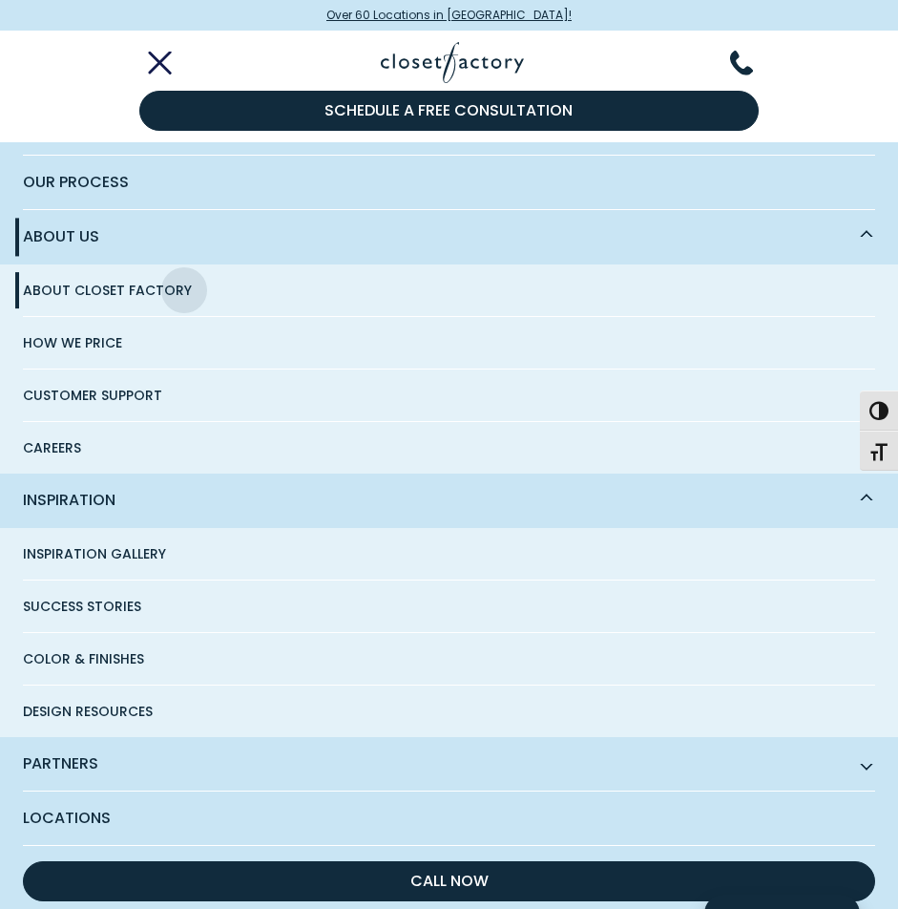
scroll to position [63, 0]
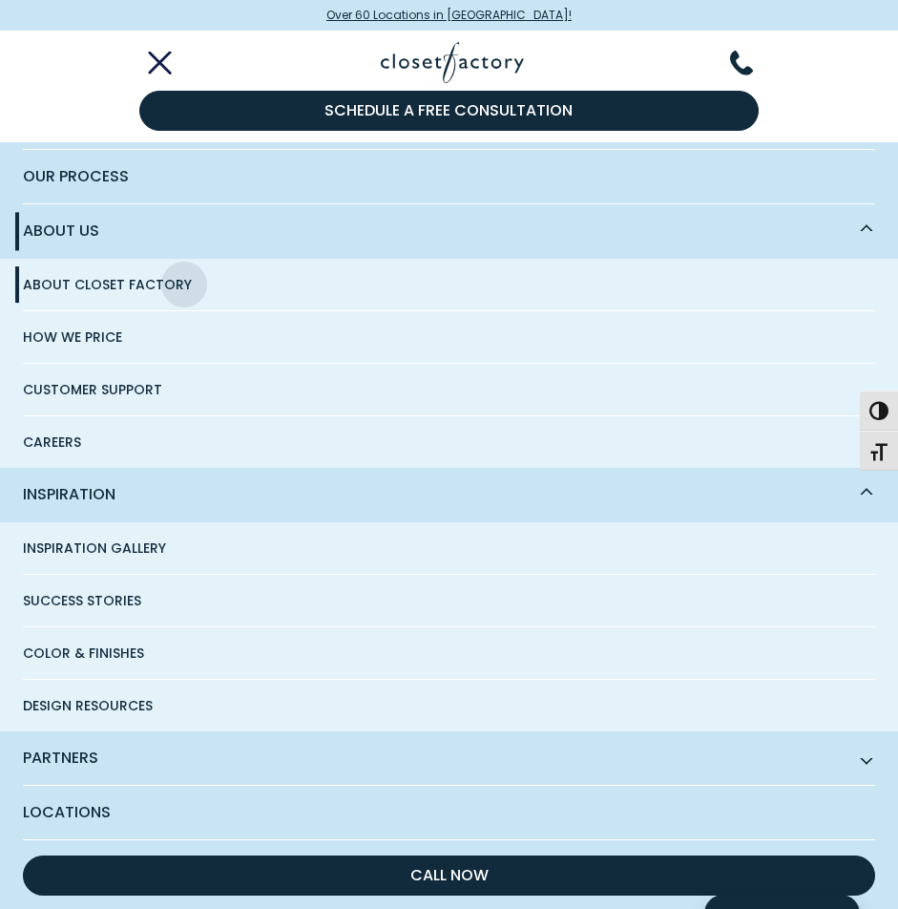
click at [110, 528] on span "Inspiration Gallery" at bounding box center [94, 548] width 143 height 52
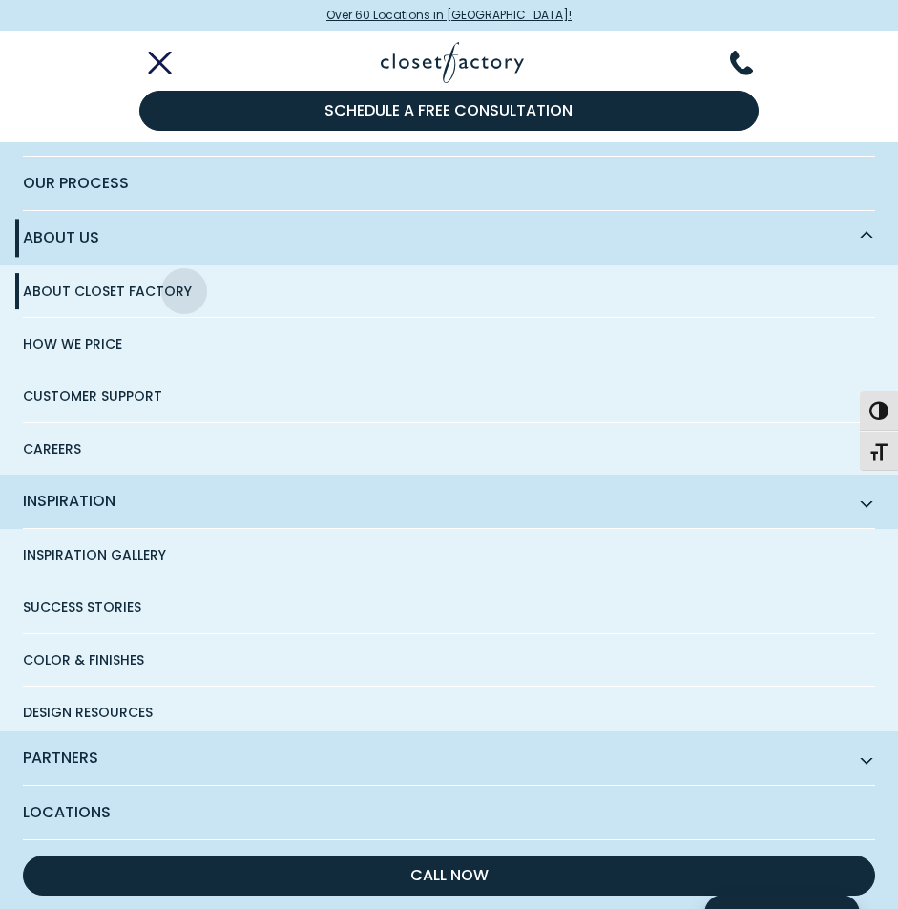
scroll to position [53, 0]
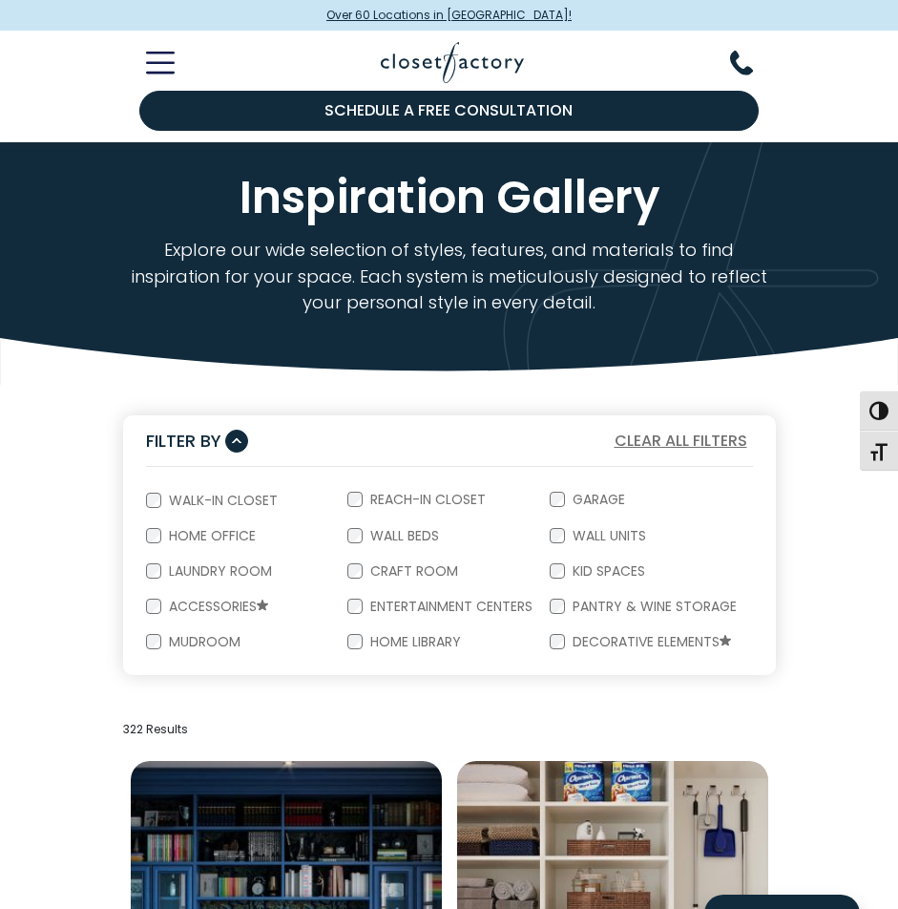
click at [158, 61] on icon "Toggle Mobile Menu" at bounding box center [160, 63] width 29 height 22
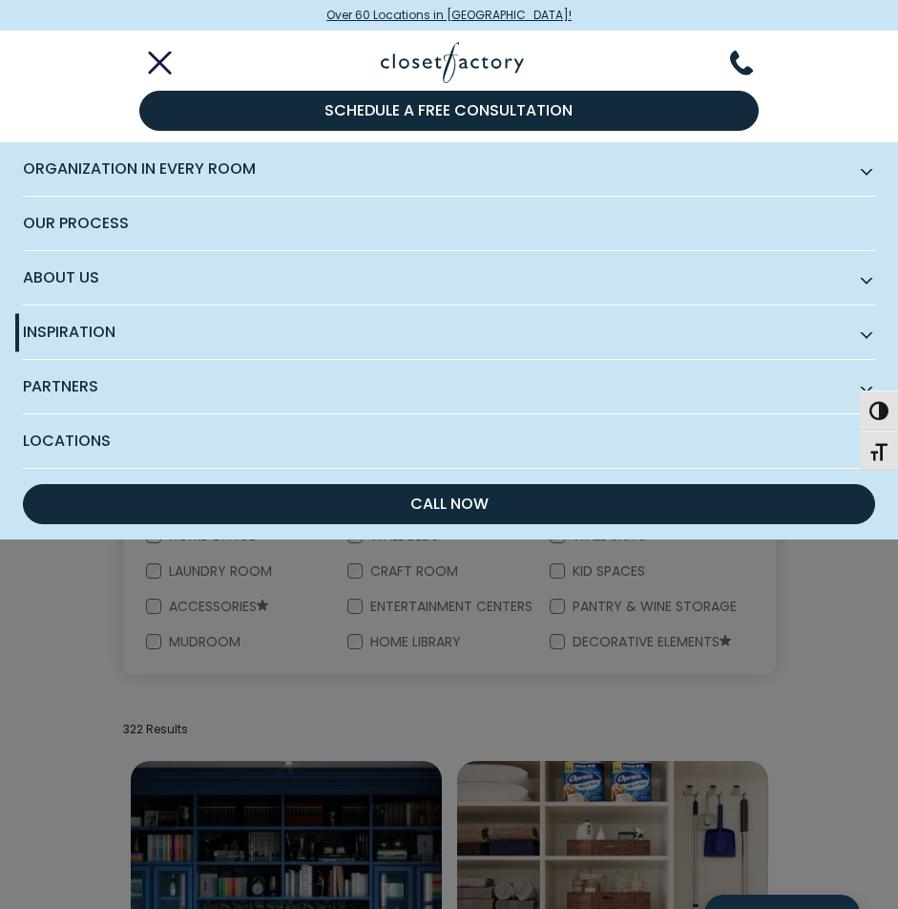
click at [333, 391] on span "Partners" at bounding box center [449, 387] width 853 height 54
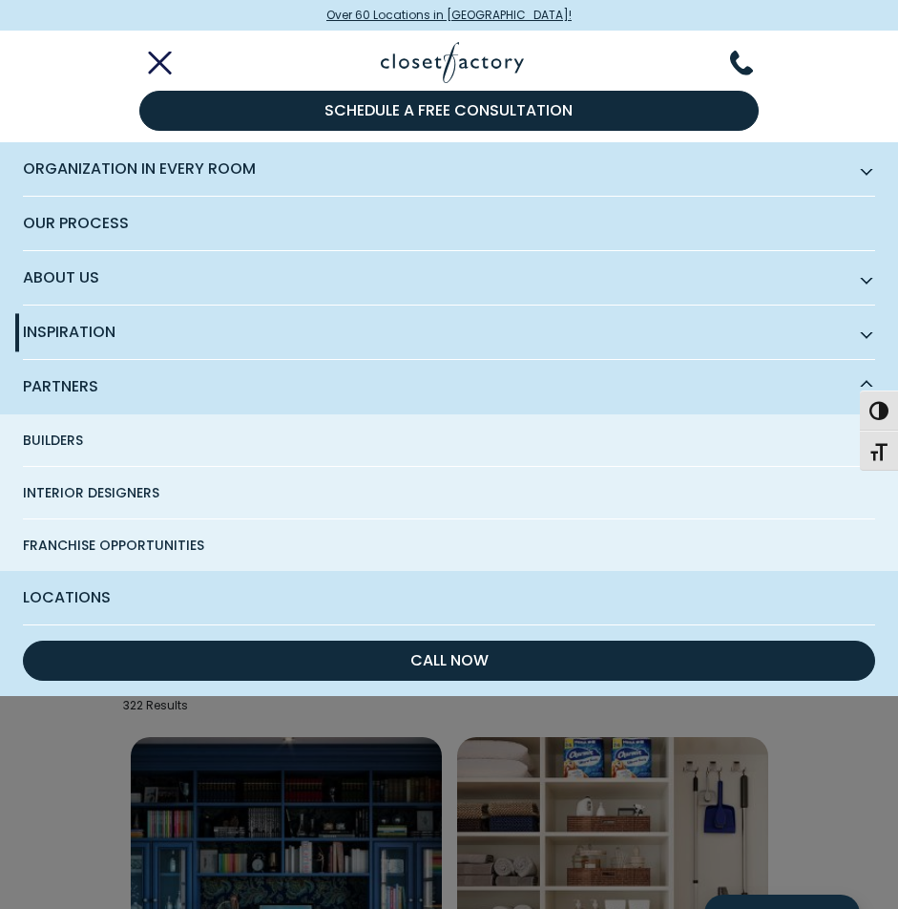
click at [51, 443] on span "Builders" at bounding box center [53, 440] width 60 height 52
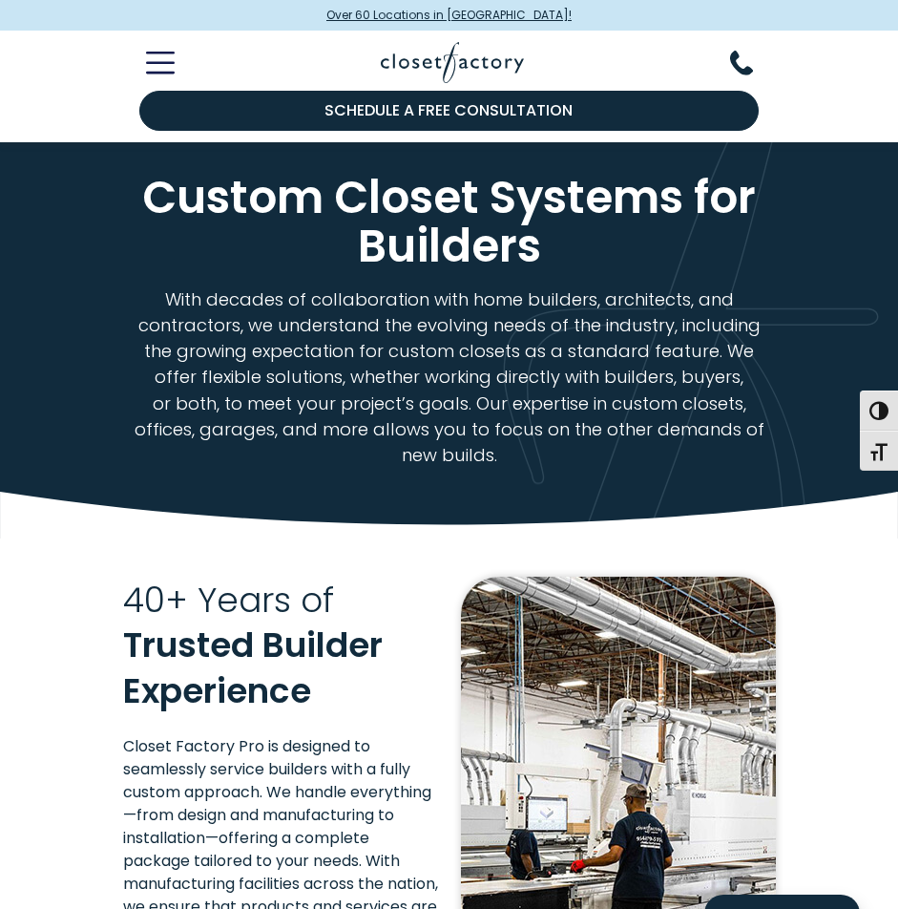
click at [174, 60] on icon "Toggle Mobile Menu" at bounding box center [160, 63] width 29 height 22
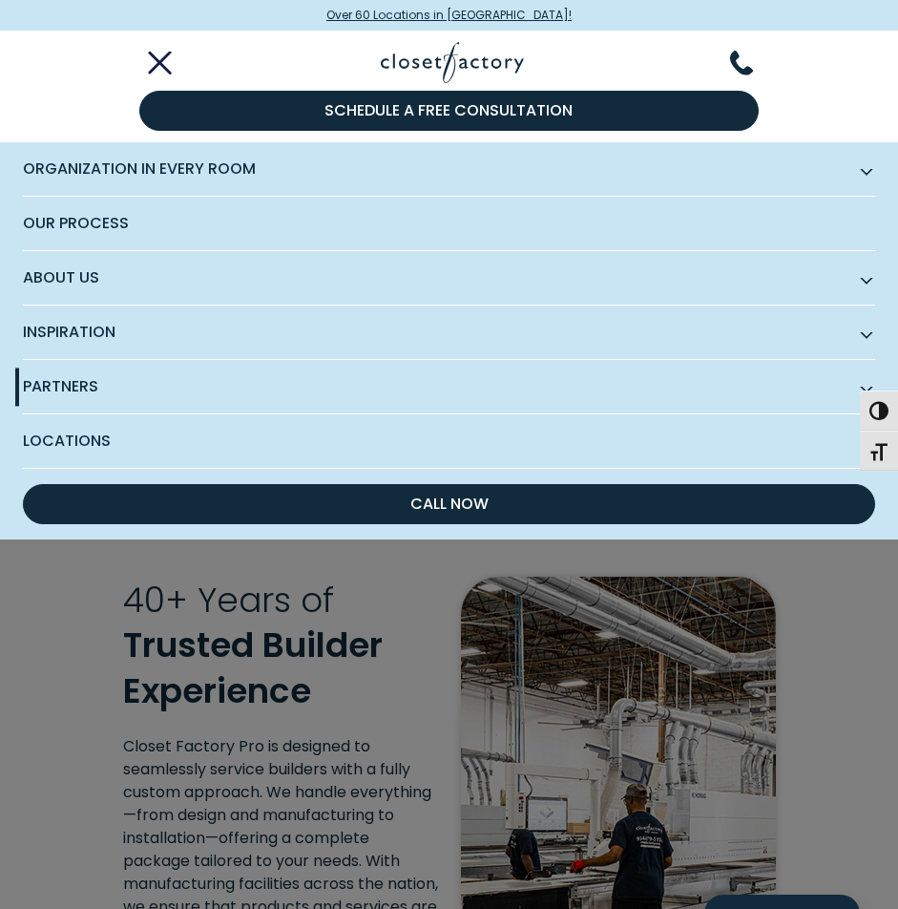
click at [214, 395] on span "Partners" at bounding box center [449, 387] width 853 height 54
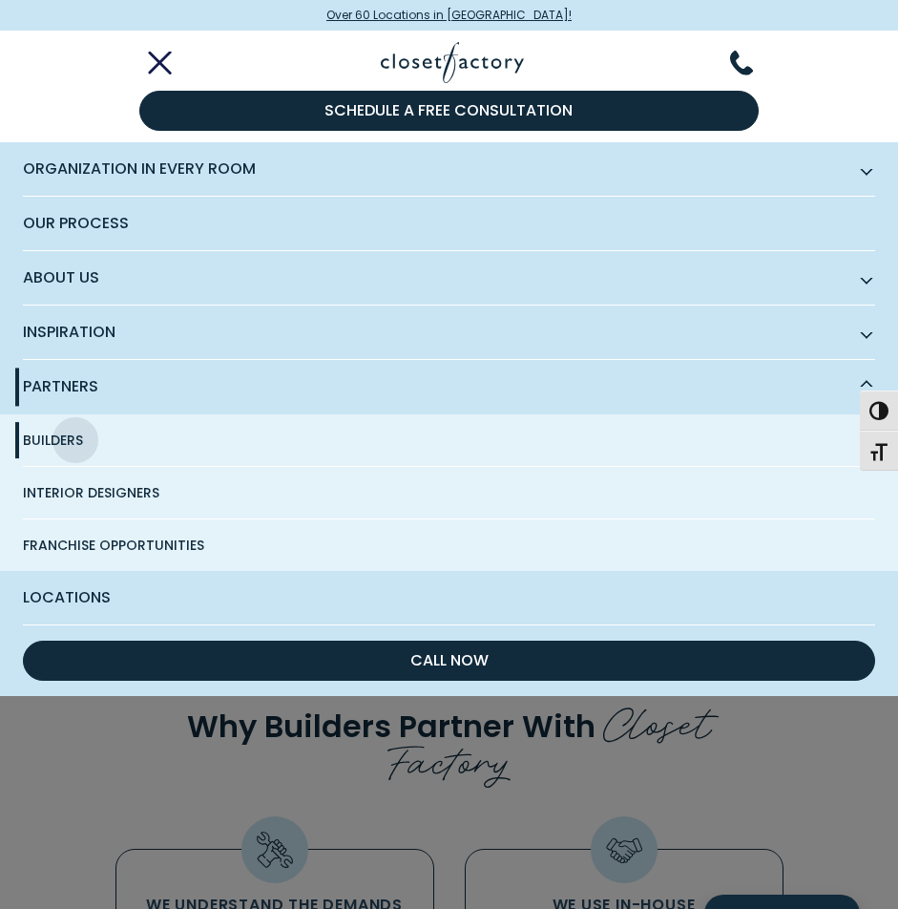
scroll to position [565, 0]
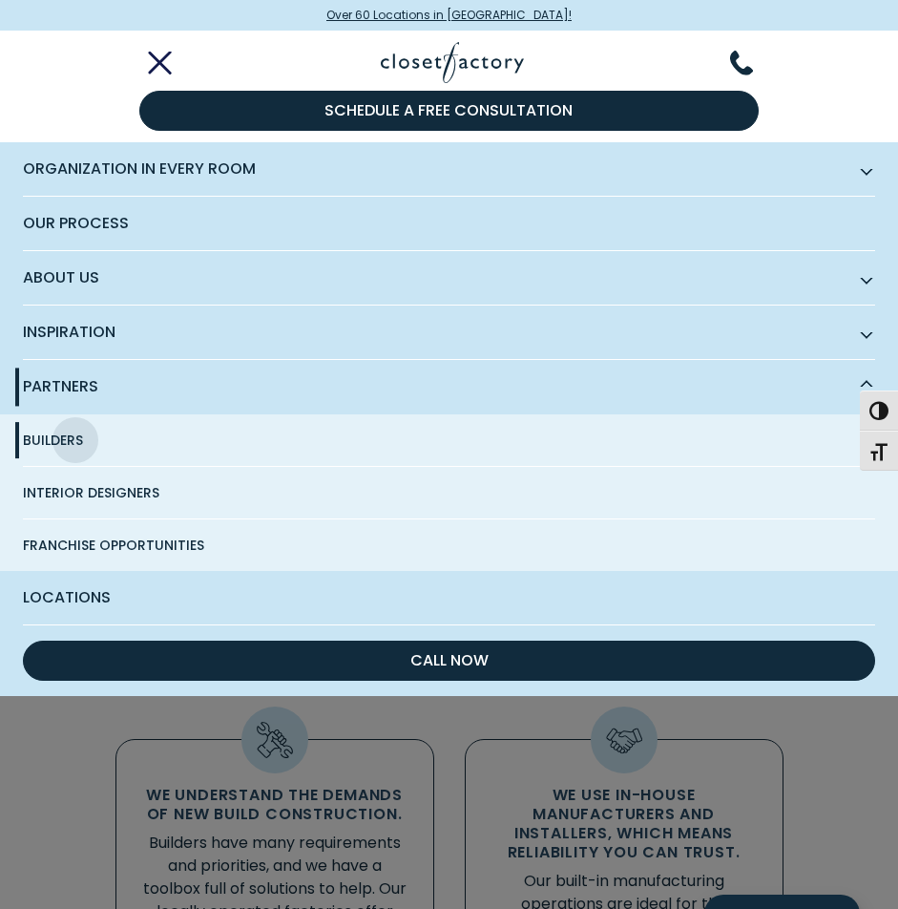
click at [185, 326] on span "Inspiration" at bounding box center [449, 333] width 853 height 54
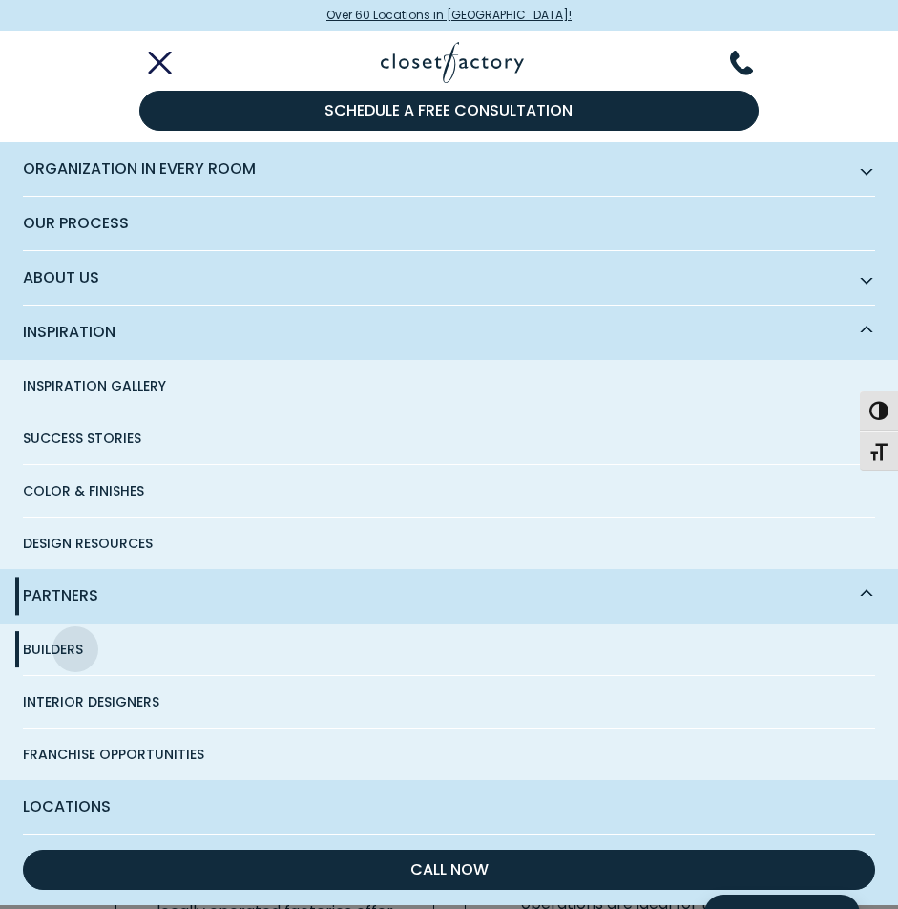
click at [175, 226] on span "Our Process" at bounding box center [449, 223] width 853 height 53
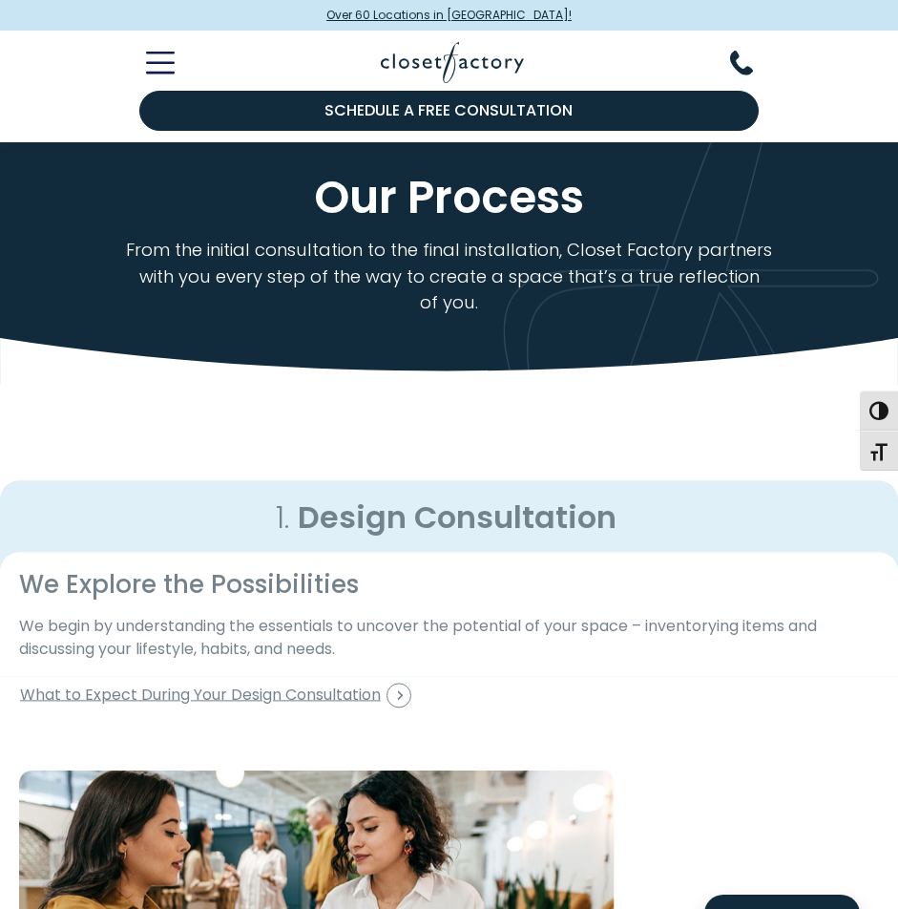
click at [156, 68] on icon "Toggle Mobile Menu" at bounding box center [160, 63] width 29 height 22
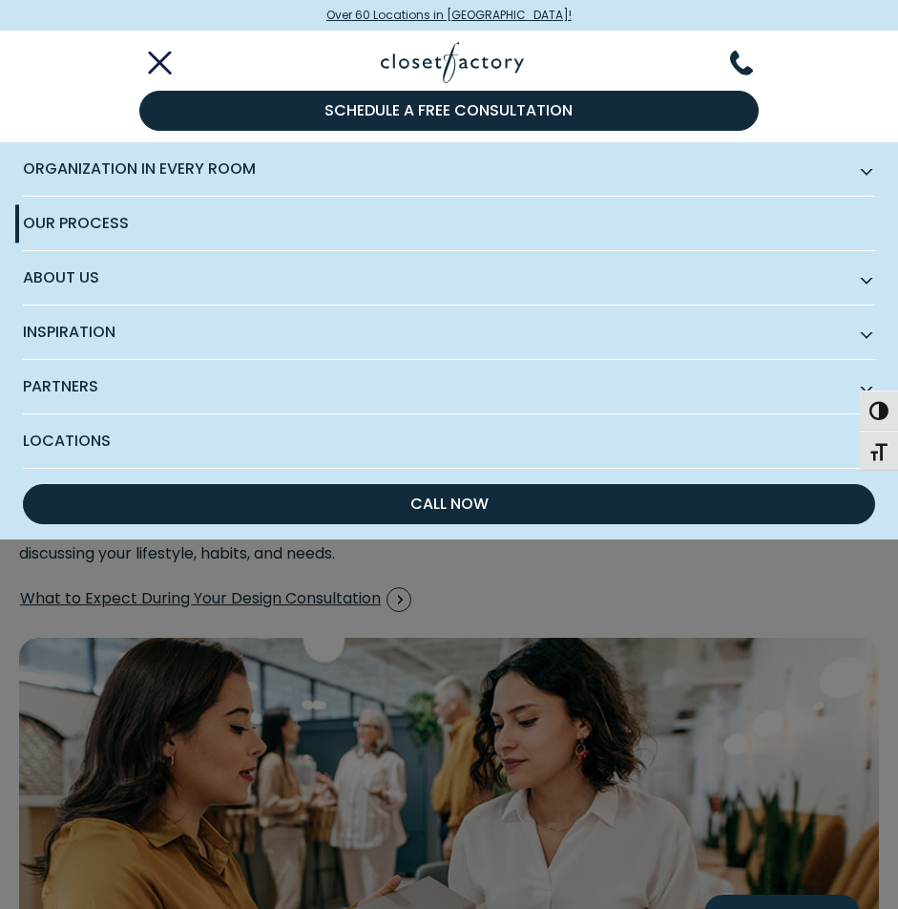
click at [158, 275] on span "About Us" at bounding box center [449, 278] width 853 height 54
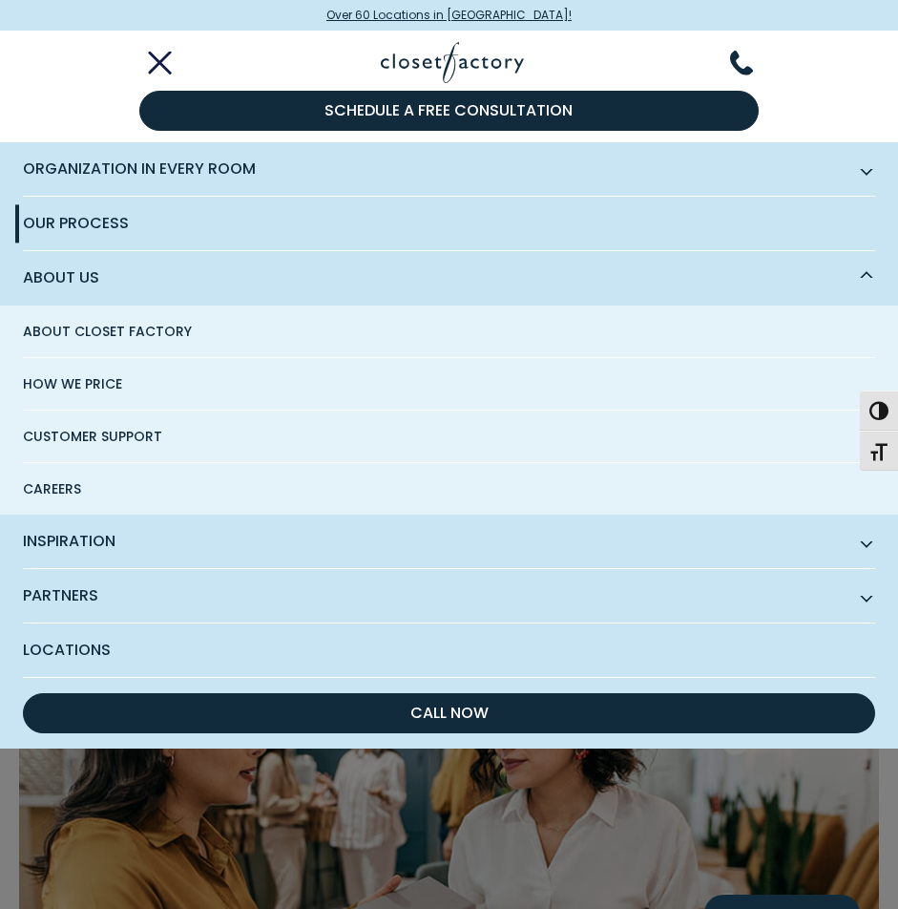
click at [98, 397] on span "How We Price" at bounding box center [72, 384] width 99 height 52
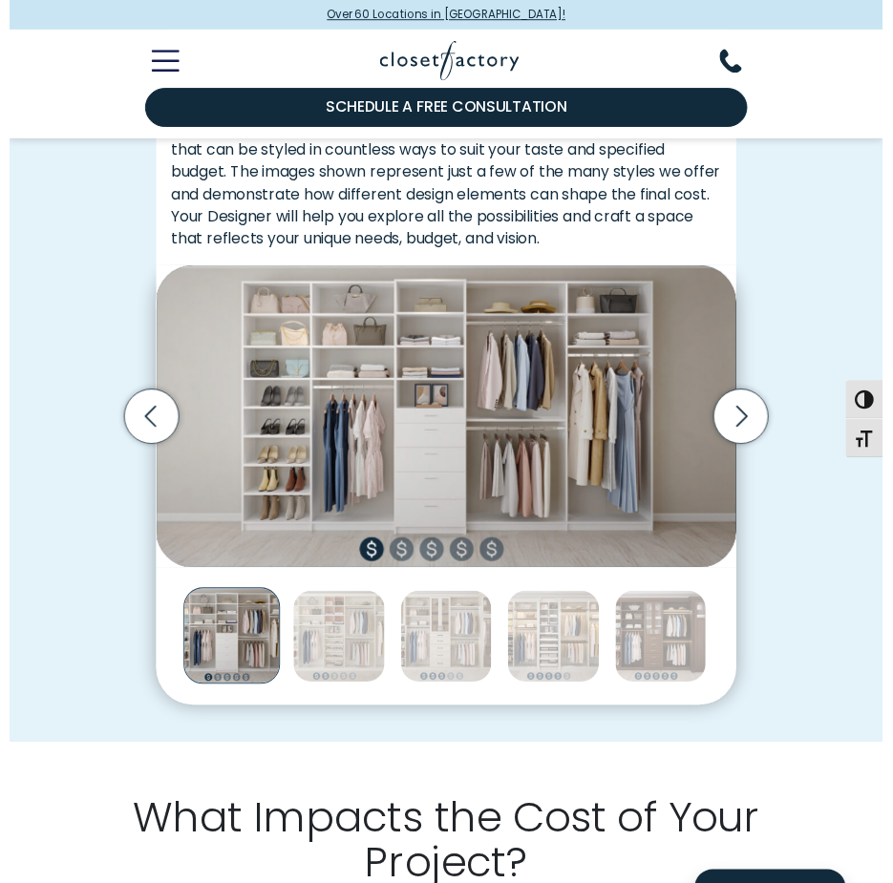
scroll to position [476, 0]
